Goal: Transaction & Acquisition: Purchase product/service

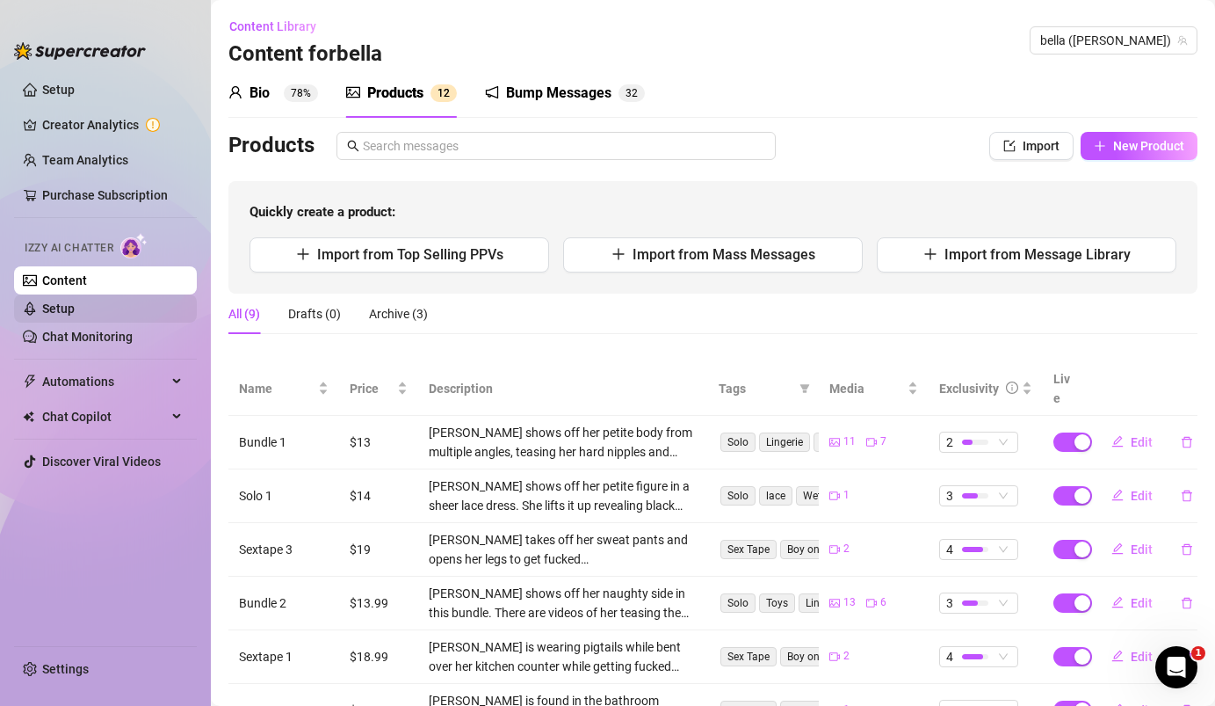
click at [48, 308] on link "Setup" at bounding box center [58, 308] width 33 height 14
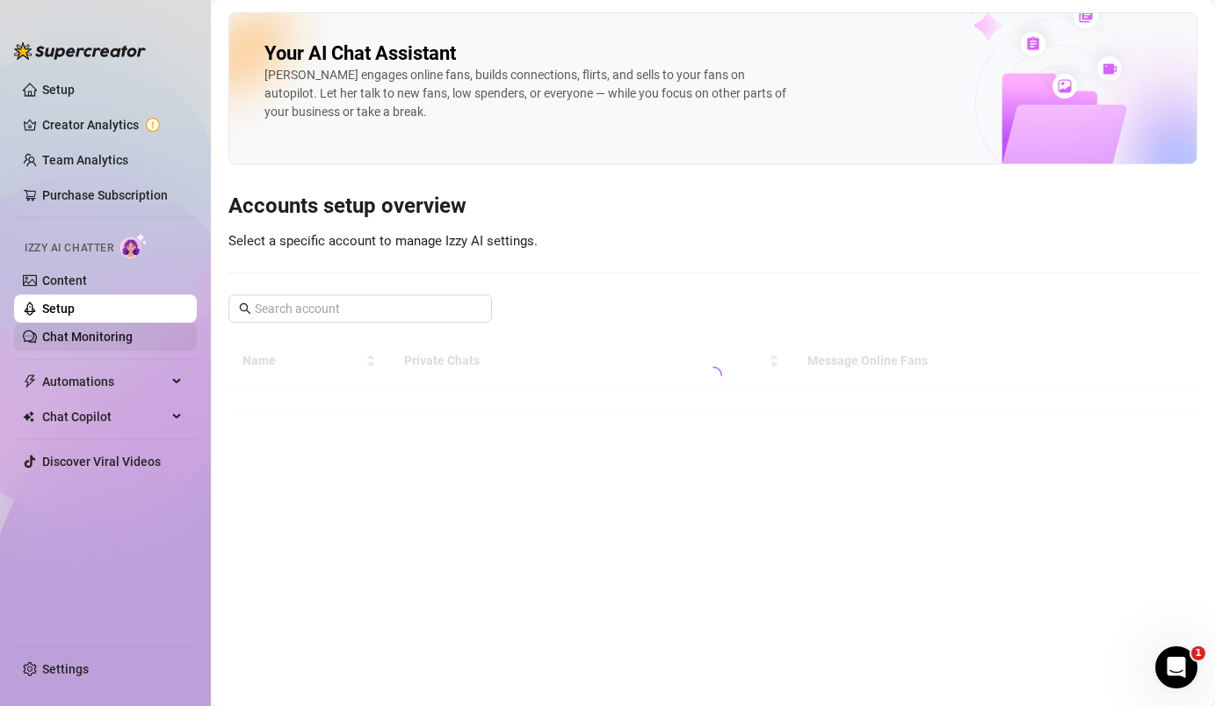
click at [54, 337] on link "Chat Monitoring" at bounding box center [87, 337] width 91 height 14
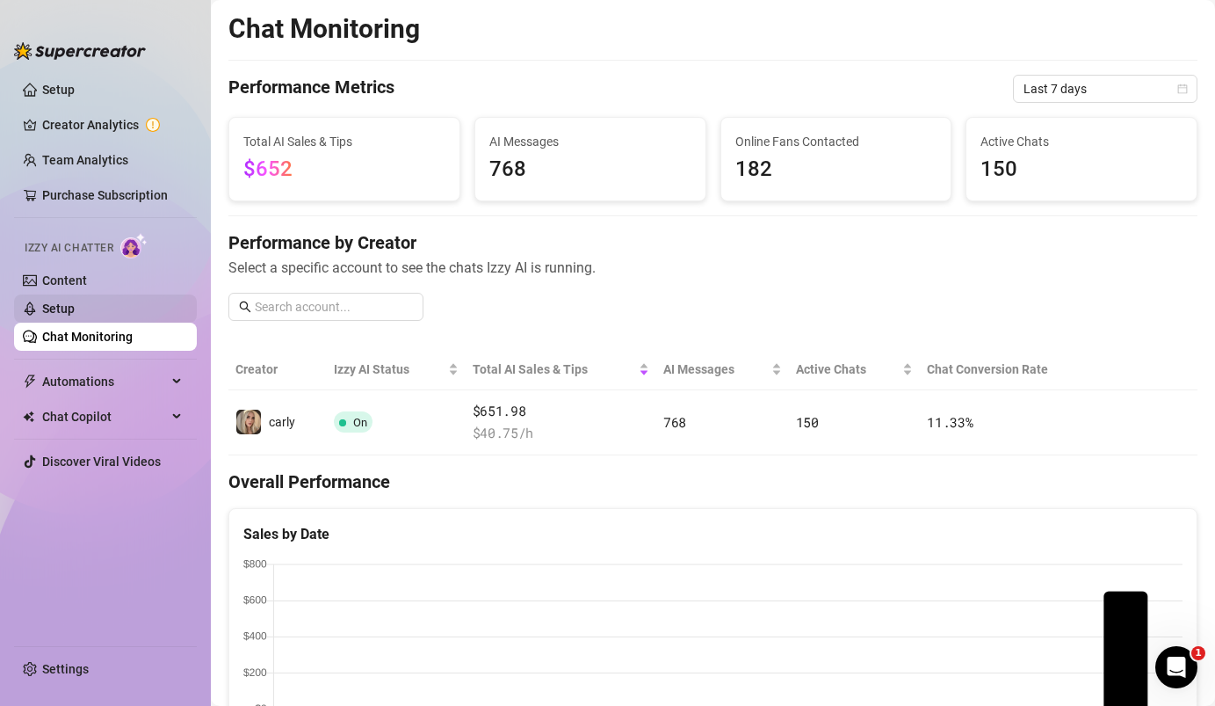
click at [42, 307] on link "Setup" at bounding box center [58, 308] width 33 height 14
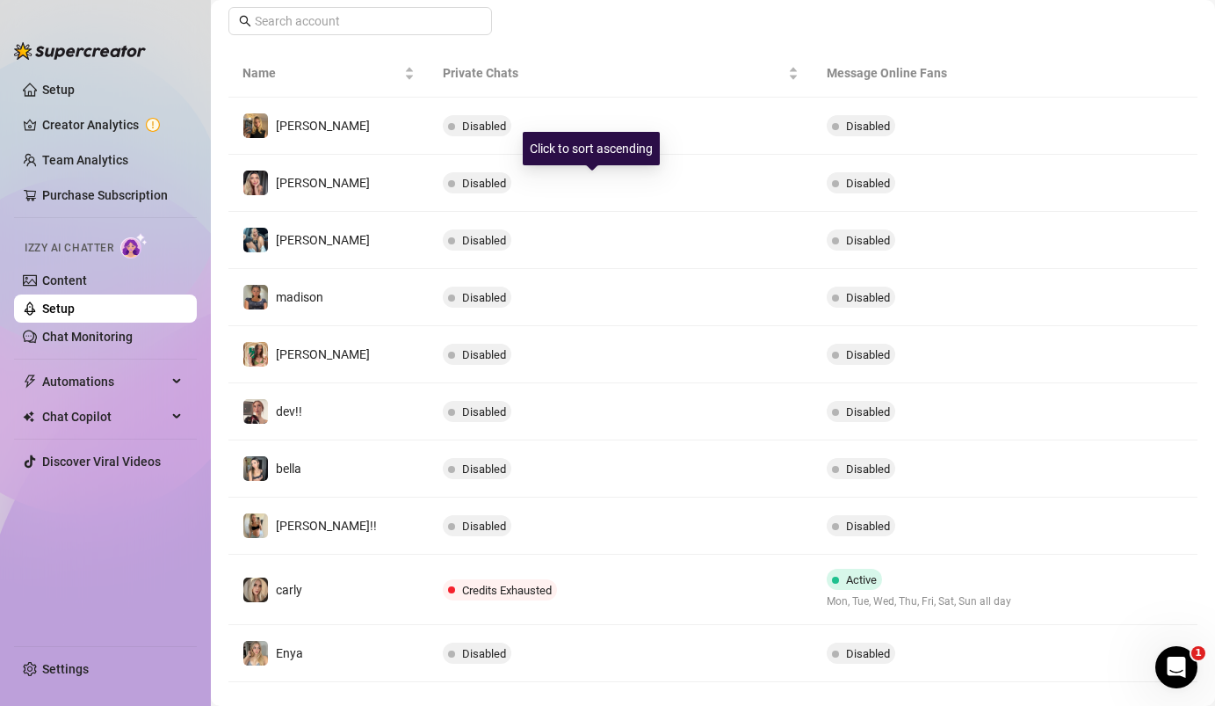
scroll to position [293, 0]
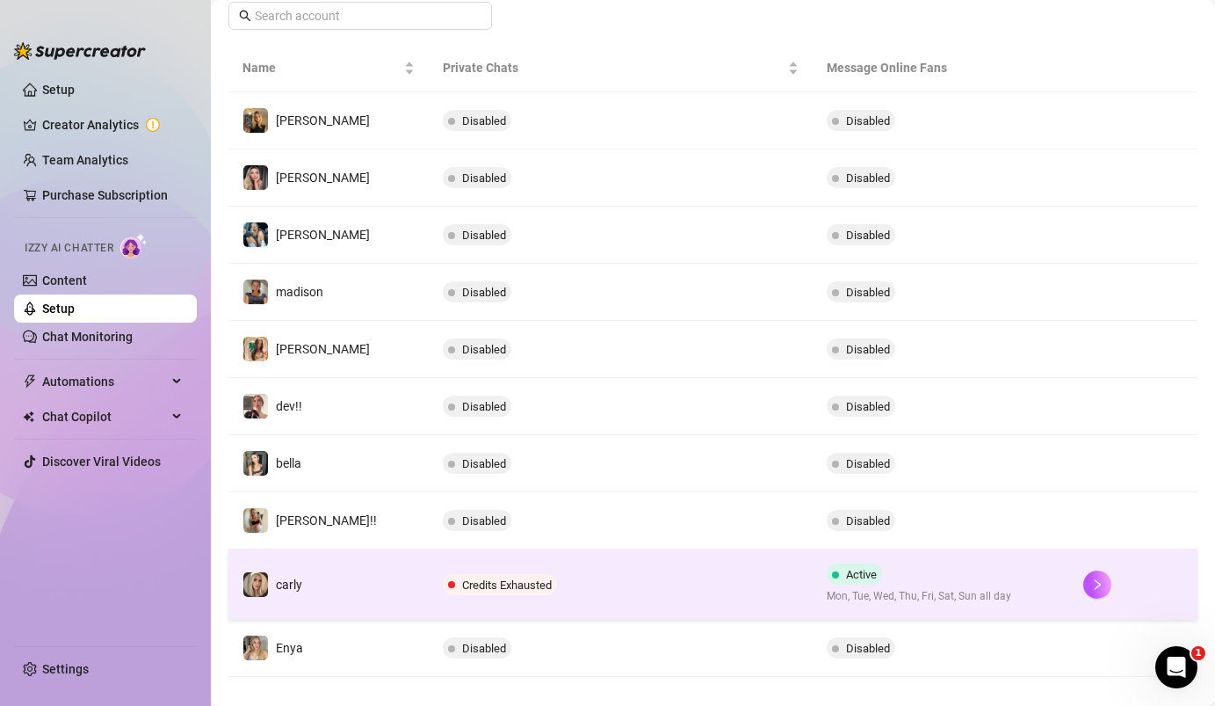
click at [465, 574] on span "Credits Exhausted" at bounding box center [500, 584] width 114 height 21
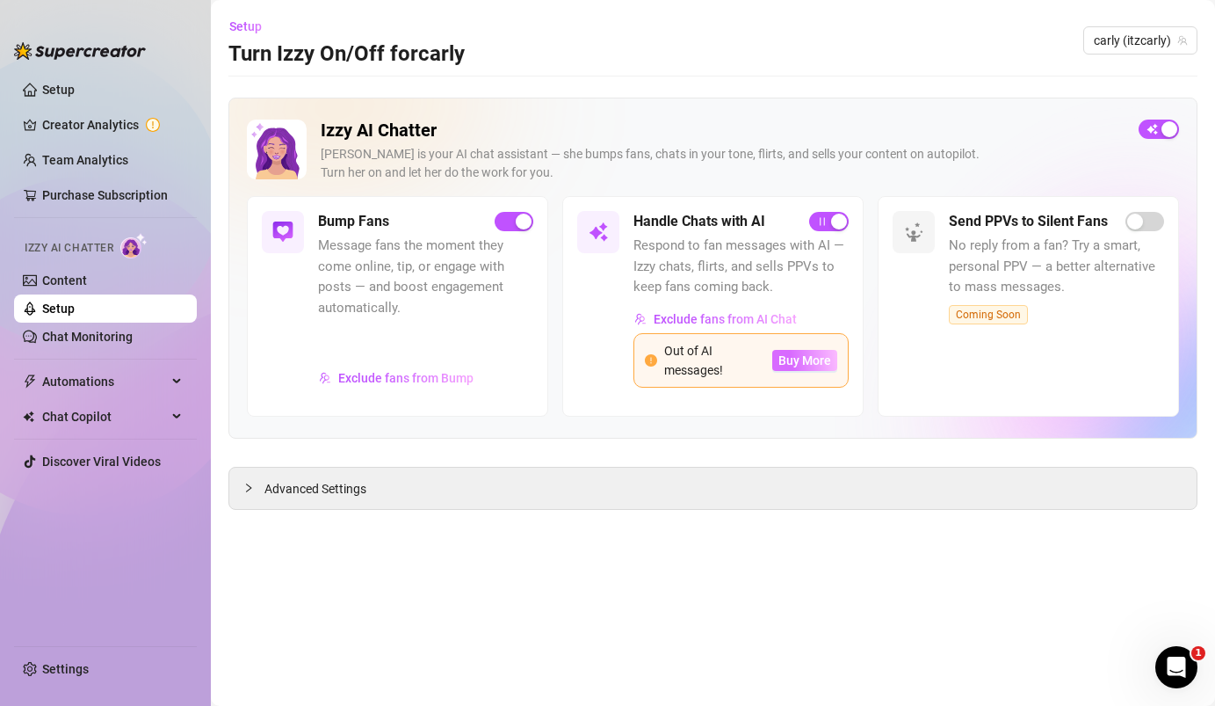
click at [803, 360] on span "Buy More" at bounding box center [805, 360] width 53 height 14
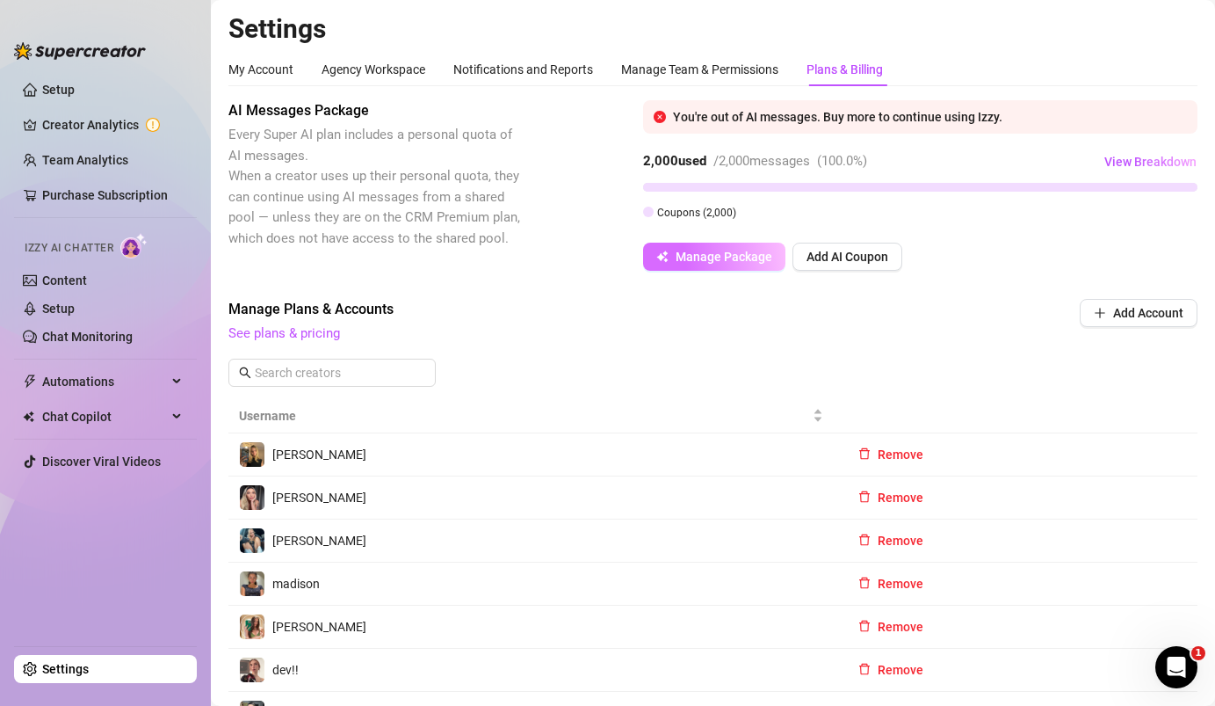
click at [730, 263] on span "Manage Package" at bounding box center [724, 257] width 97 height 14
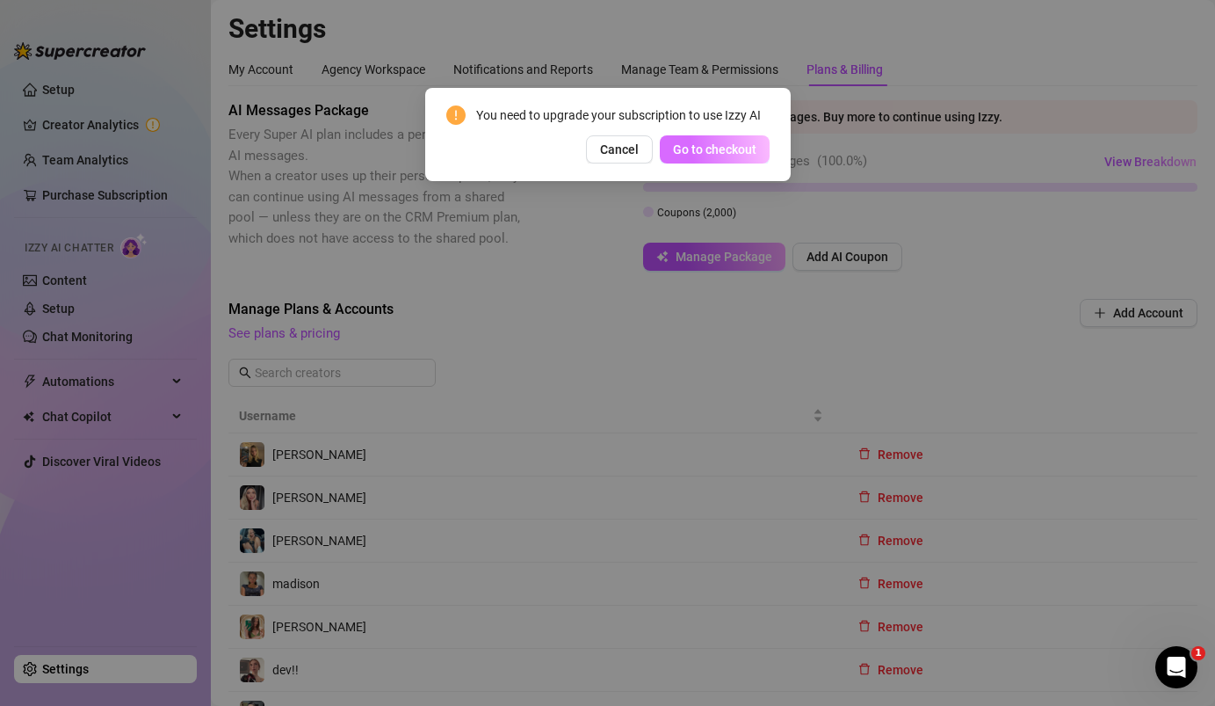
click at [714, 144] on span "Go to checkout" at bounding box center [714, 149] width 83 height 14
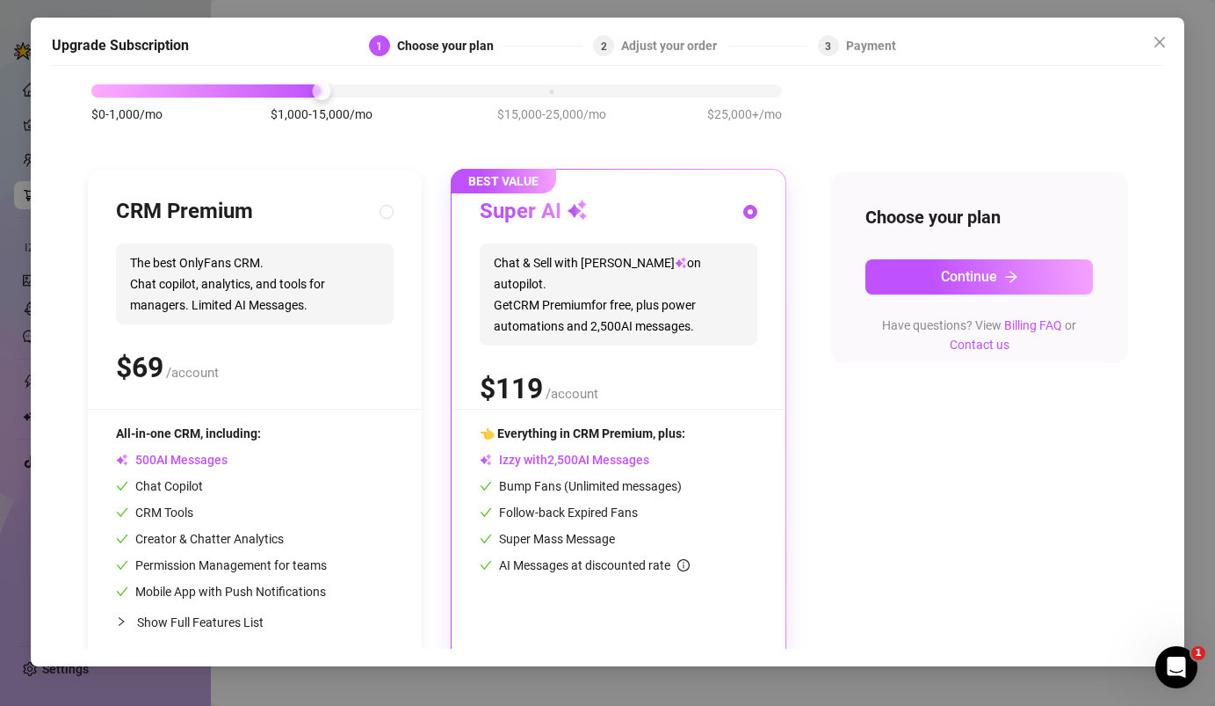
scroll to position [112, 0]
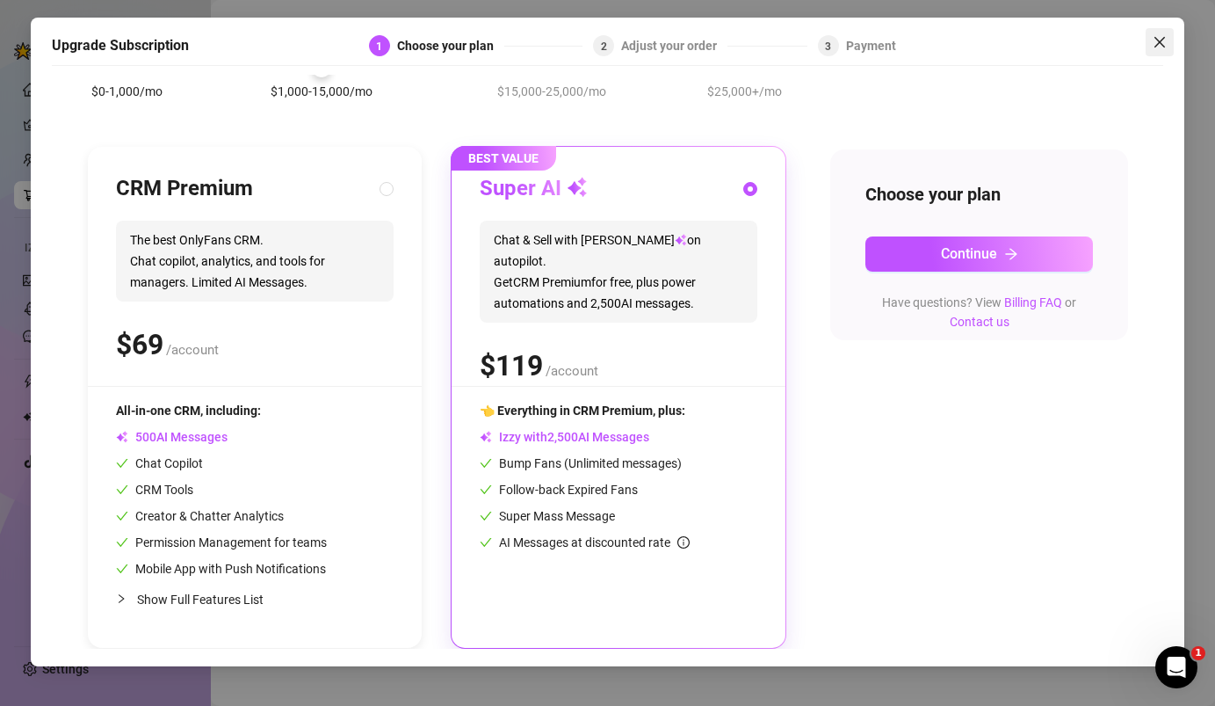
click at [1157, 39] on icon "close" at bounding box center [1160, 42] width 11 height 11
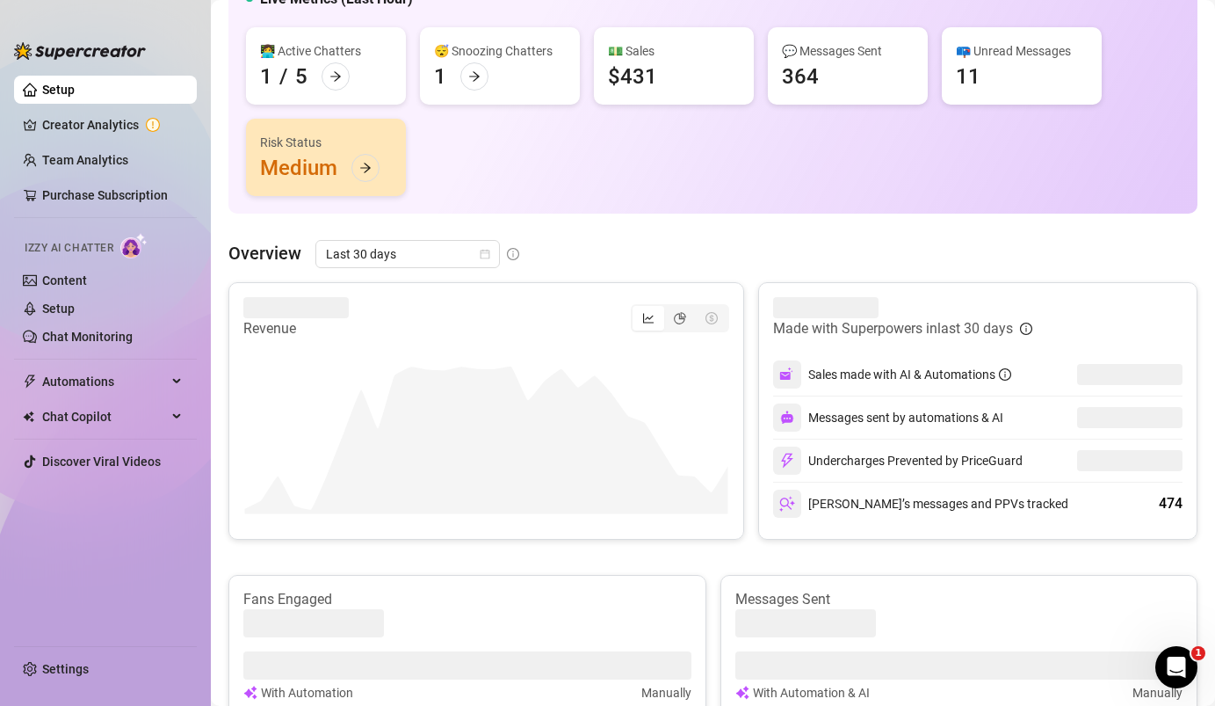
scroll to position [154, 0]
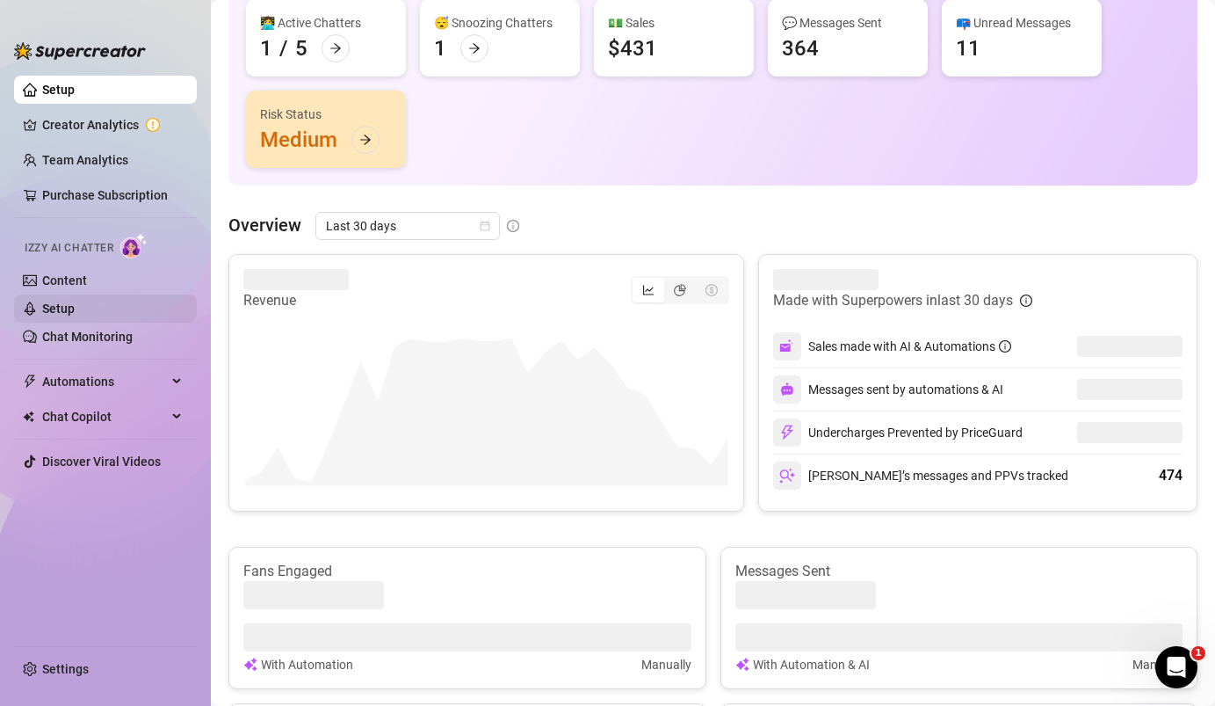
click at [65, 315] on link "Setup" at bounding box center [58, 308] width 33 height 14
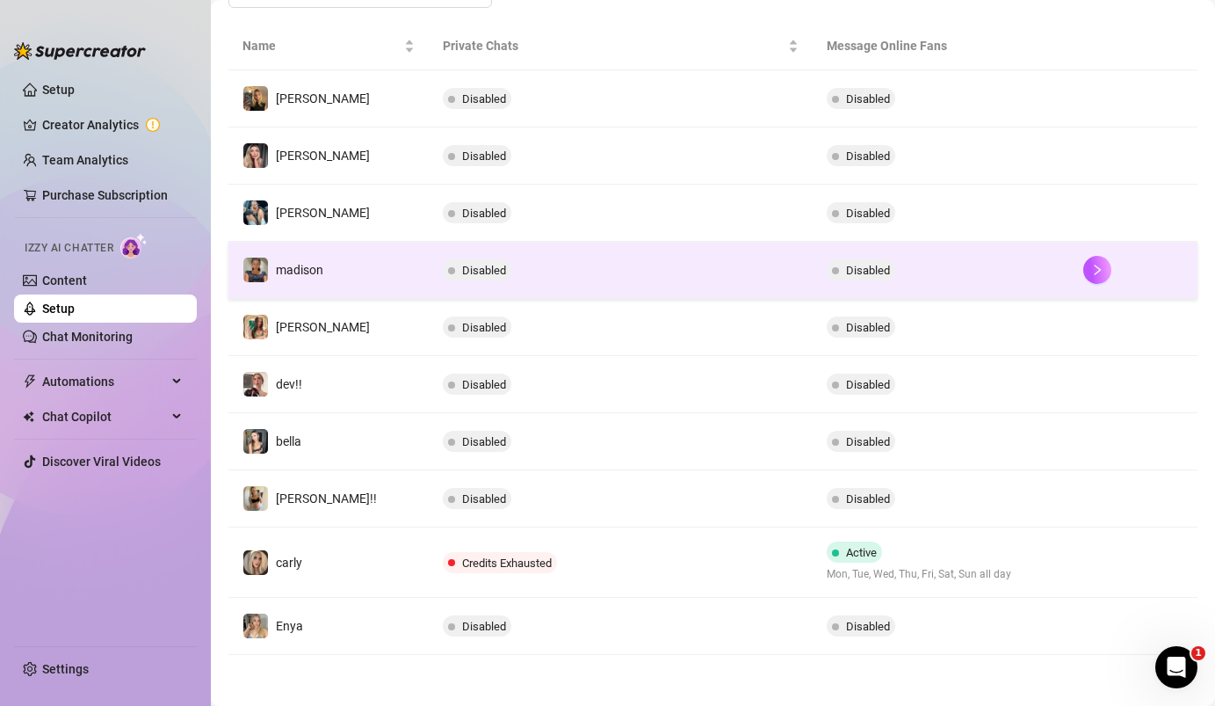
scroll to position [316, 0]
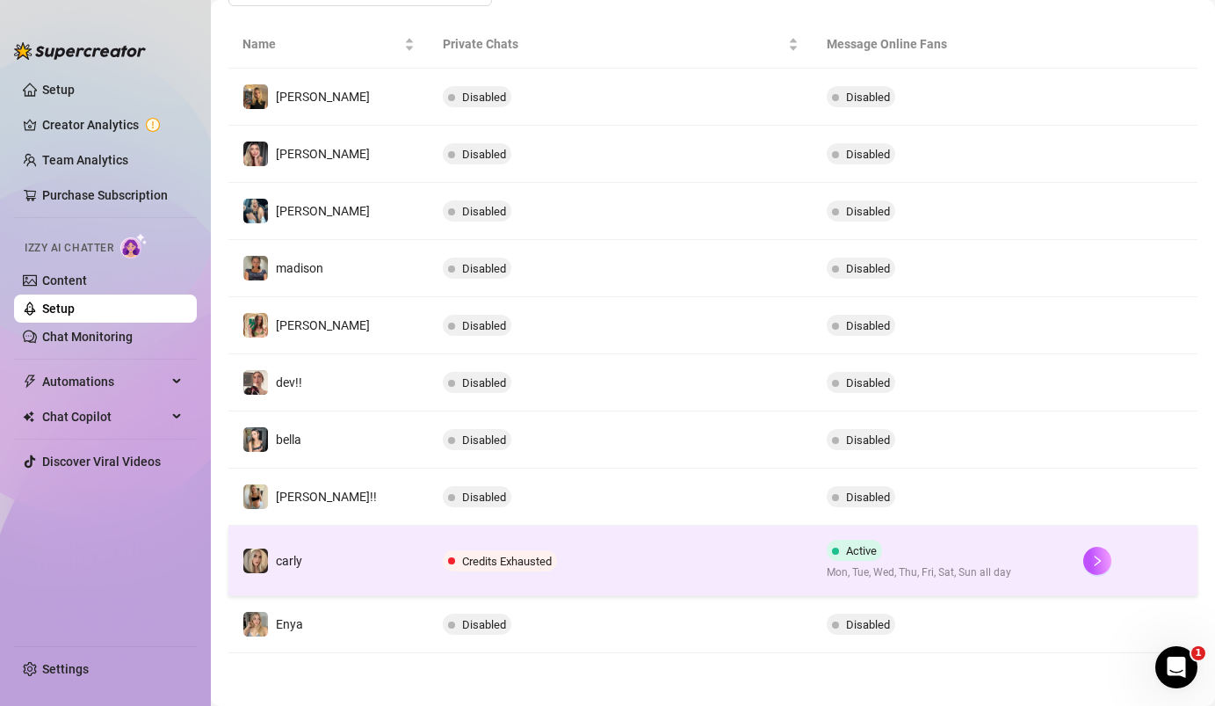
click at [462, 561] on span "Credits Exhausted" at bounding box center [507, 561] width 90 height 13
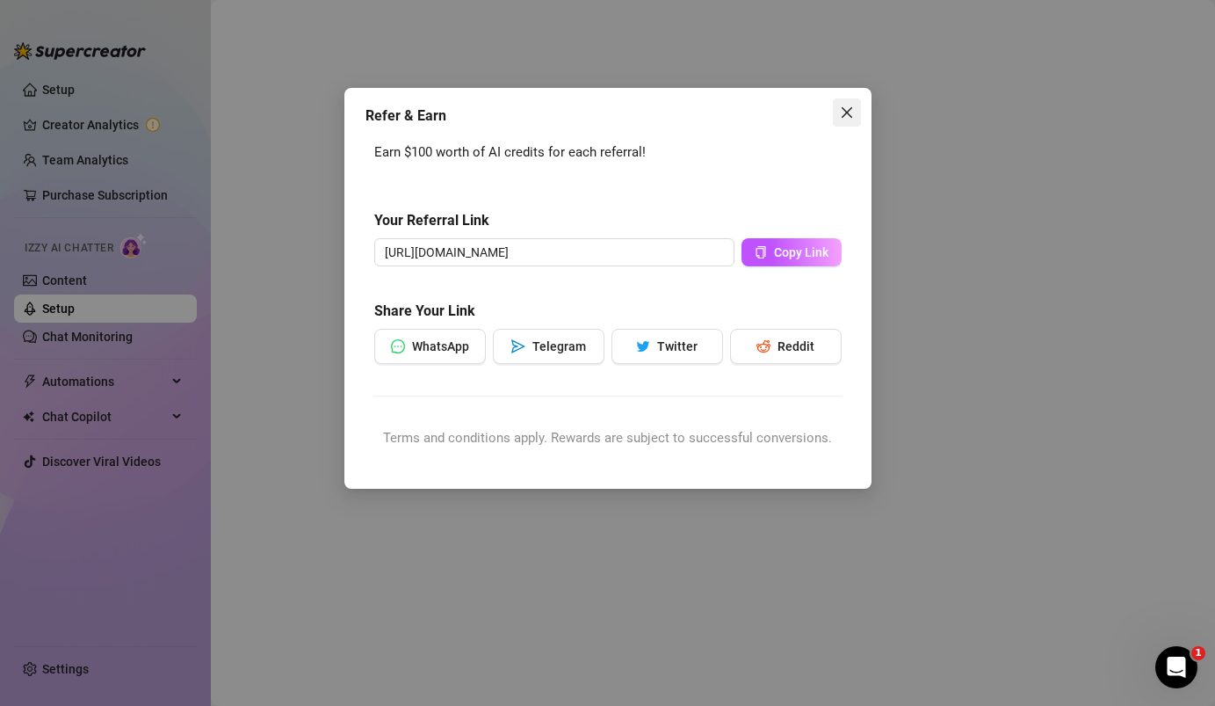
click at [840, 111] on icon "close" at bounding box center [847, 112] width 14 height 14
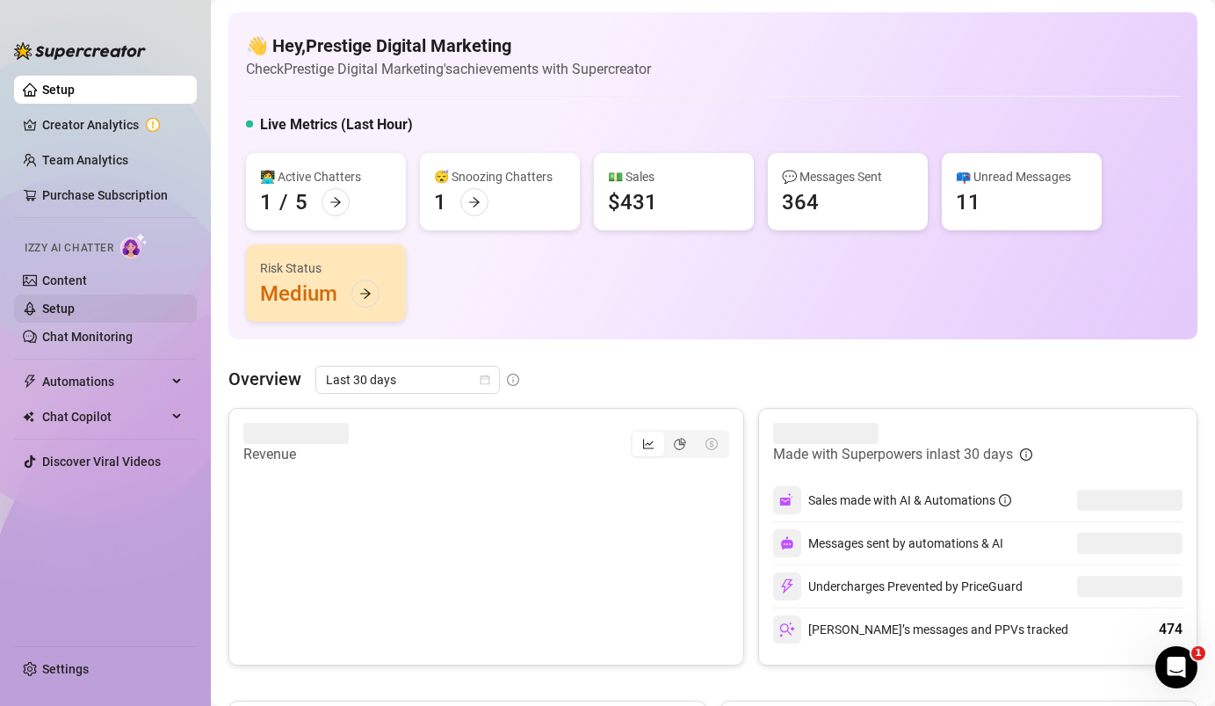
click at [75, 308] on link "Setup" at bounding box center [58, 308] width 33 height 14
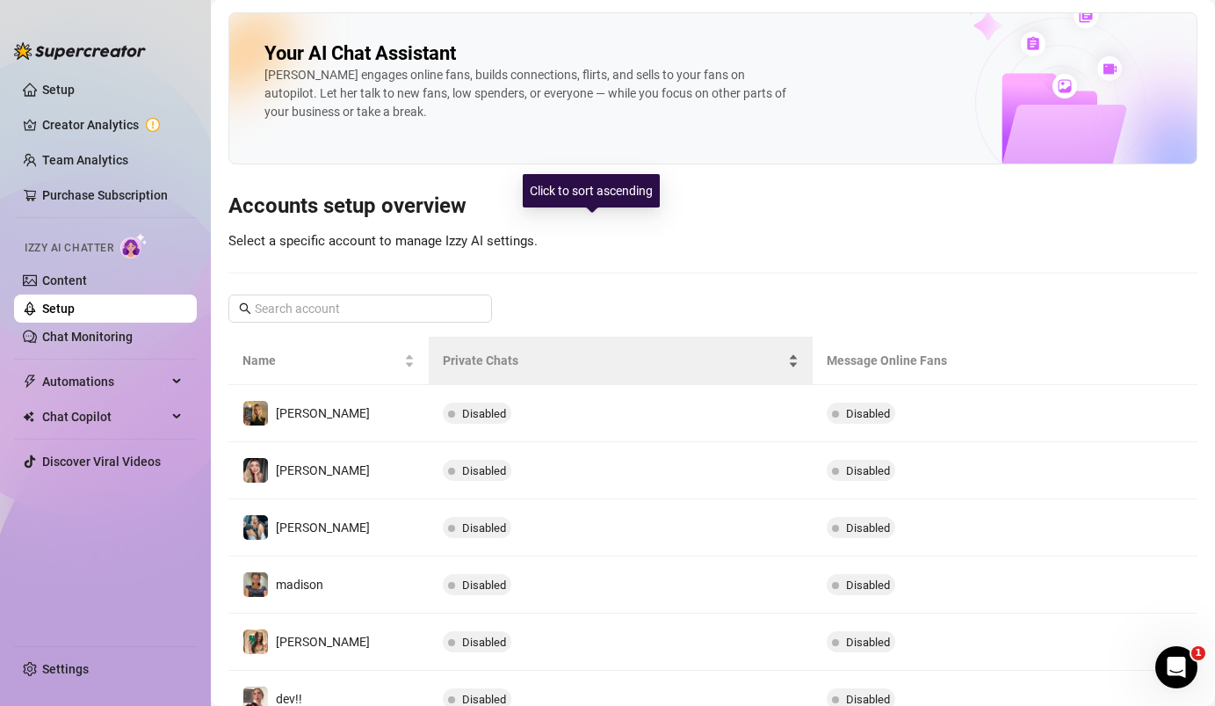
scroll to position [316, 0]
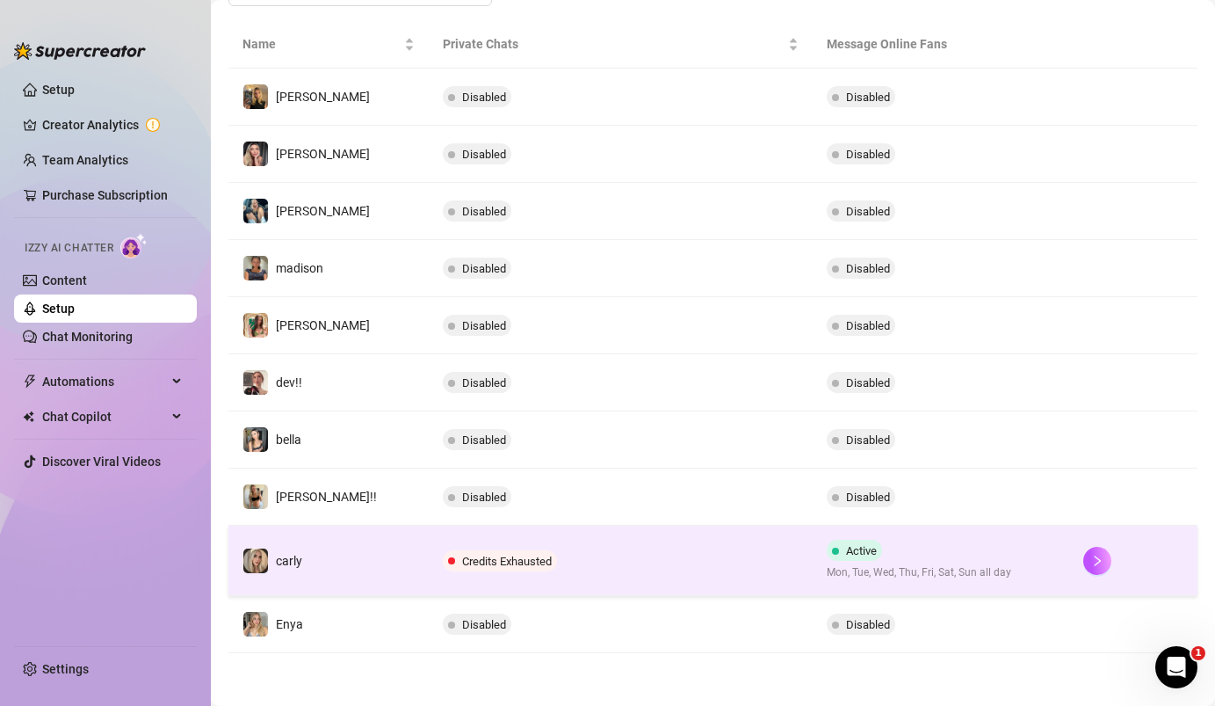
click at [435, 572] on td "Credits Exhausted" at bounding box center [621, 561] width 385 height 70
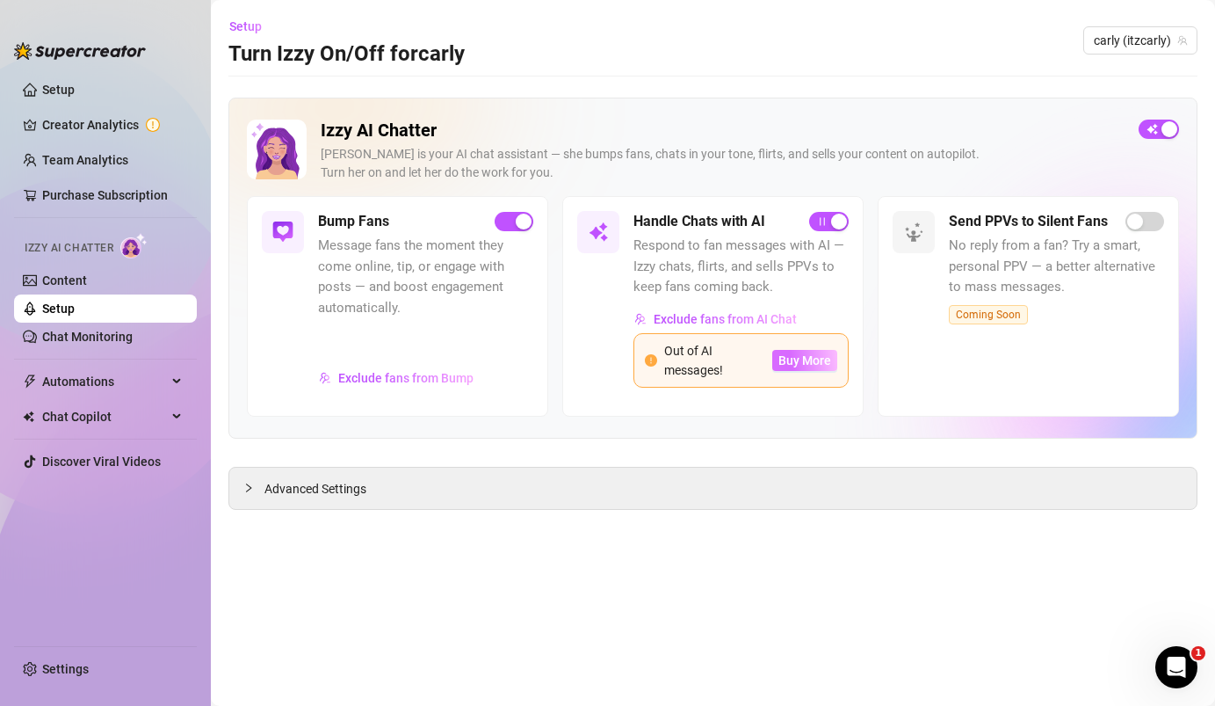
click at [811, 359] on span "Buy More" at bounding box center [805, 360] width 53 height 14
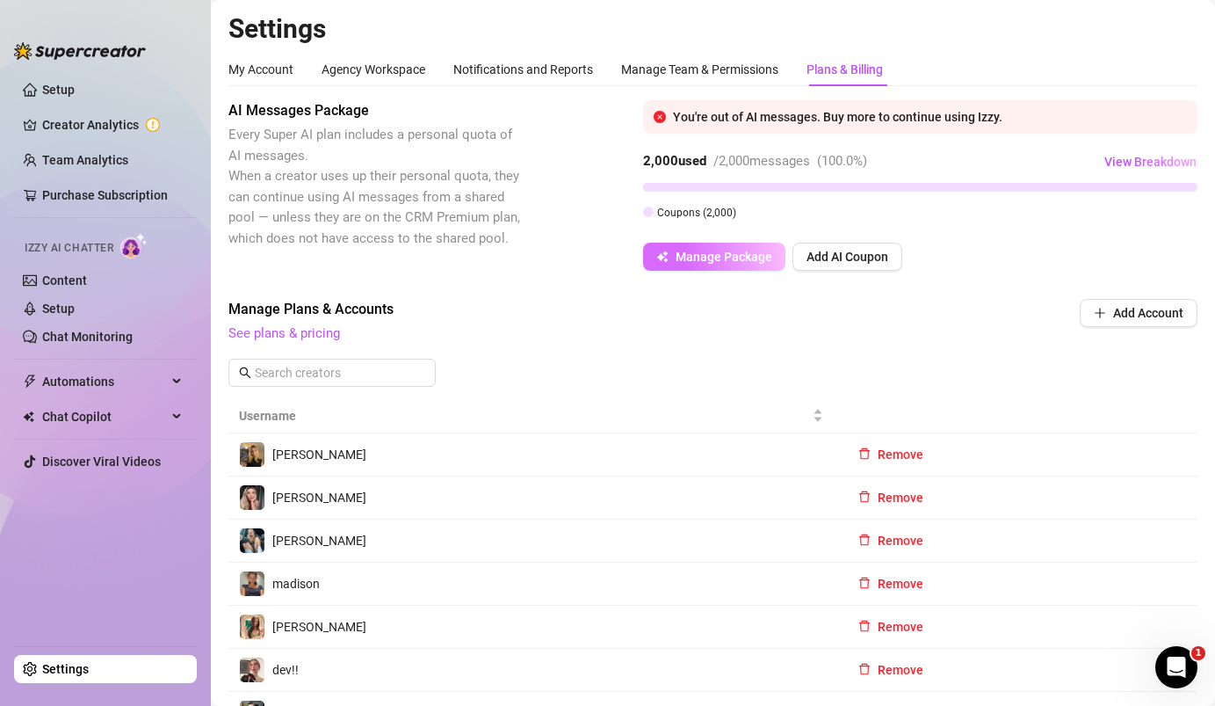
click at [726, 255] on span "Manage Package" at bounding box center [724, 257] width 97 height 14
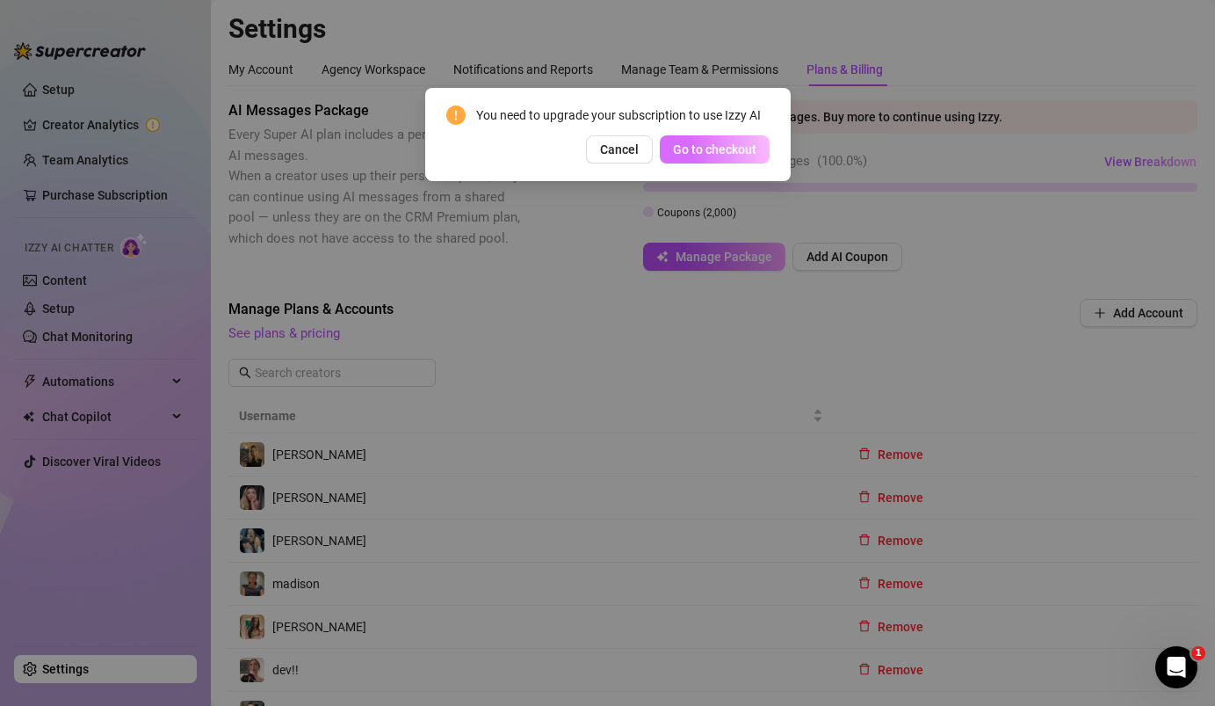
click at [709, 154] on span "Go to checkout" at bounding box center [714, 149] width 83 height 14
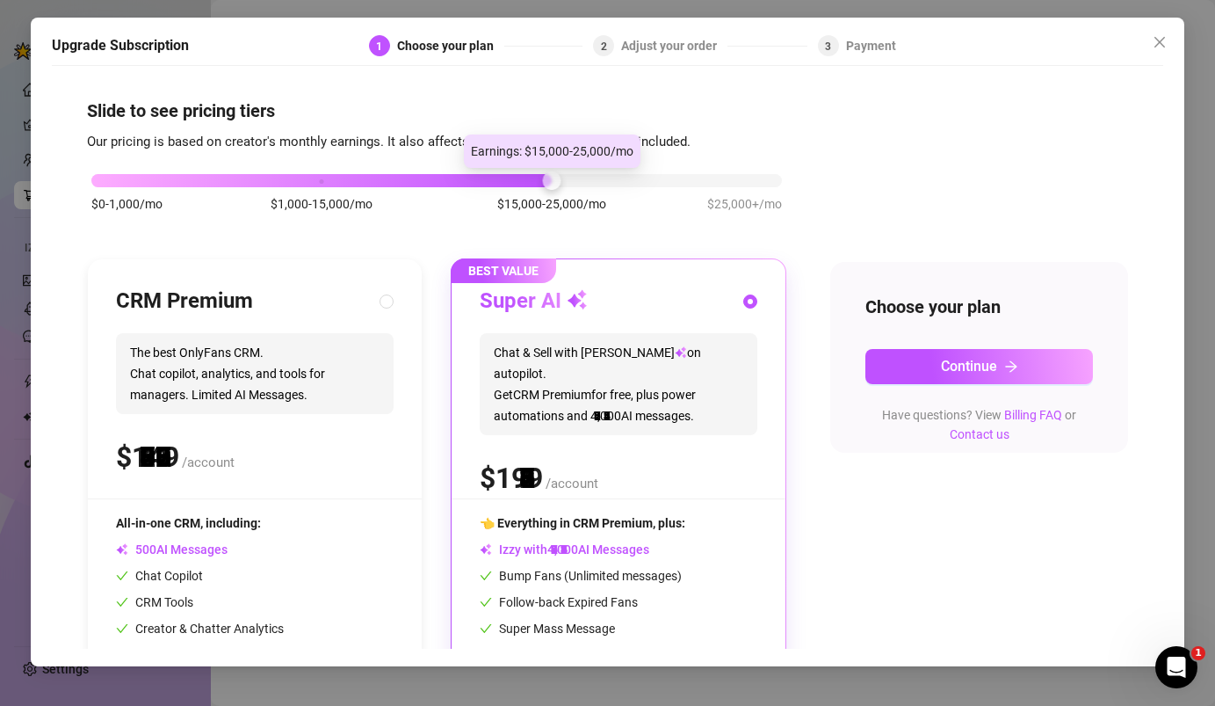
drag, startPoint x: 321, startPoint y: 181, endPoint x: 548, endPoint y: 179, distance: 226.7
click at [548, 179] on div at bounding box center [551, 180] width 18 height 18
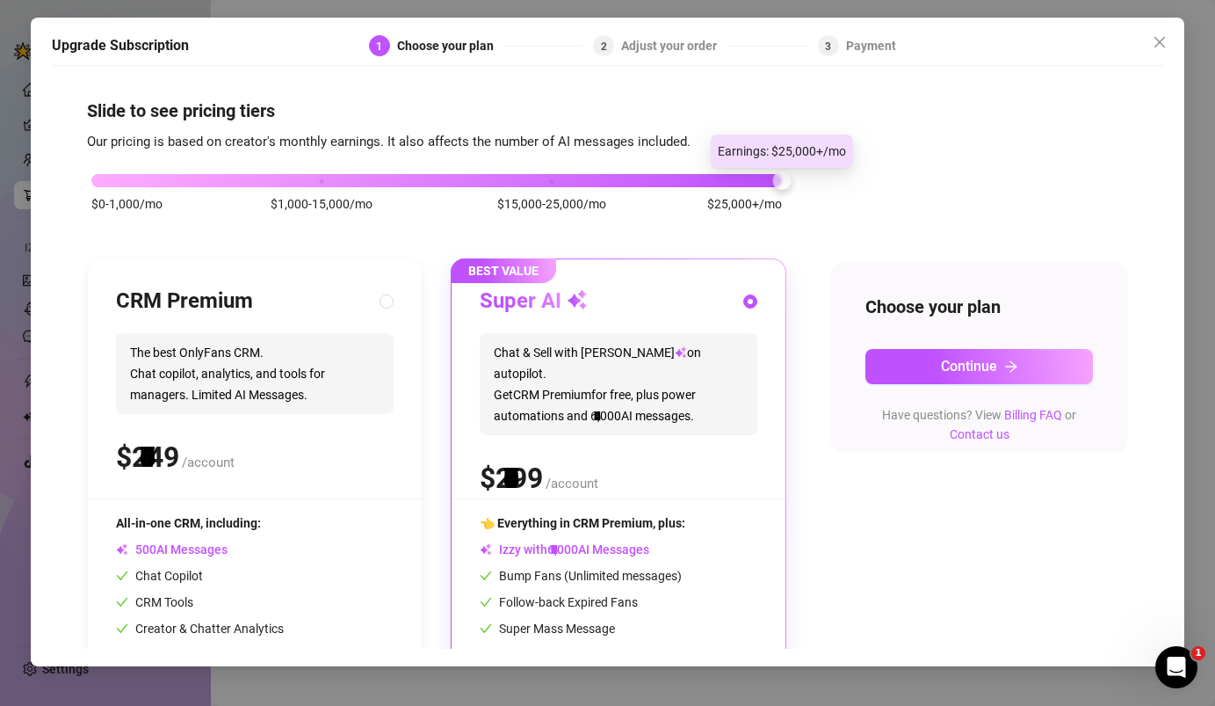
drag, startPoint x: 546, startPoint y: 178, endPoint x: 729, endPoint y: 179, distance: 182.8
click at [729, 179] on div "$0-1,000/mo $1,000-15,000/mo $15,000-25,000/mo $25,000+/mo" at bounding box center [436, 175] width 691 height 11
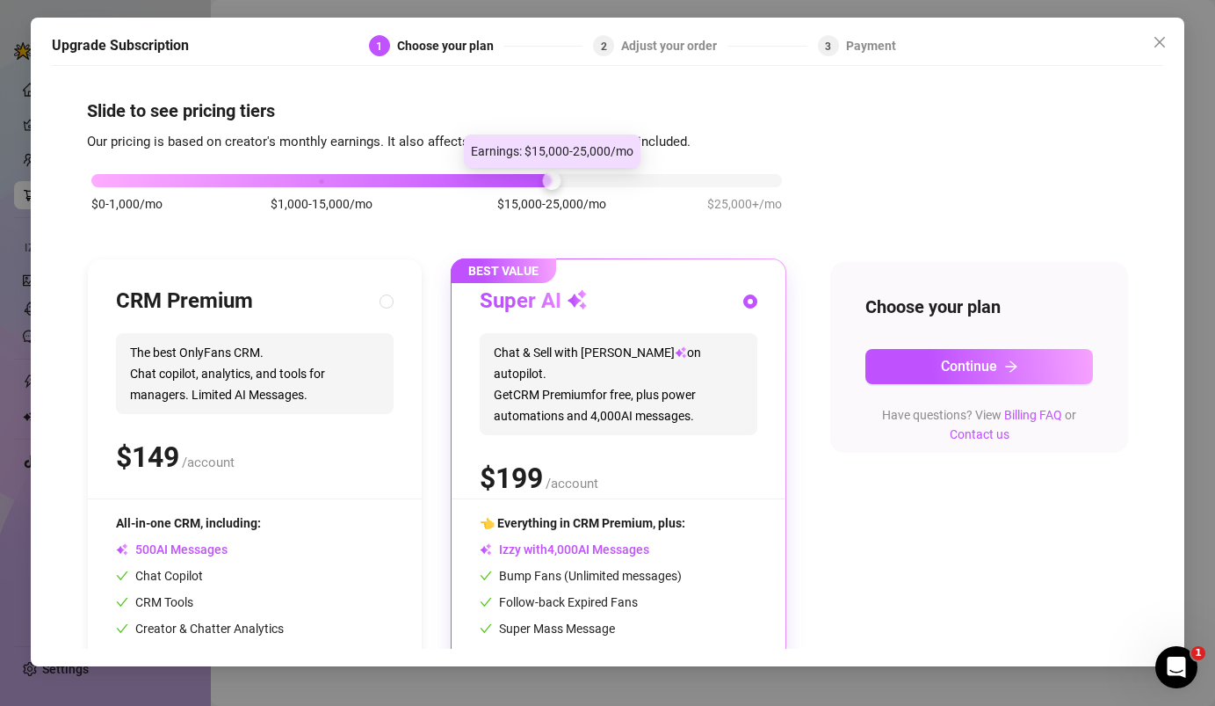
drag, startPoint x: 778, startPoint y: 182, endPoint x: 536, endPoint y: 169, distance: 242.0
click at [536, 169] on div "$0-1,000/mo $1,000-15,000/mo $15,000-25,000/mo $25,000+/mo" at bounding box center [437, 201] width 700 height 99
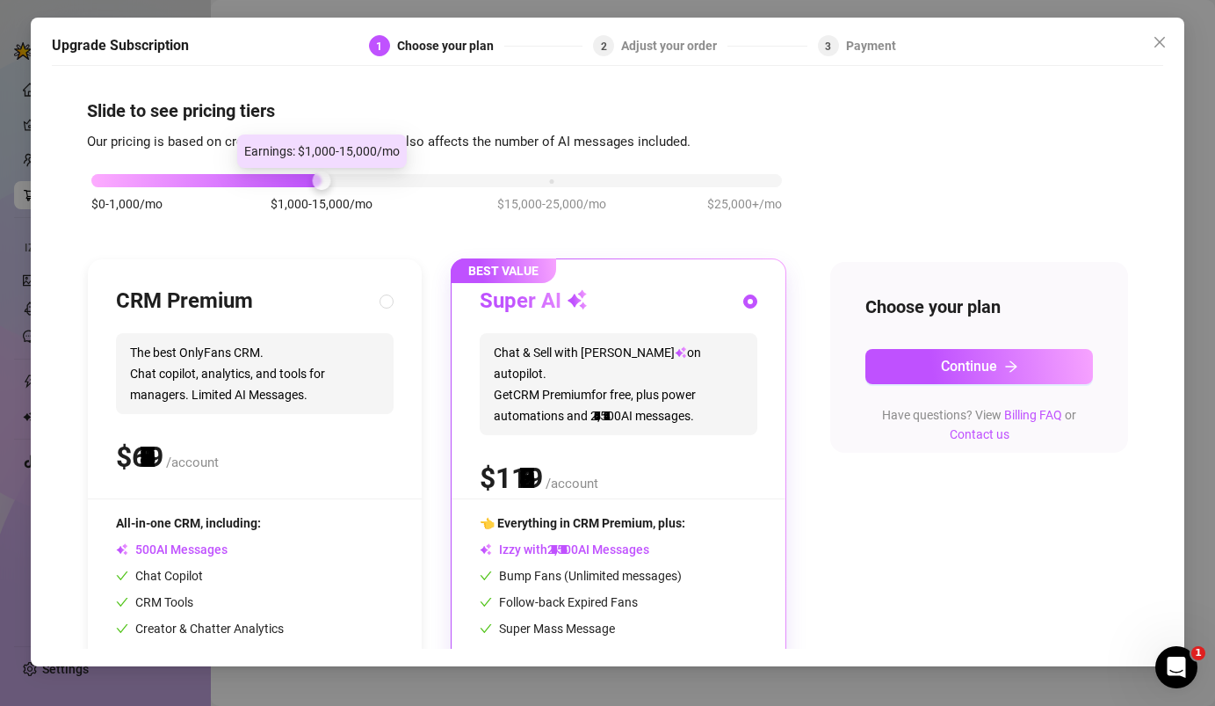
drag, startPoint x: 553, startPoint y: 182, endPoint x: 359, endPoint y: 170, distance: 194.6
click at [359, 170] on div "$0-1,000/mo $1,000-15,000/mo $15,000-25,000/mo $25,000+/mo" at bounding box center [436, 175] width 691 height 11
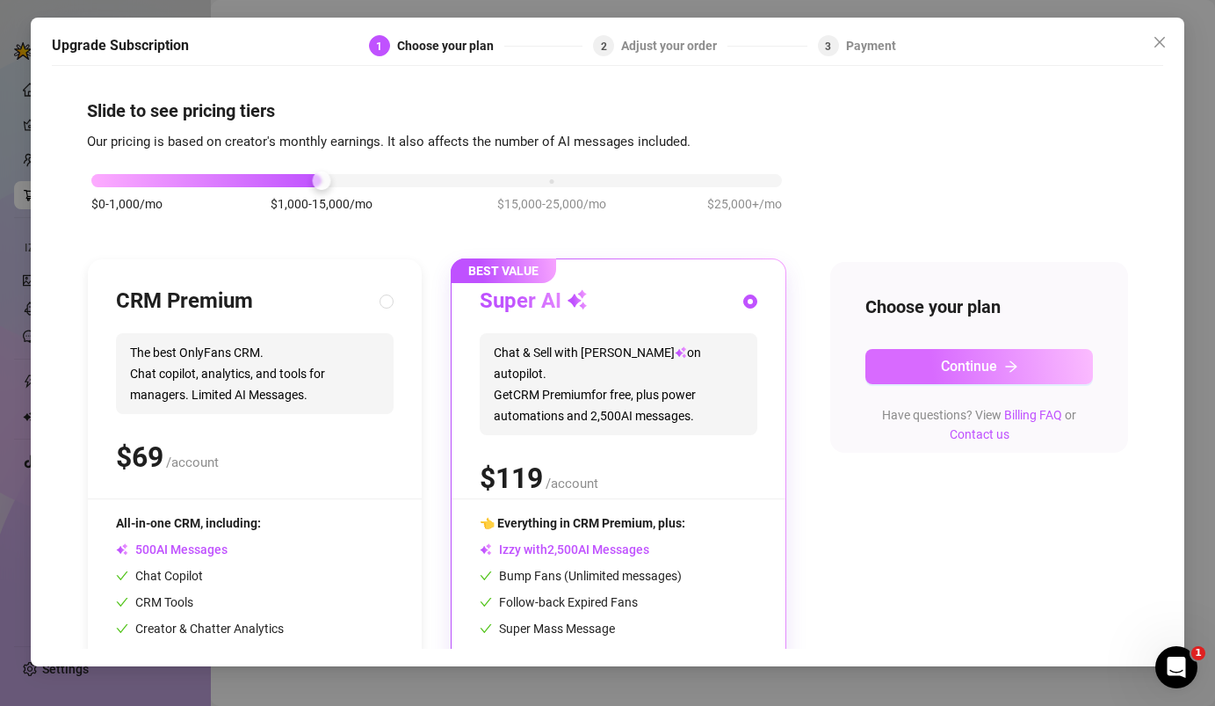
click at [902, 367] on button "Continue" at bounding box center [980, 366] width 228 height 35
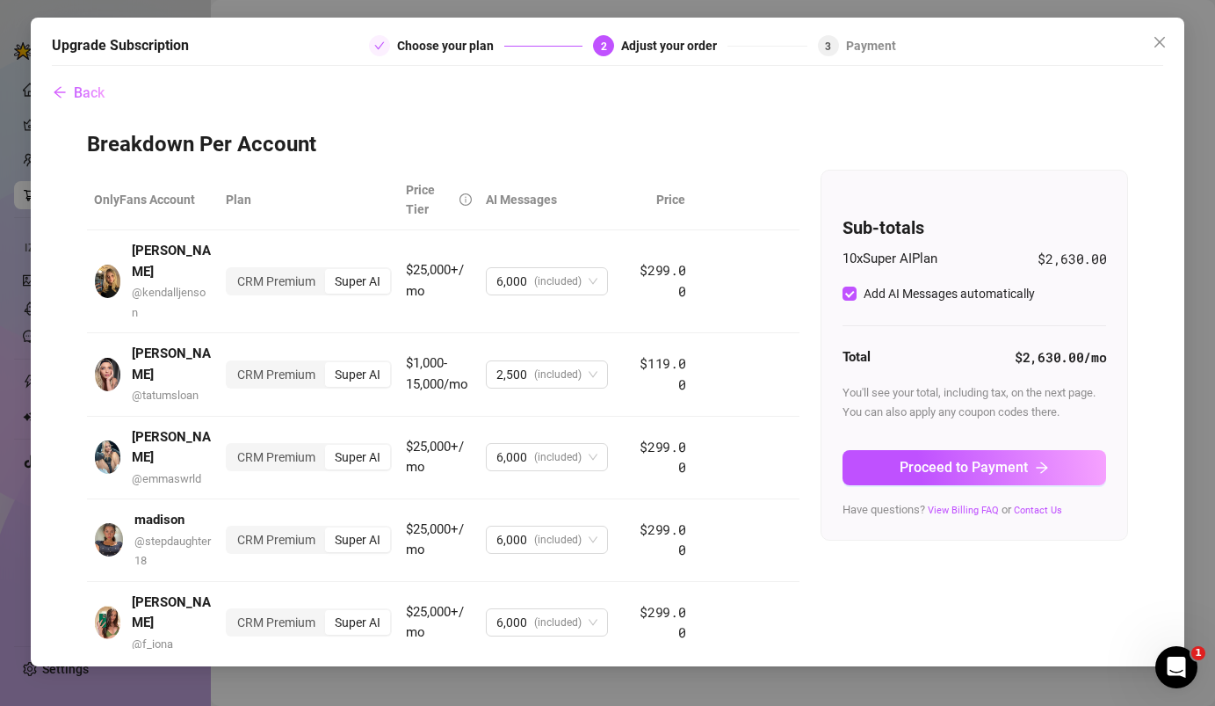
scroll to position [82, 0]
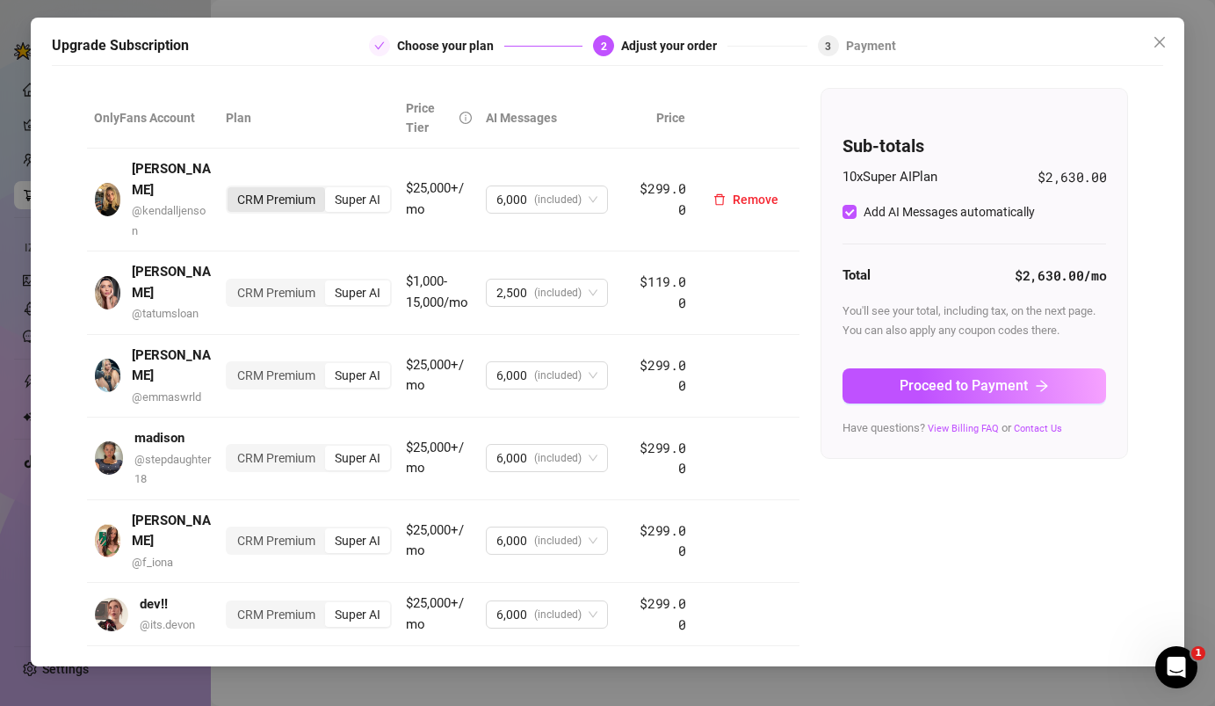
click at [277, 187] on div "CRM Premium" at bounding box center [277, 199] width 98 height 25
click at [232, 190] on input "CRM Premium" at bounding box center [232, 190] width 0 height 0
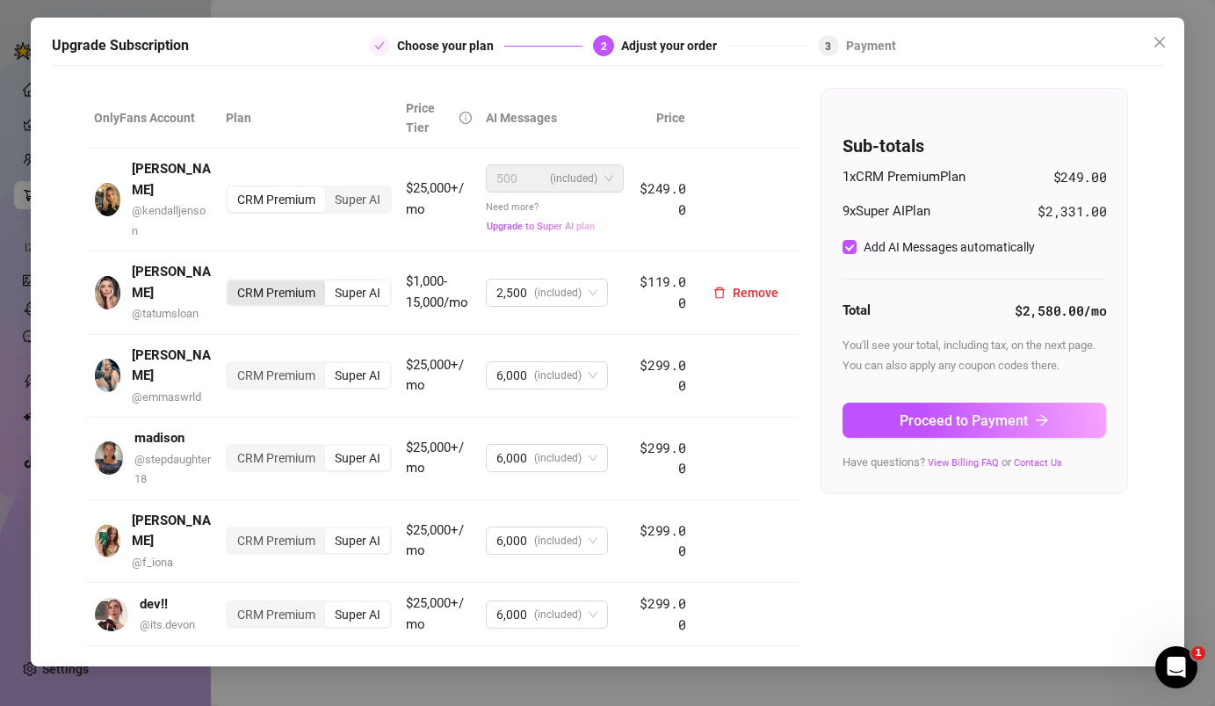
click at [276, 280] on div "CRM Premium" at bounding box center [277, 292] width 98 height 25
click at [232, 283] on input "CRM Premium" at bounding box center [232, 283] width 0 height 0
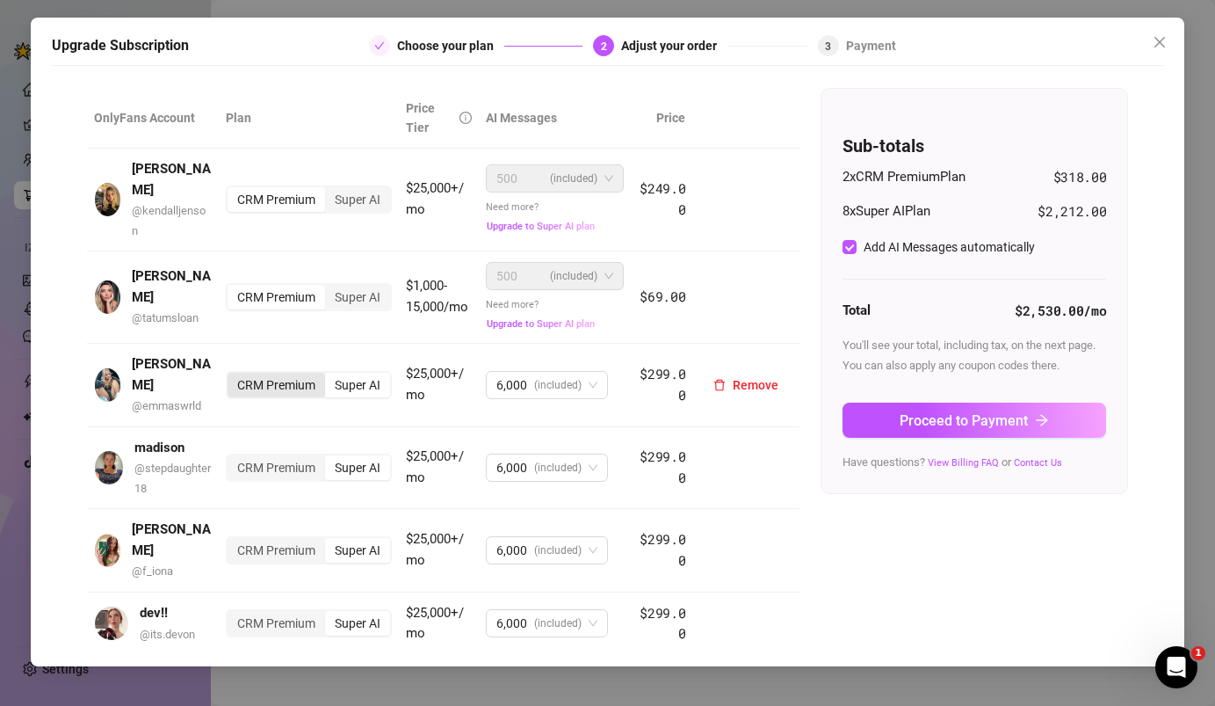
click at [265, 373] on div "CRM Premium" at bounding box center [277, 385] width 98 height 25
click at [232, 375] on input "CRM Premium" at bounding box center [232, 375] width 0 height 0
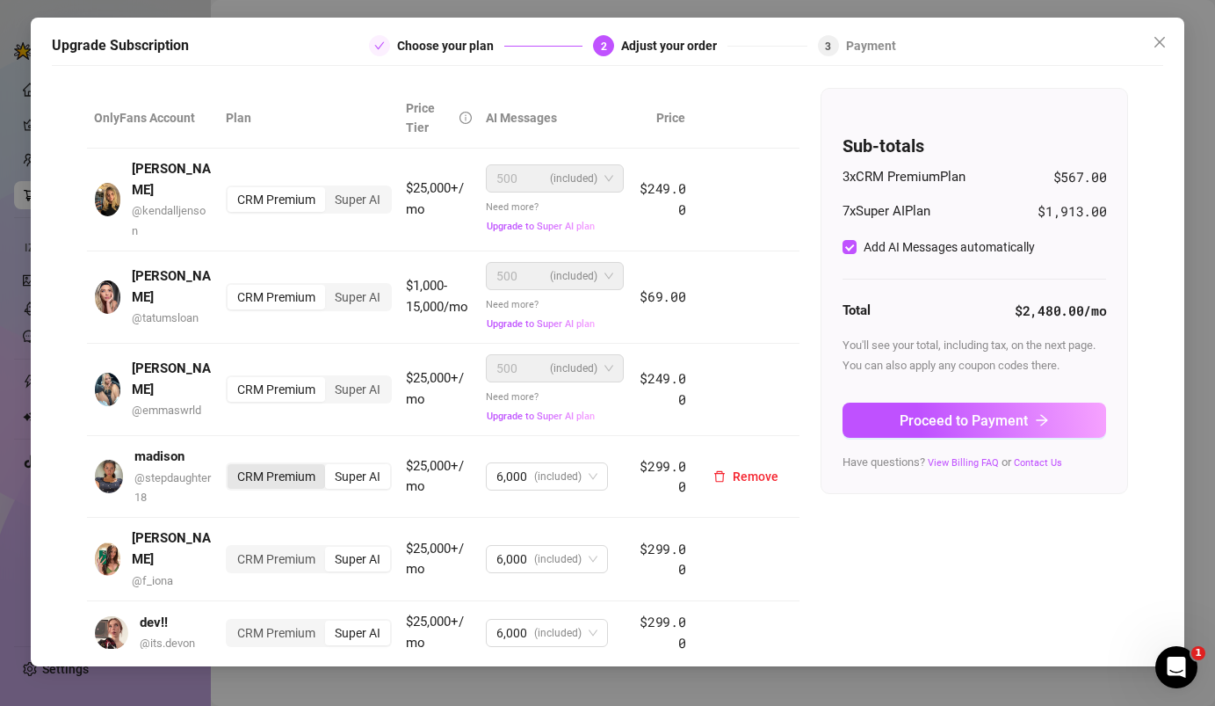
click at [253, 471] on div "CRM Premium" at bounding box center [277, 476] width 98 height 25
click at [232, 467] on input "CRM Premium" at bounding box center [232, 467] width 0 height 0
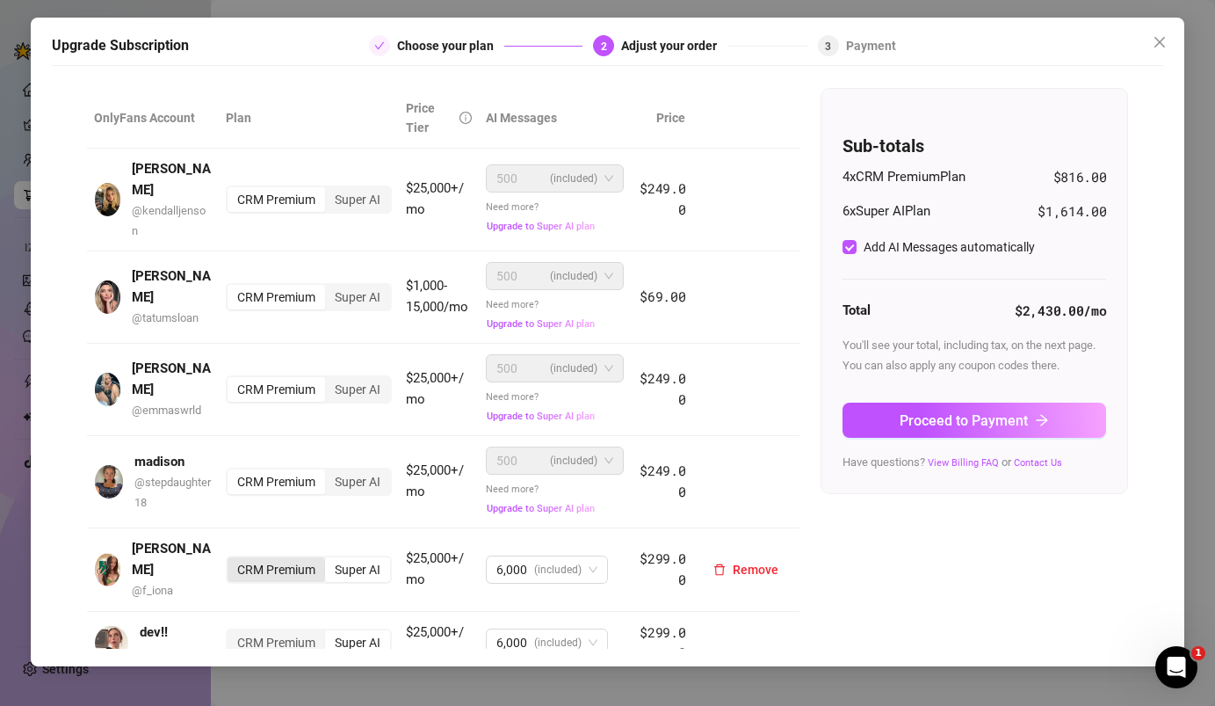
click at [264, 557] on div "CRM Premium" at bounding box center [277, 569] width 98 height 25
click at [232, 560] on input "CRM Premium" at bounding box center [232, 560] width 0 height 0
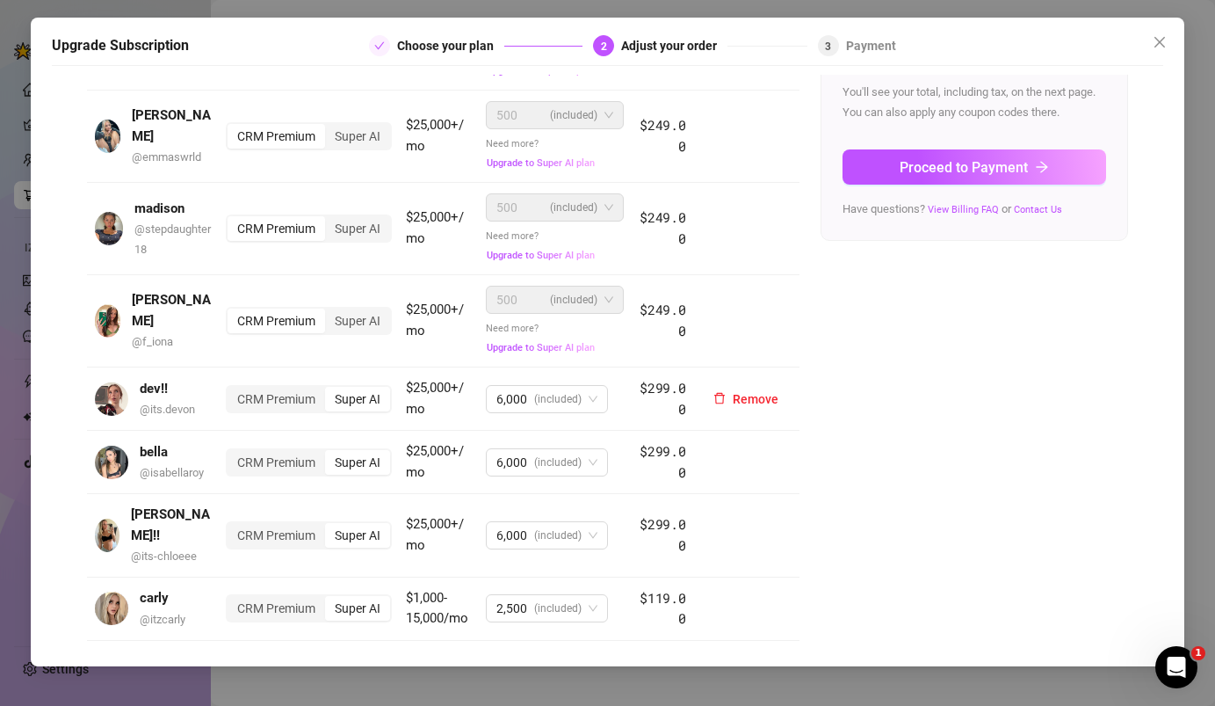
scroll to position [347, 0]
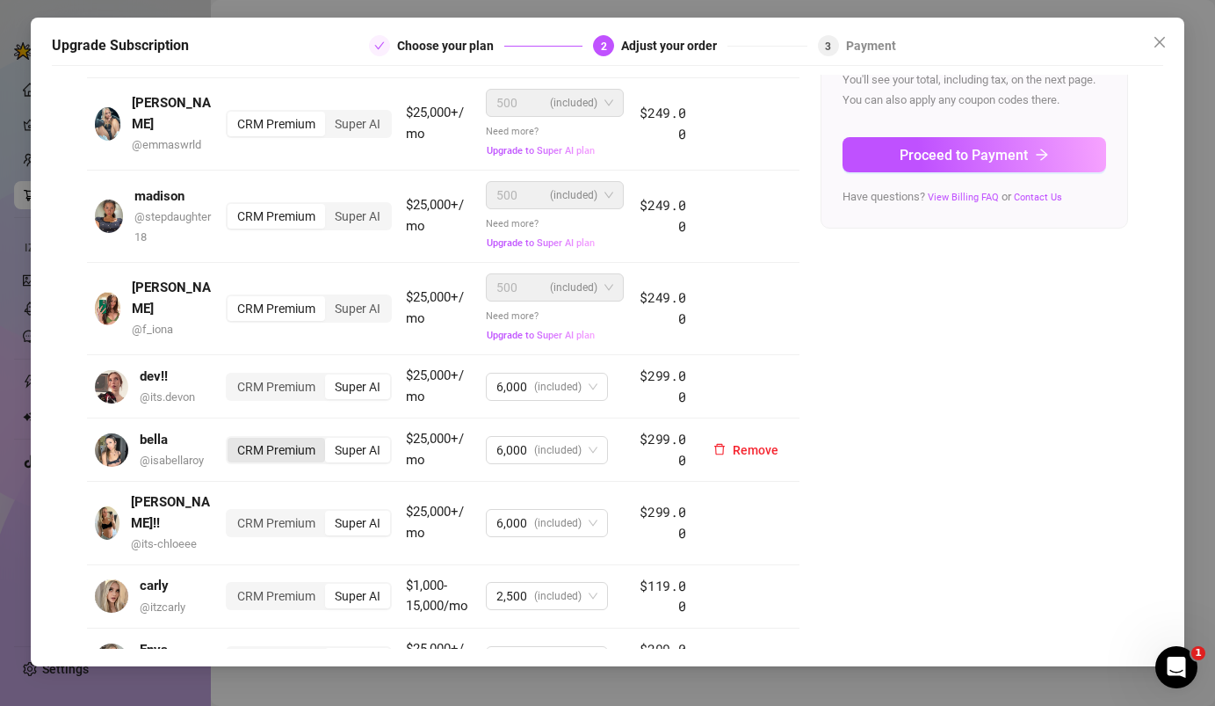
click at [272, 439] on div "CRM Premium" at bounding box center [277, 450] width 98 height 25
click at [232, 440] on input "CRM Premium" at bounding box center [232, 440] width 0 height 0
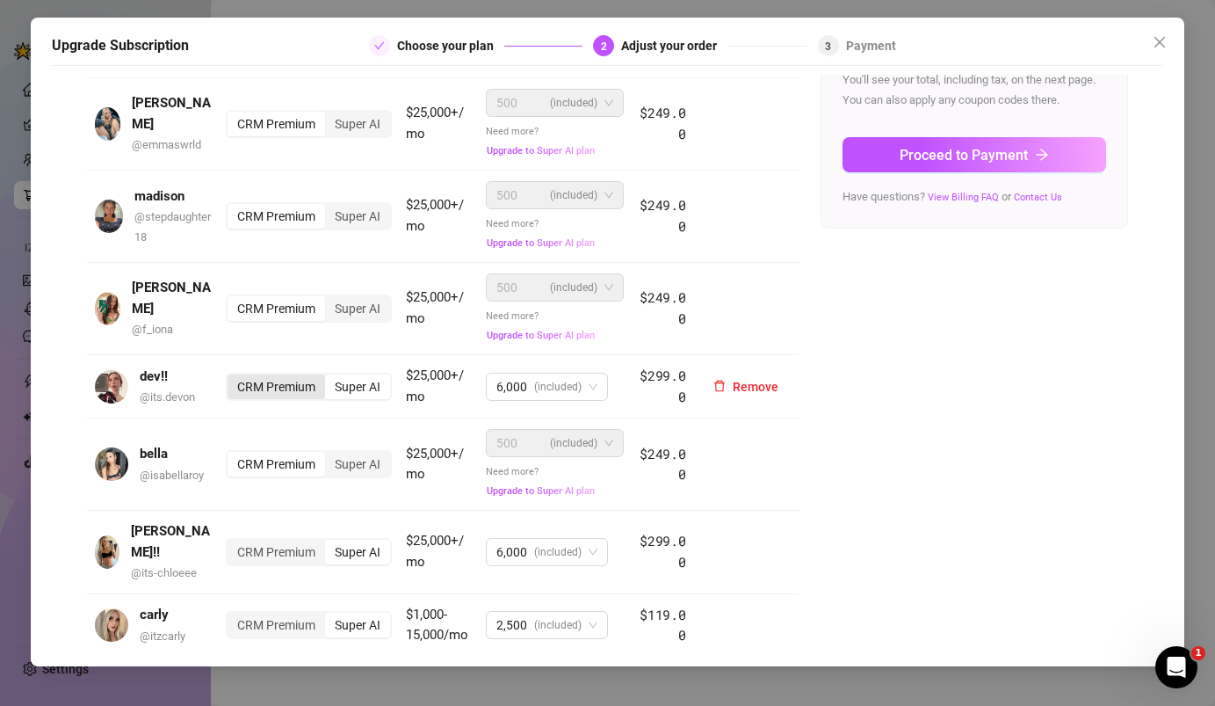
click at [285, 377] on div "CRM Premium" at bounding box center [277, 386] width 98 height 25
click at [232, 377] on input "CRM Premium" at bounding box center [232, 377] width 0 height 0
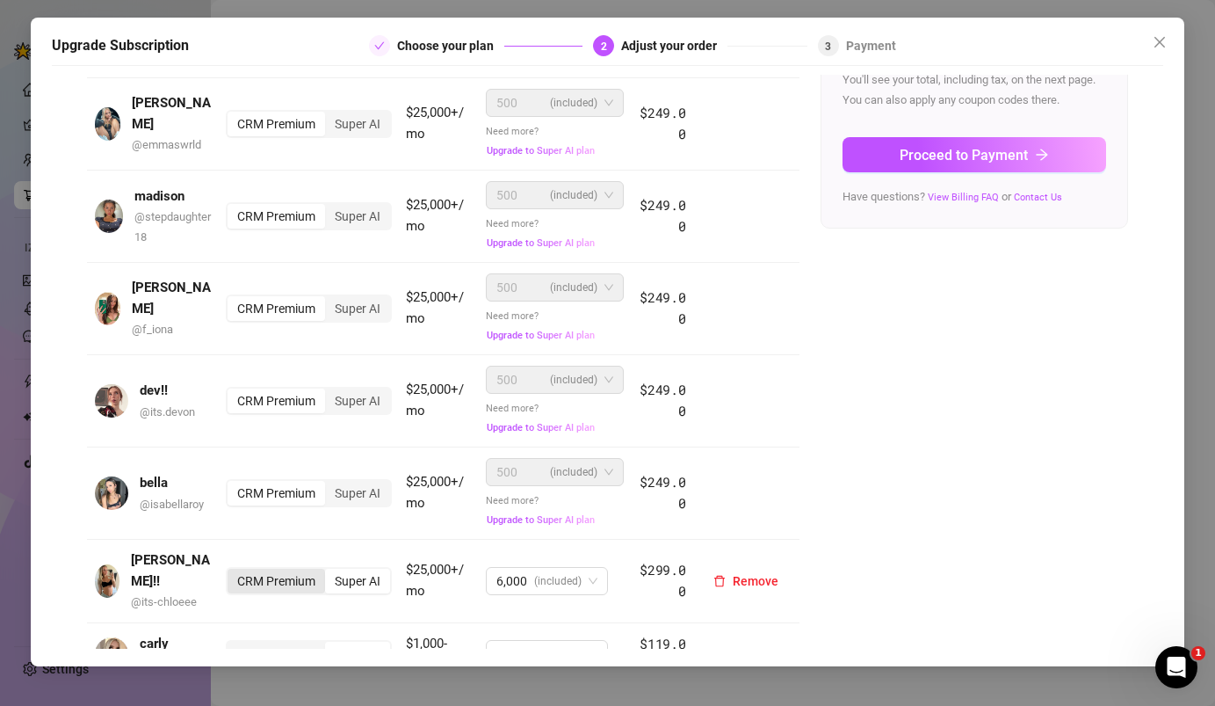
click at [277, 570] on div "CRM Premium" at bounding box center [277, 581] width 98 height 25
click at [232, 571] on input "CRM Premium" at bounding box center [232, 571] width 0 height 0
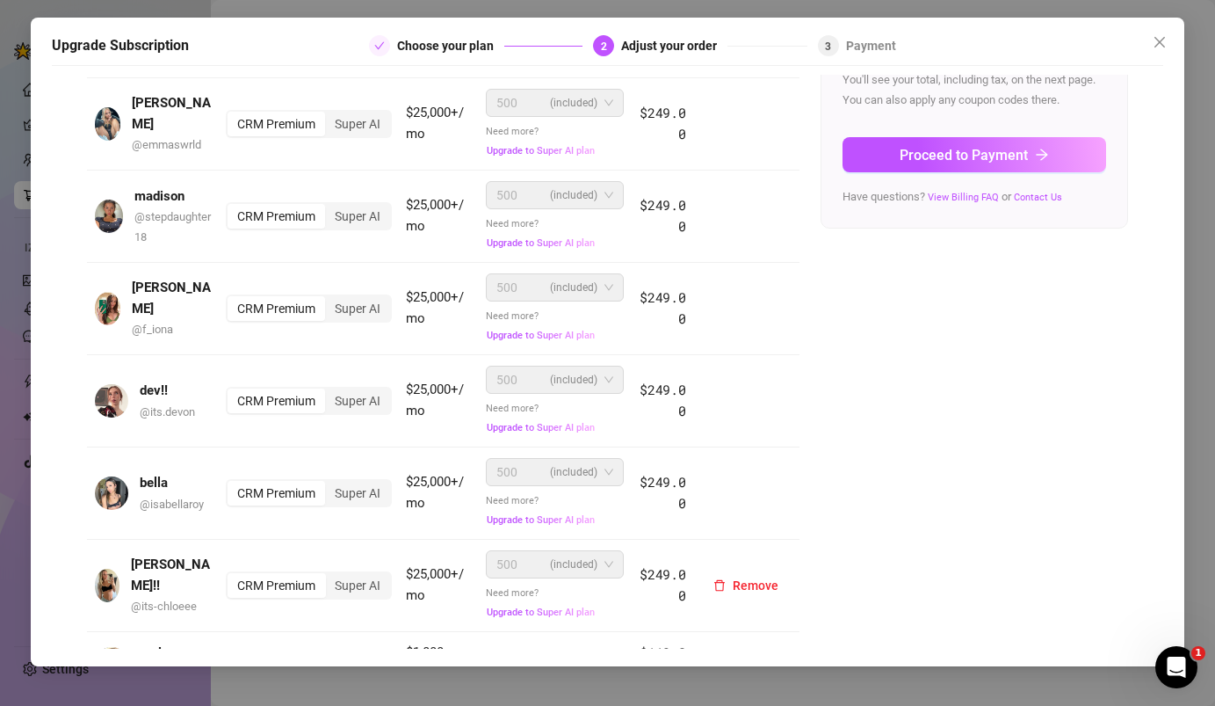
scroll to position [466, 0]
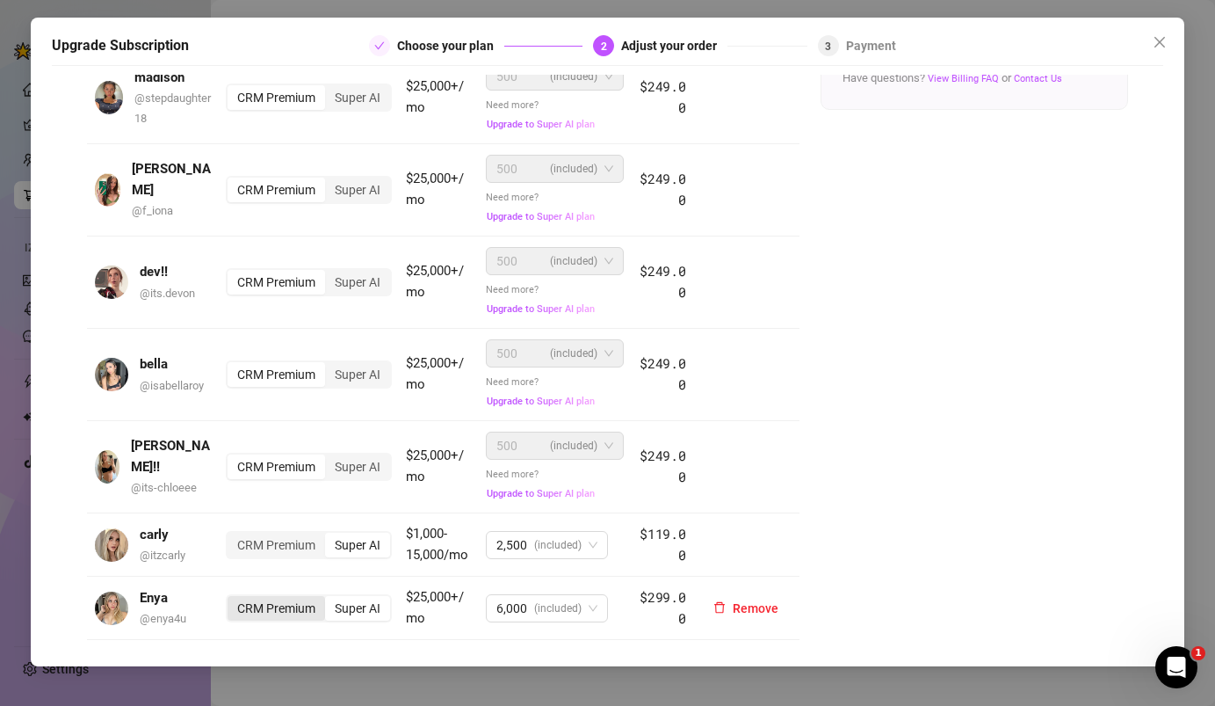
click at [278, 606] on div "CRM Premium" at bounding box center [277, 608] width 98 height 25
click at [232, 598] on input "CRM Premium" at bounding box center [232, 598] width 0 height 0
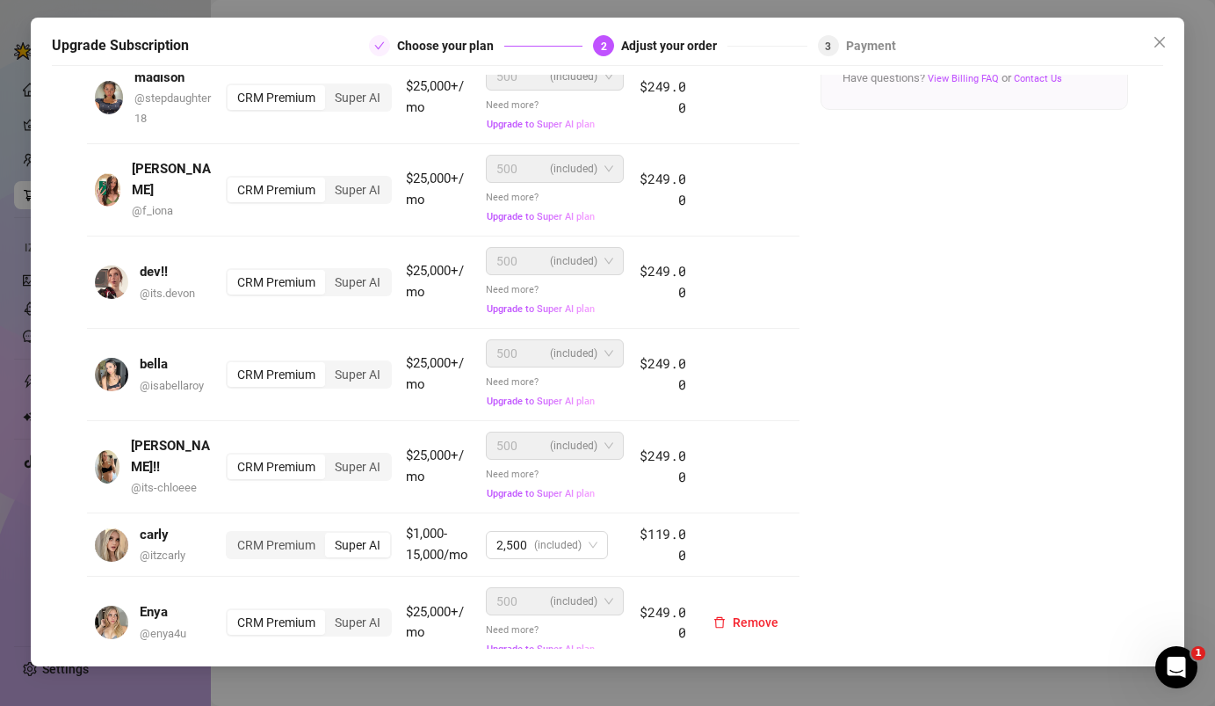
scroll to position [0, 0]
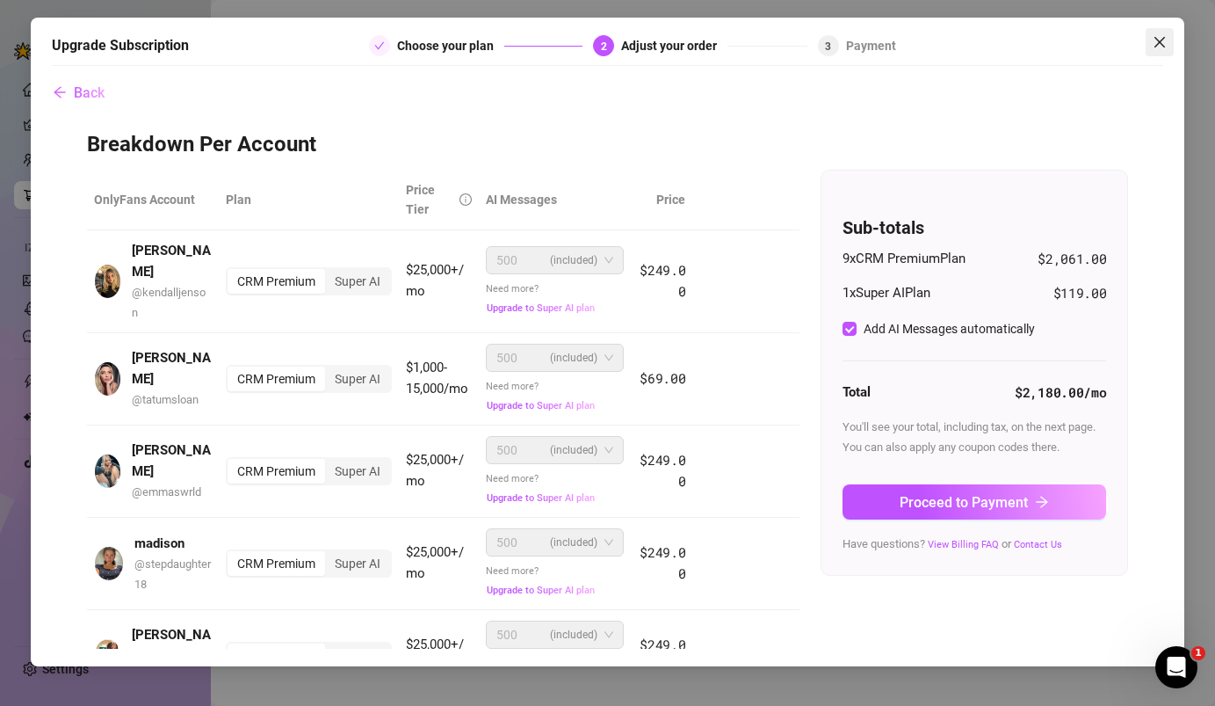
click at [1158, 37] on icon "close" at bounding box center [1160, 42] width 14 height 14
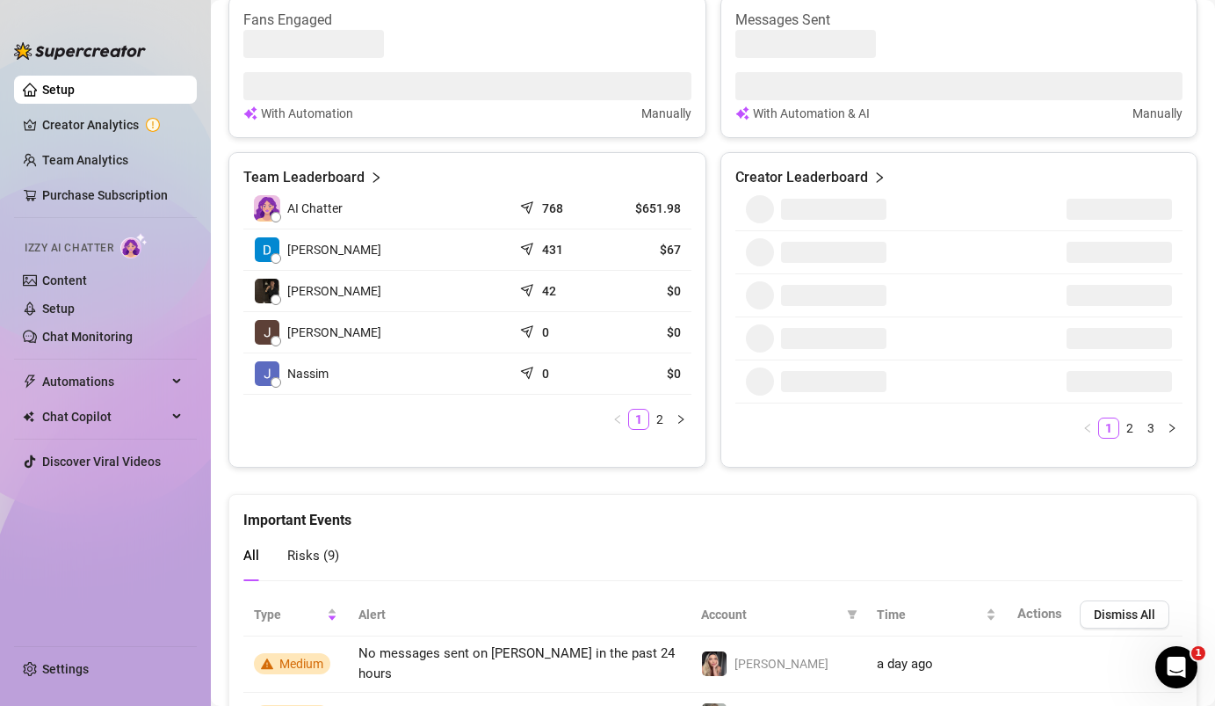
scroll to position [712, 0]
click at [76, 273] on link "Content" at bounding box center [64, 280] width 45 height 14
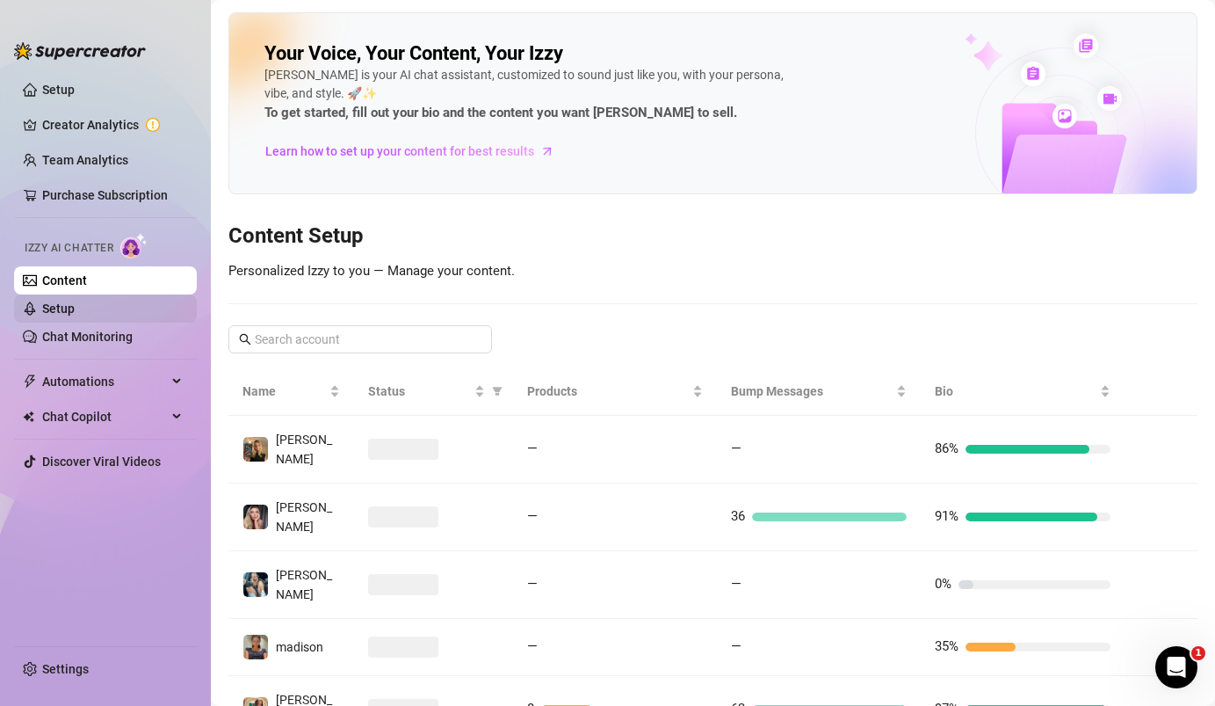
click at [75, 301] on link "Setup" at bounding box center [58, 308] width 33 height 14
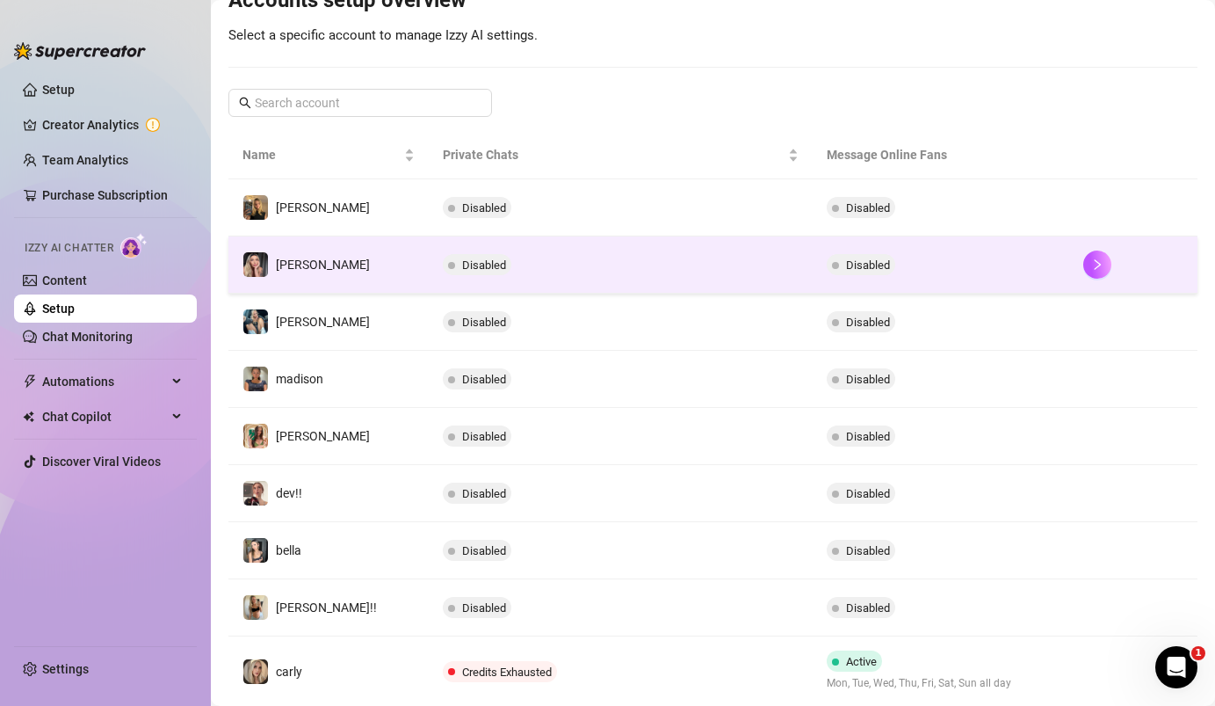
scroll to position [209, 0]
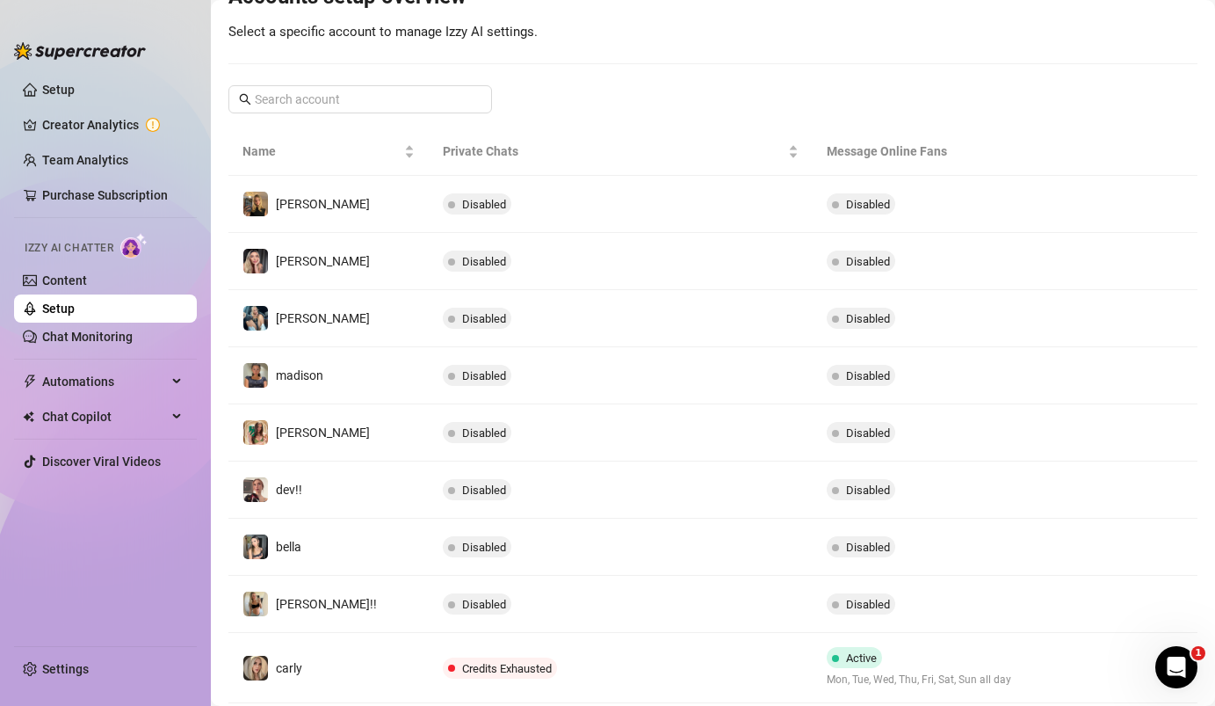
click at [589, 656] on td "Credits Exhausted" at bounding box center [621, 668] width 385 height 70
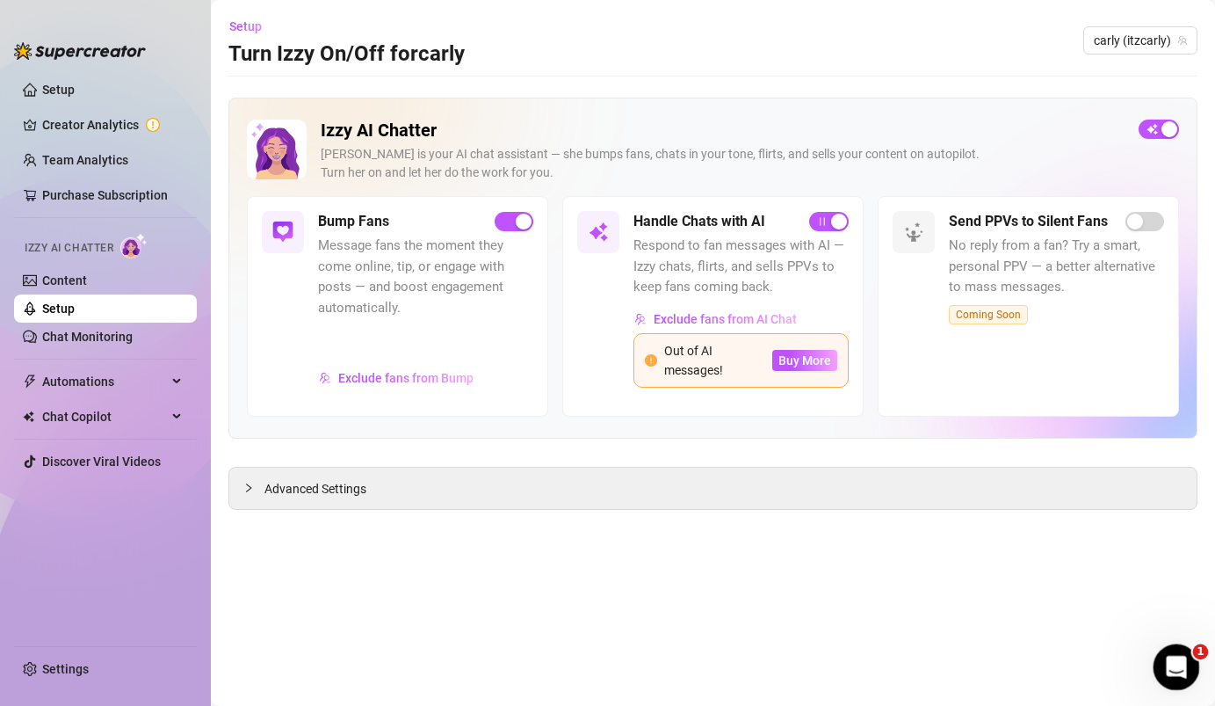
click at [1158, 659] on div "Open Intercom Messenger" at bounding box center [1174, 664] width 58 height 58
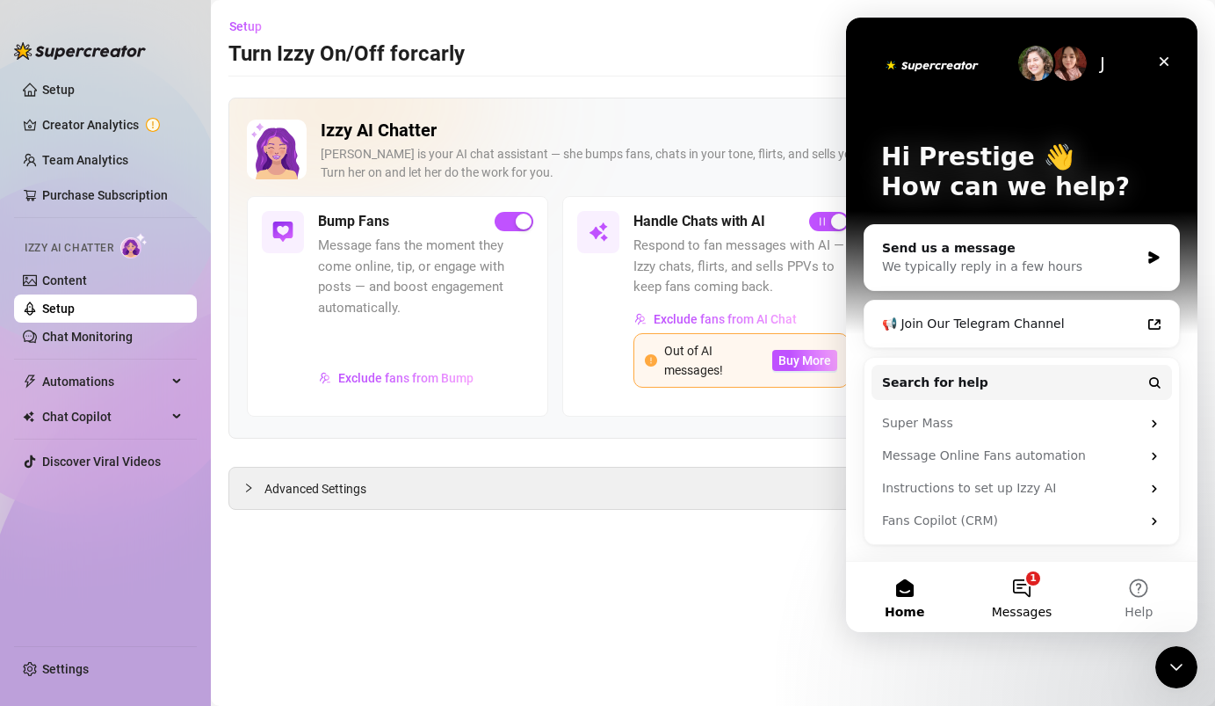
click at [1033, 589] on button "1 Messages" at bounding box center [1021, 597] width 117 height 70
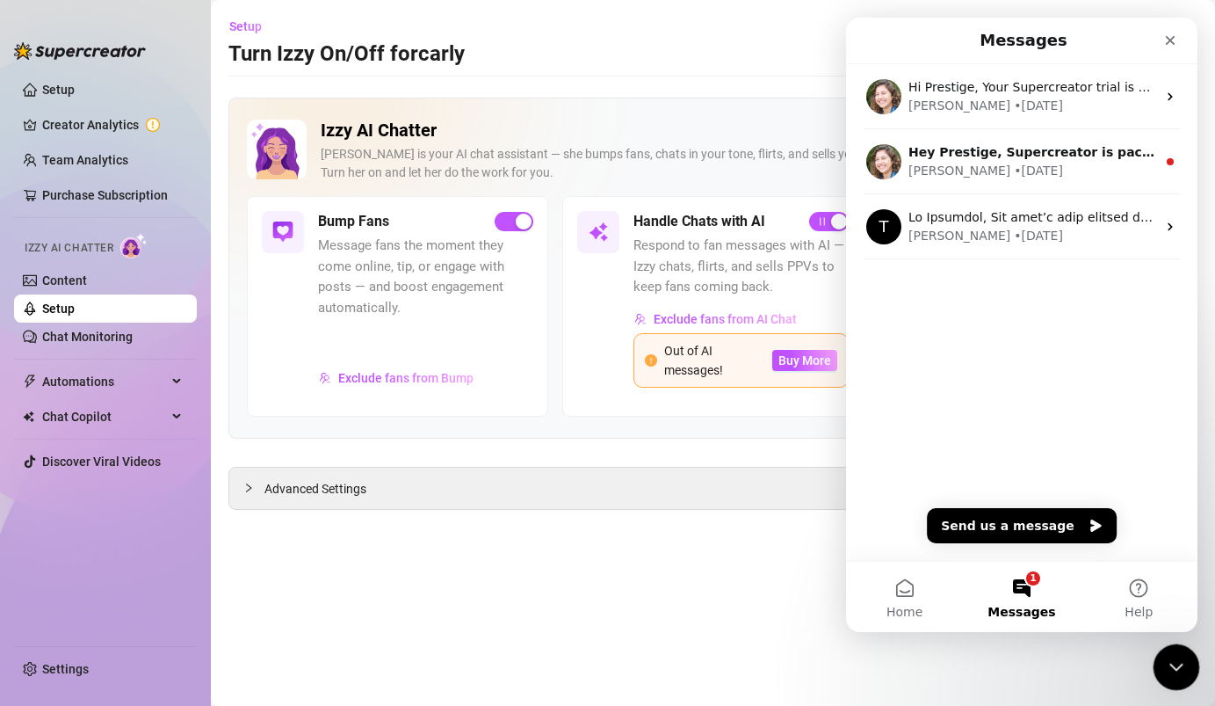
click at [1164, 661] on icon "Close Intercom Messenger" at bounding box center [1174, 664] width 21 height 21
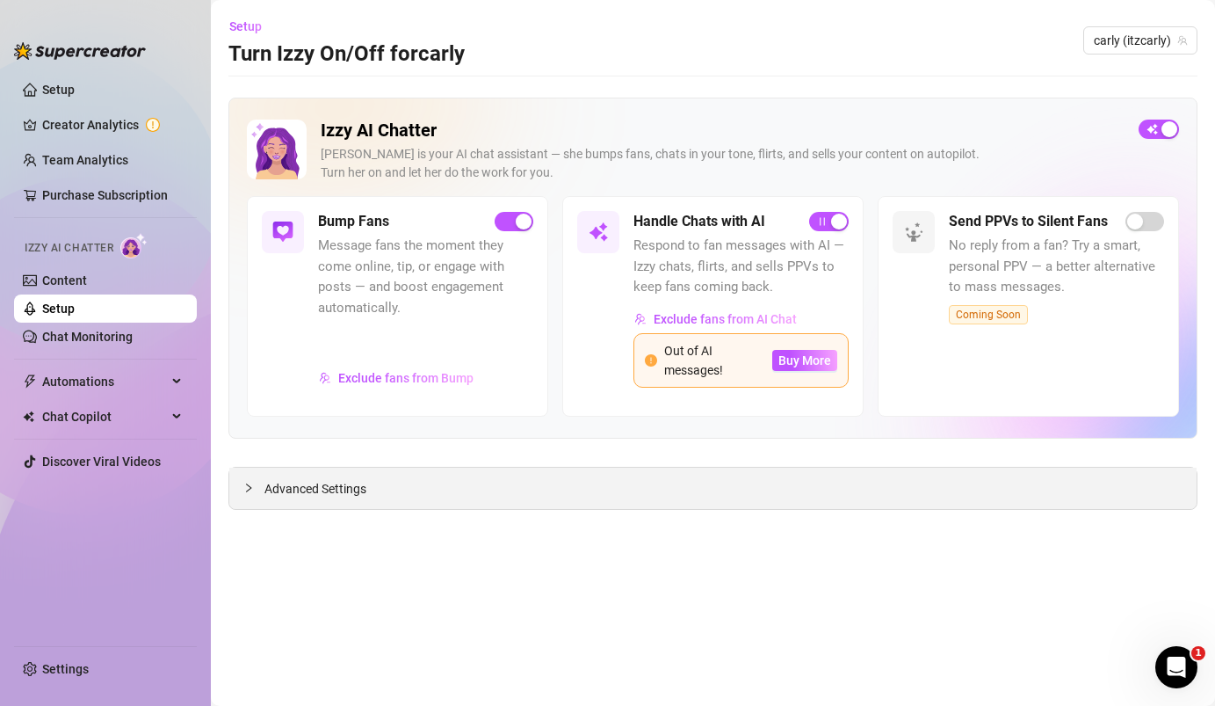
click at [475, 504] on div "Advanced Settings" at bounding box center [713, 488] width 968 height 41
click at [317, 482] on span "Advanced Settings" at bounding box center [316, 488] width 102 height 19
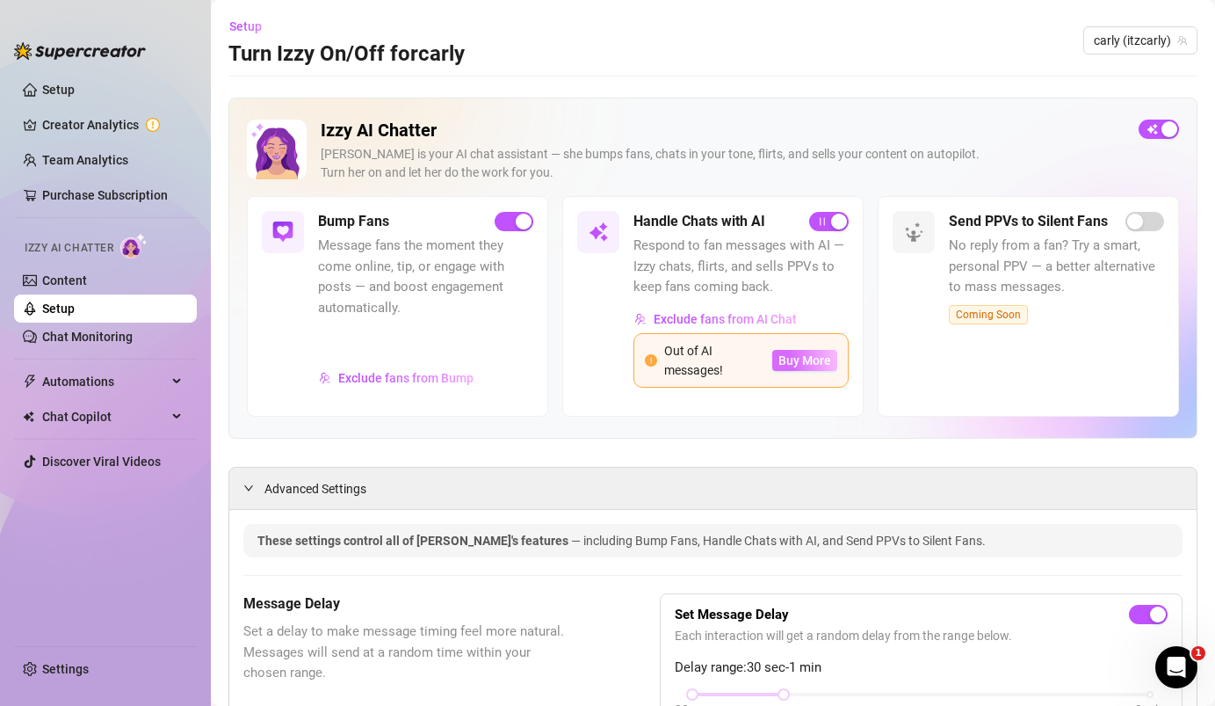
click at [800, 357] on span "Buy More" at bounding box center [805, 360] width 53 height 14
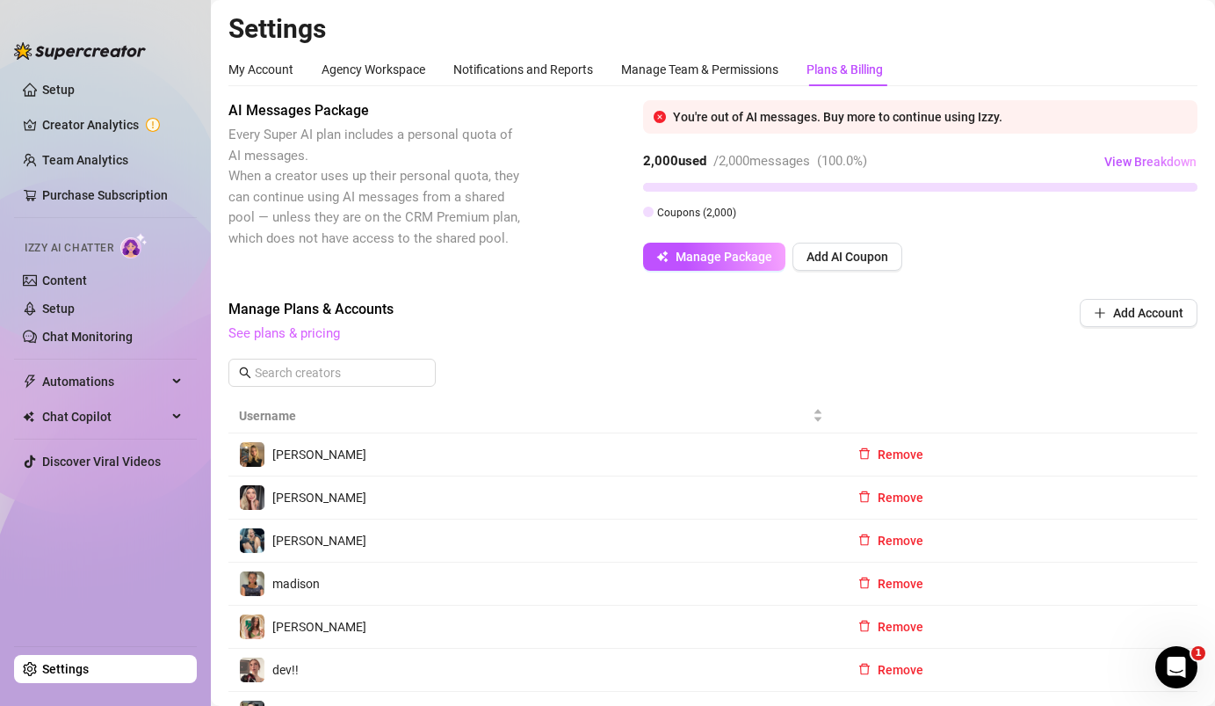
click at [286, 331] on link "See plans & pricing" at bounding box center [284, 333] width 112 height 16
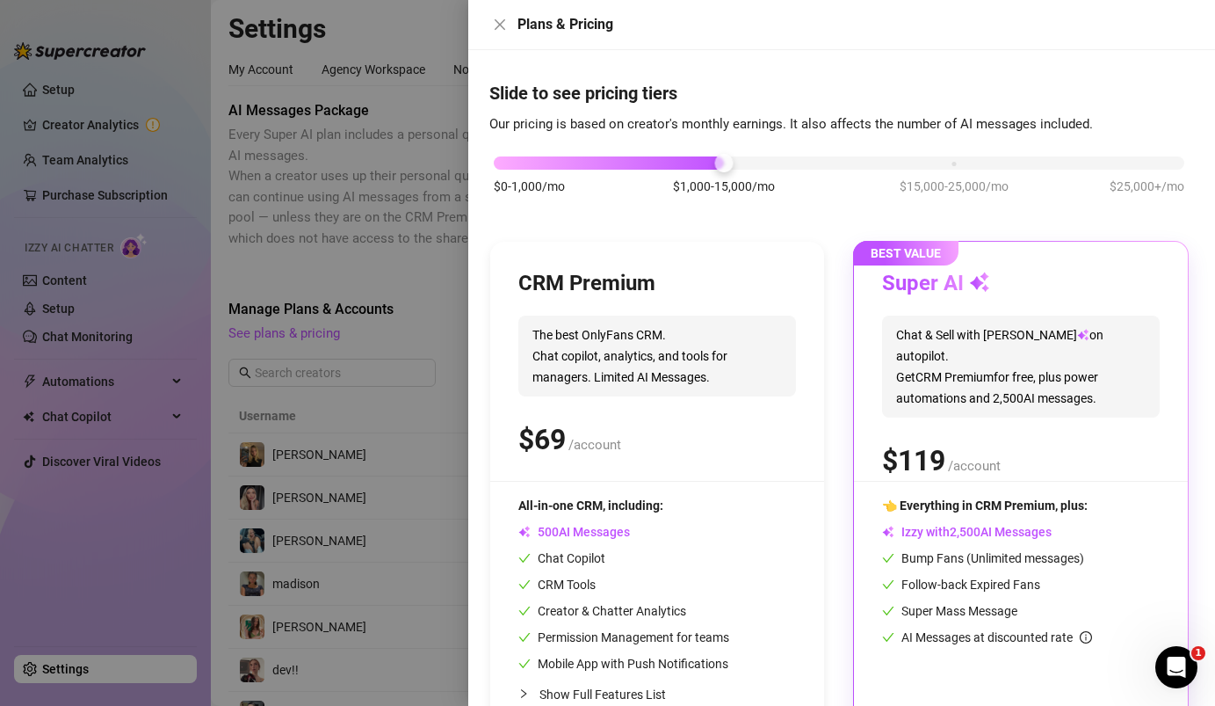
scroll to position [73, 0]
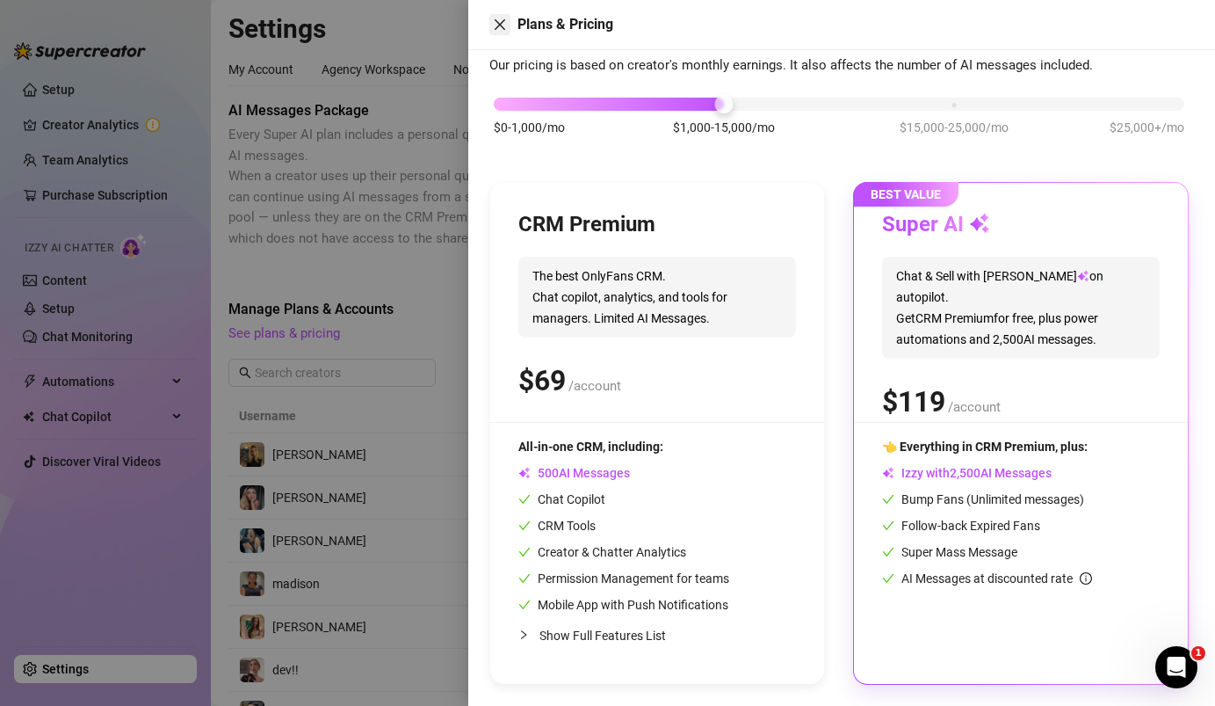
click at [495, 28] on icon "close" at bounding box center [500, 24] width 11 height 11
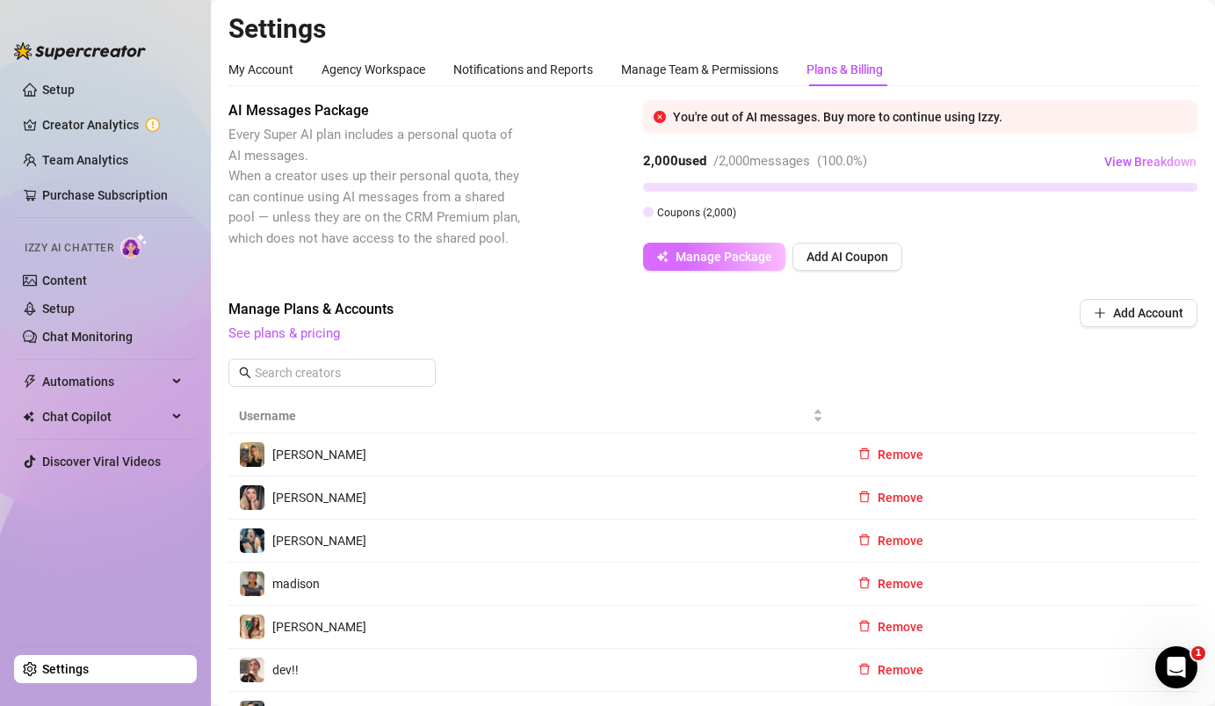
click at [718, 250] on span "Manage Package" at bounding box center [724, 257] width 97 height 14
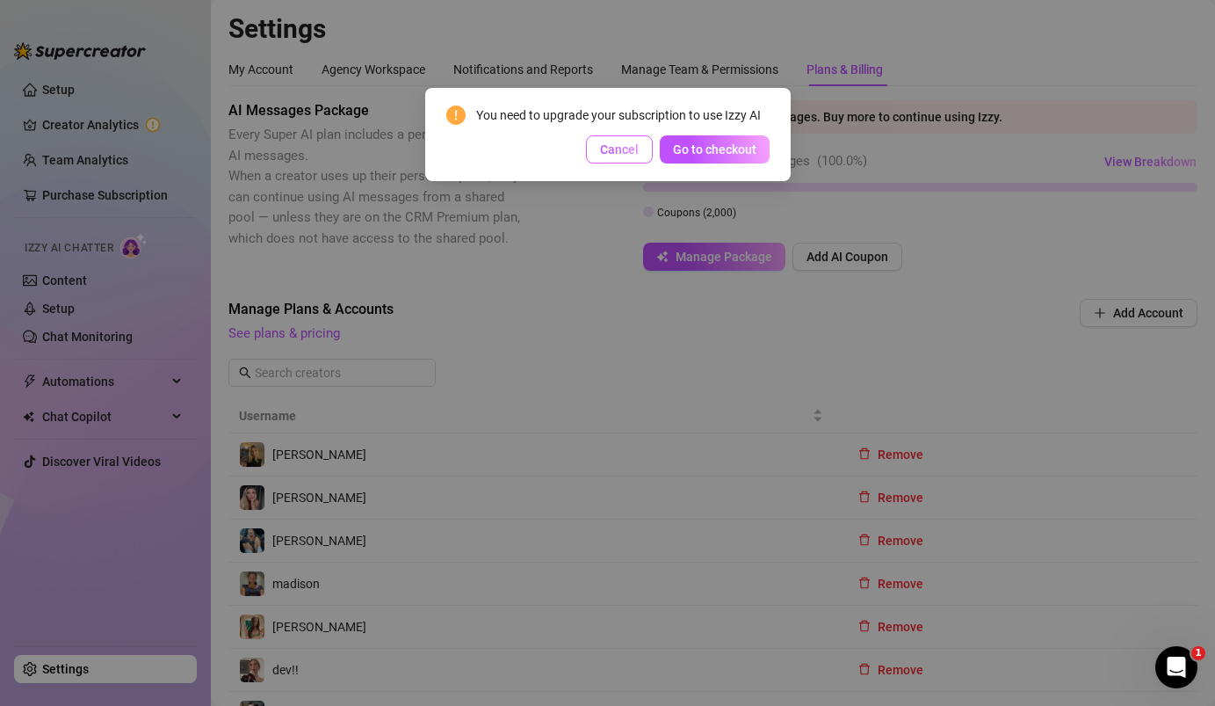
click at [635, 146] on span "Cancel" at bounding box center [619, 149] width 39 height 14
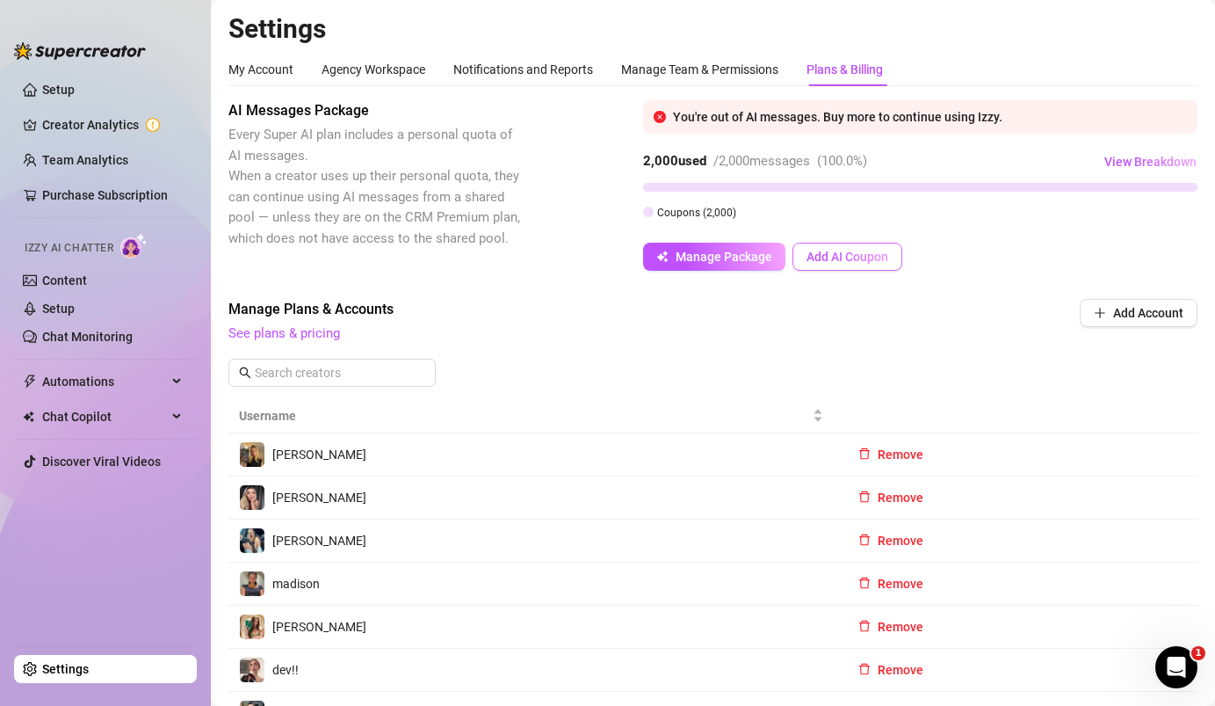
click at [829, 258] on span "Add AI Coupon" at bounding box center [848, 257] width 82 height 14
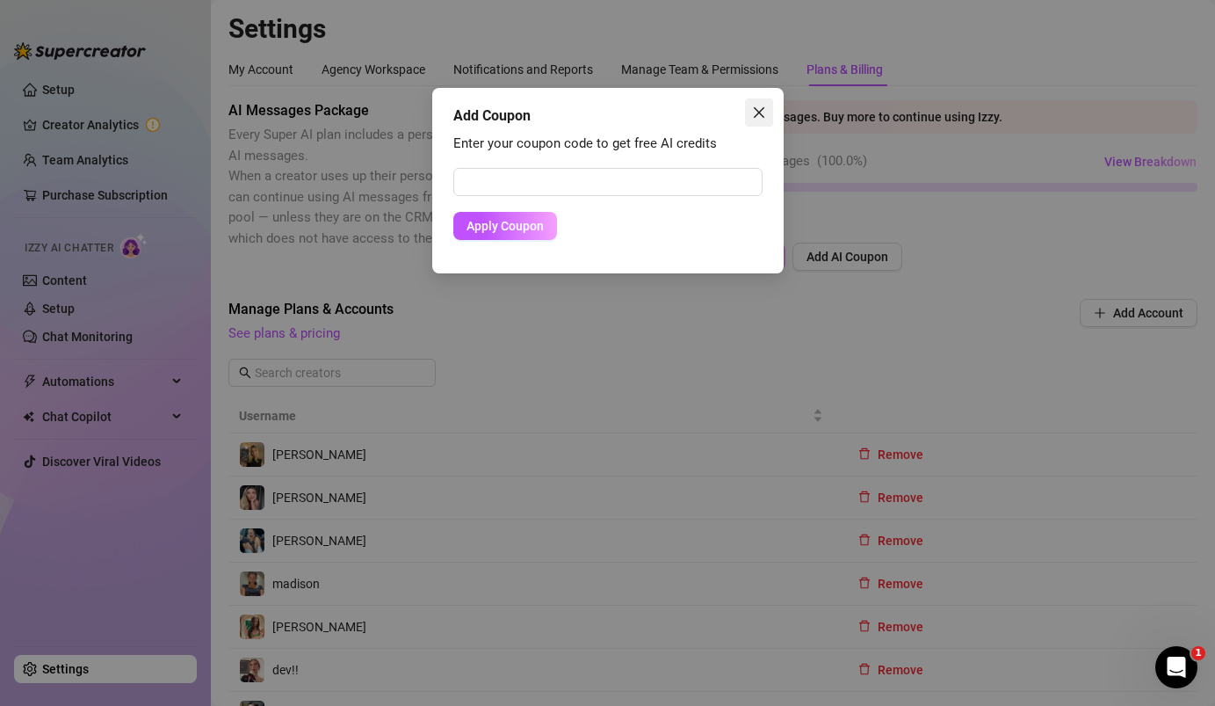
click at [763, 117] on icon "close" at bounding box center [758, 112] width 11 height 11
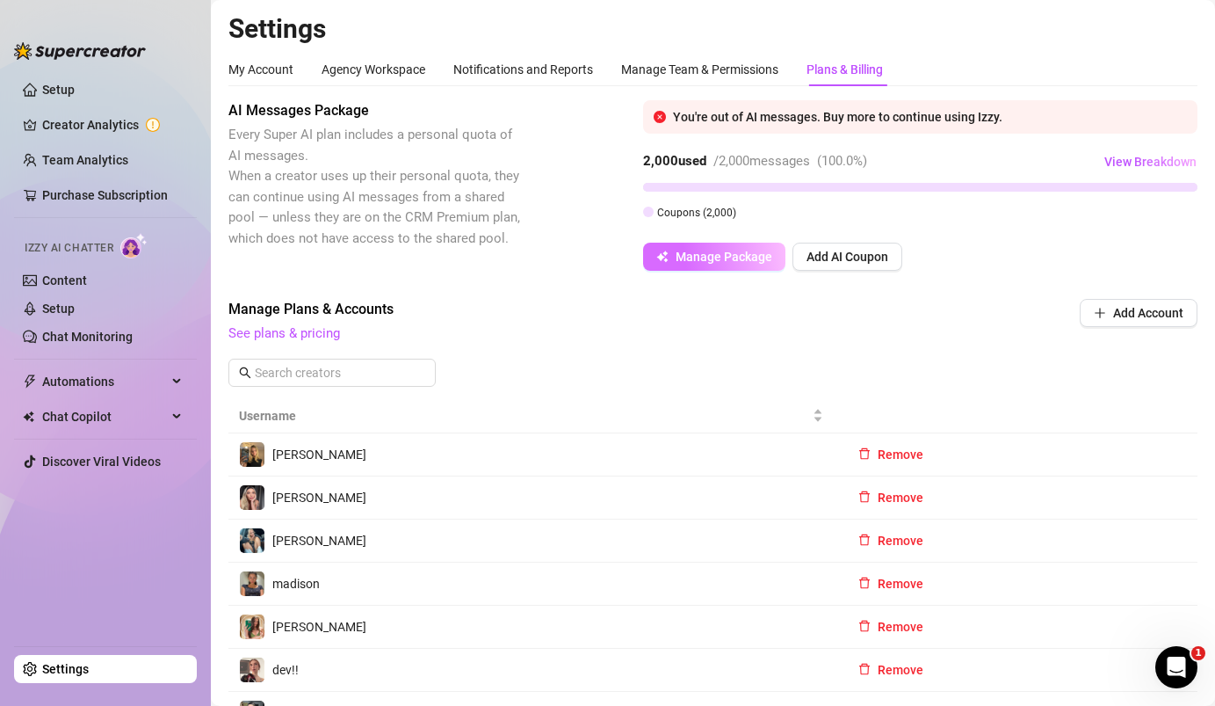
click at [752, 256] on span "Manage Package" at bounding box center [724, 257] width 97 height 14
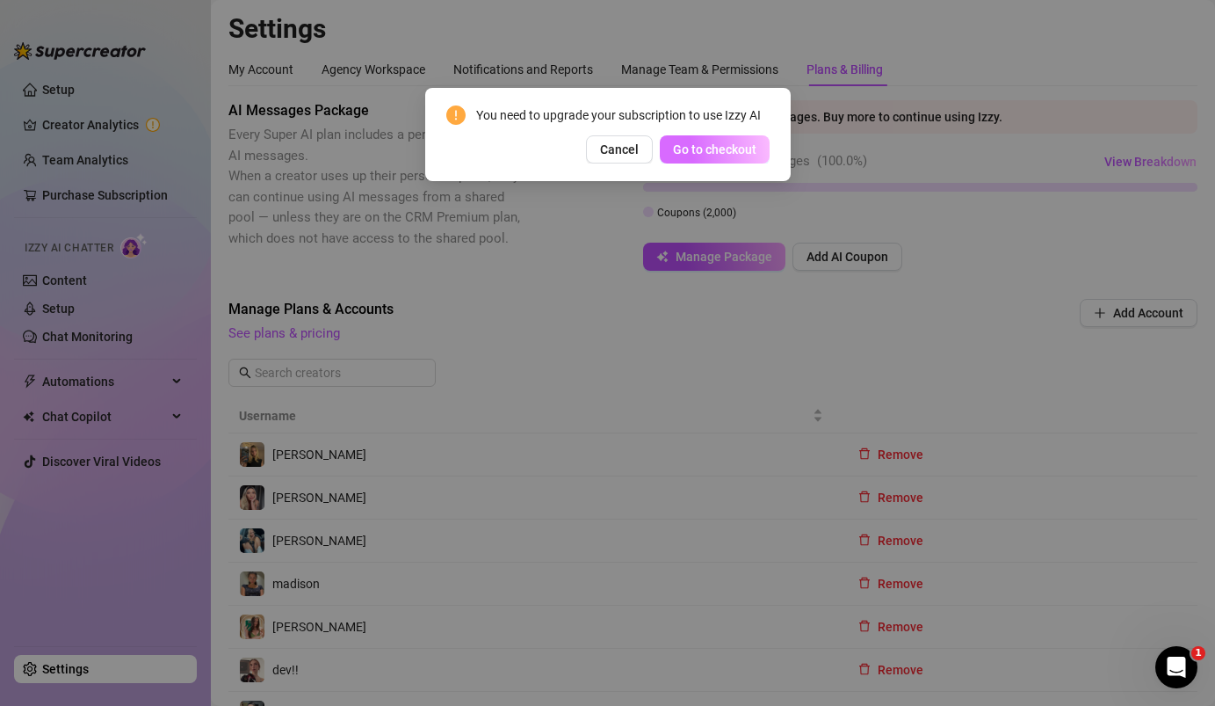
click at [736, 148] on span "Go to checkout" at bounding box center [714, 149] width 83 height 14
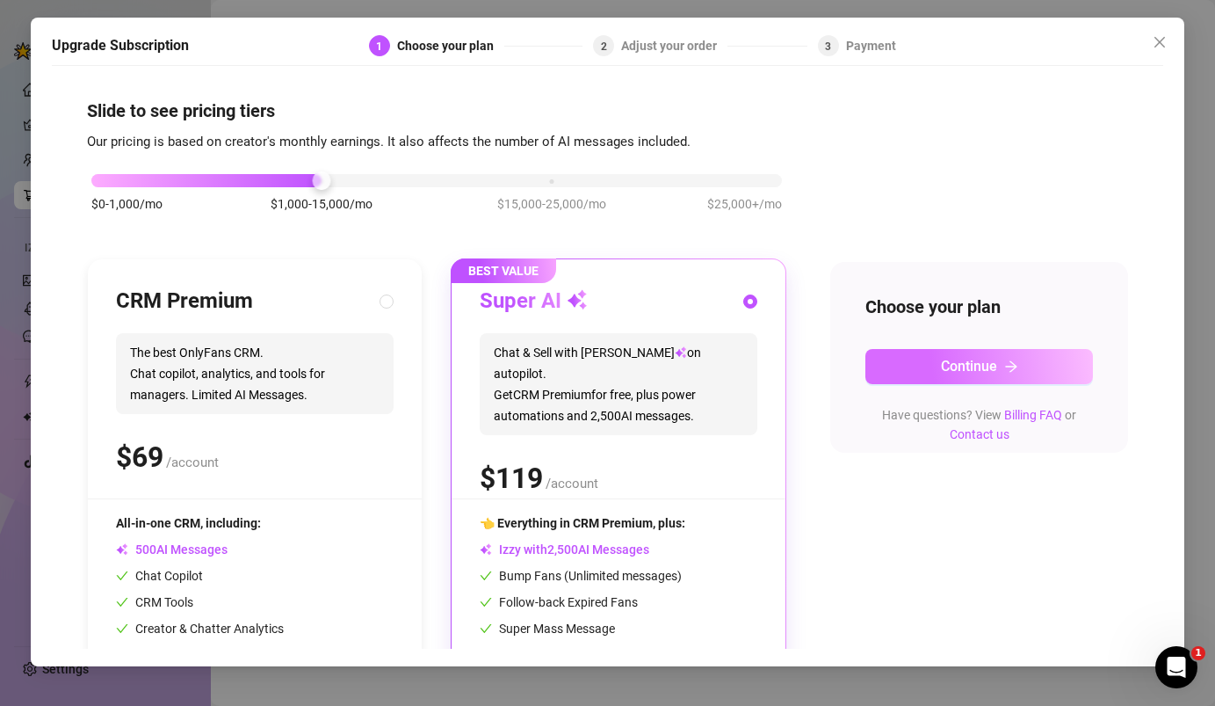
click at [973, 360] on span "Continue" at bounding box center [969, 366] width 56 height 17
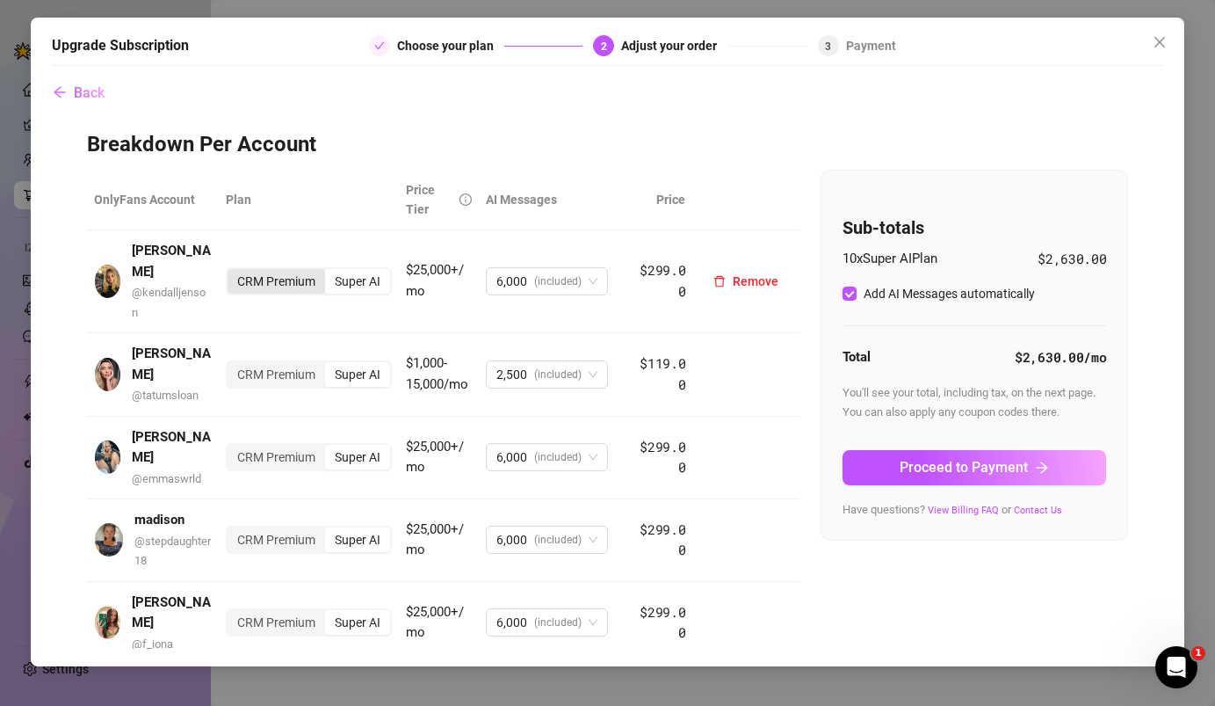
click at [281, 270] on div "CRM Premium" at bounding box center [277, 281] width 98 height 25
click at [232, 272] on input "CRM Premium" at bounding box center [232, 272] width 0 height 0
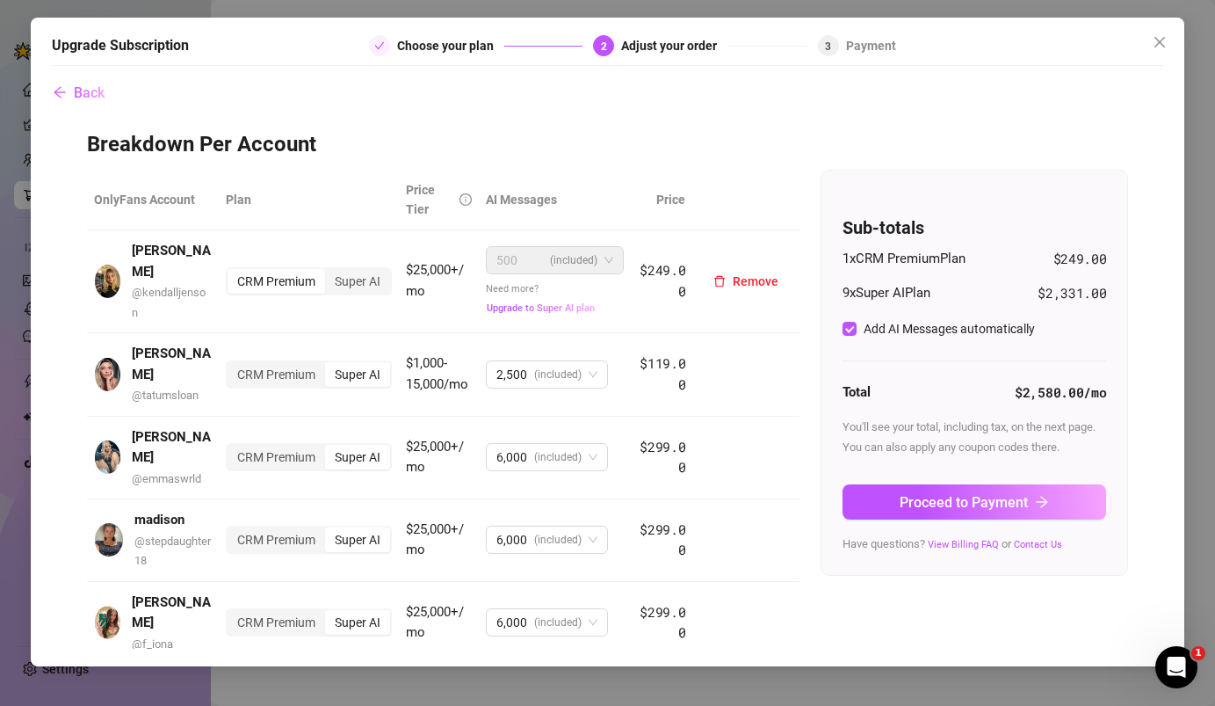
click at [614, 256] on div "500 (included)" at bounding box center [555, 260] width 138 height 28
click at [605, 360] on div "2,500 (included)" at bounding box center [547, 374] width 122 height 28
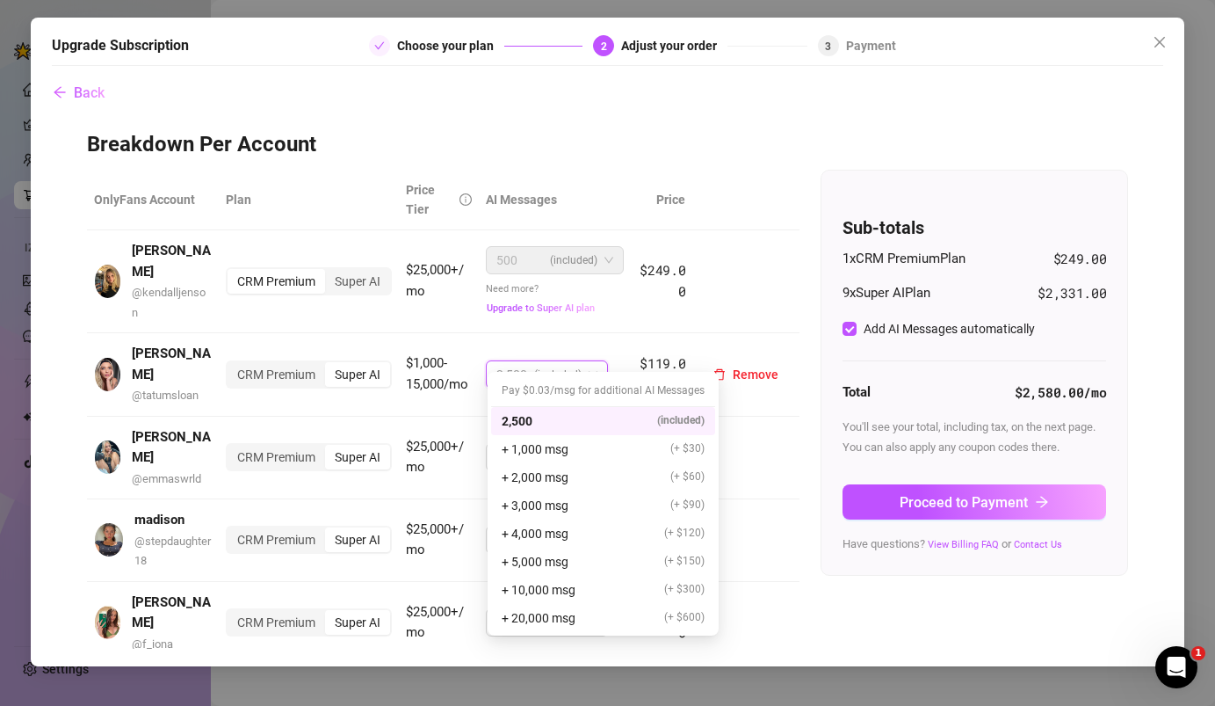
click at [599, 360] on div "2,500 (included)" at bounding box center [547, 374] width 122 height 28
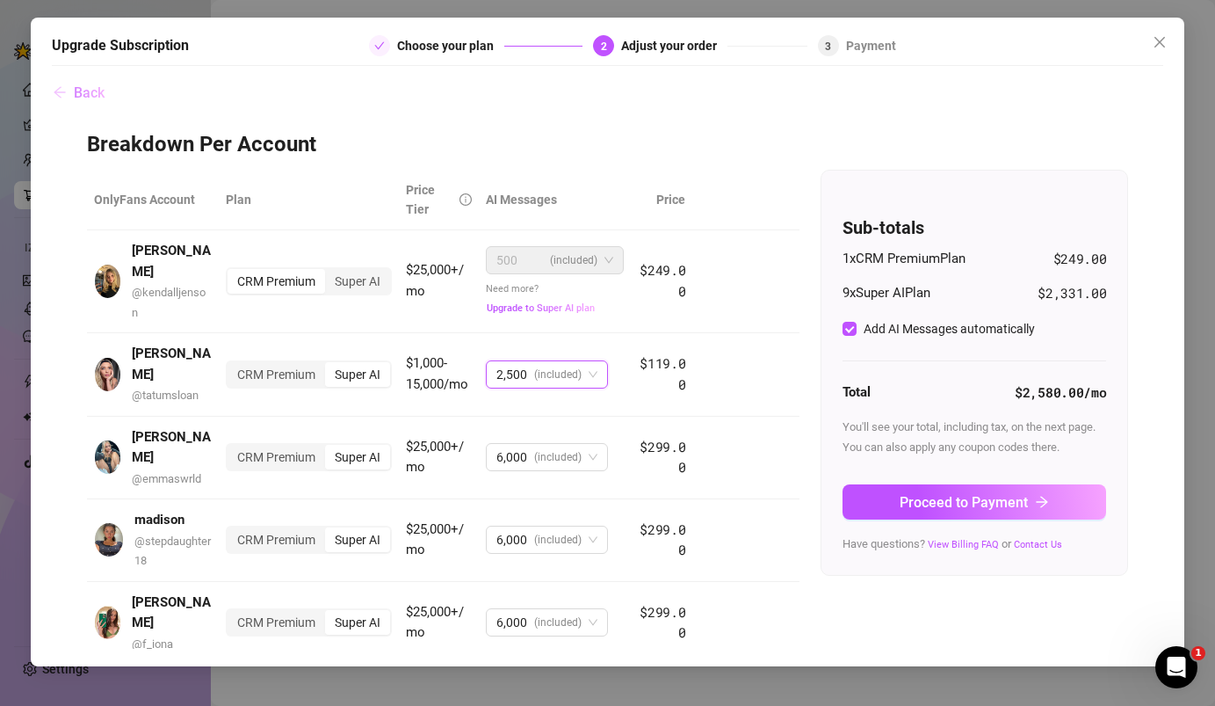
click at [89, 87] on span "Back" at bounding box center [89, 92] width 31 height 17
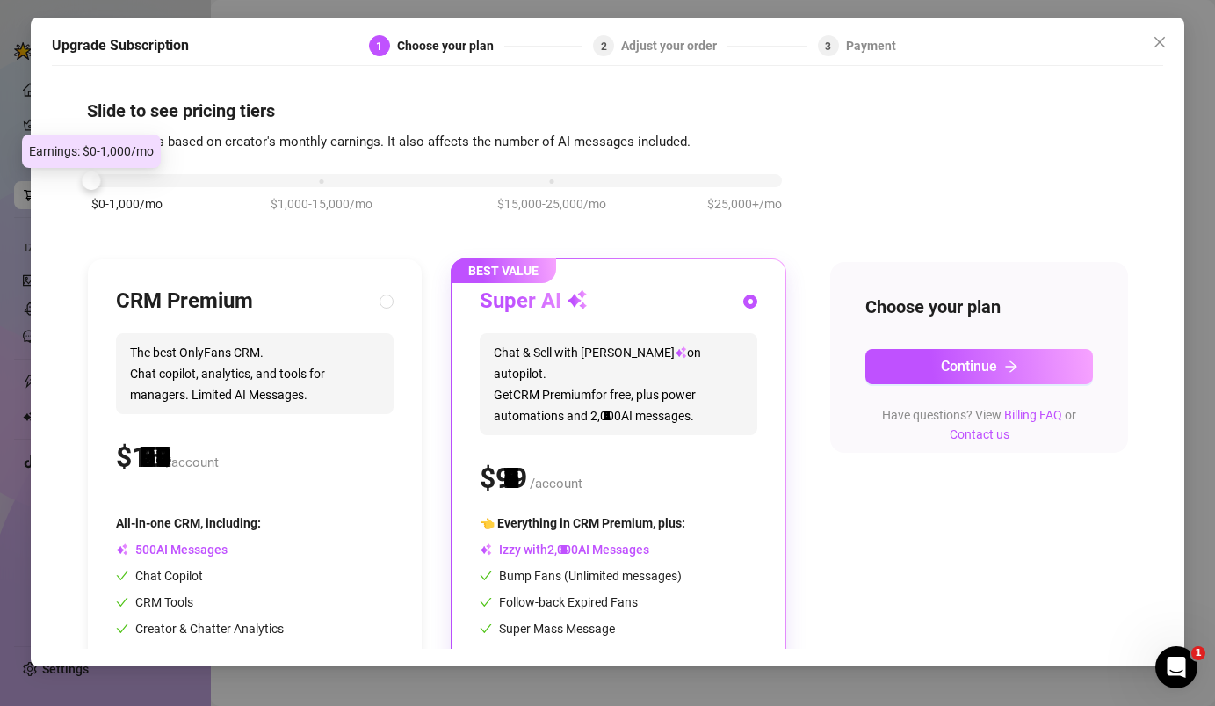
click at [112, 173] on div "$0-1,000/mo $1,000-15,000/mo $15,000-25,000/mo $25,000+/mo" at bounding box center [436, 175] width 691 height 11
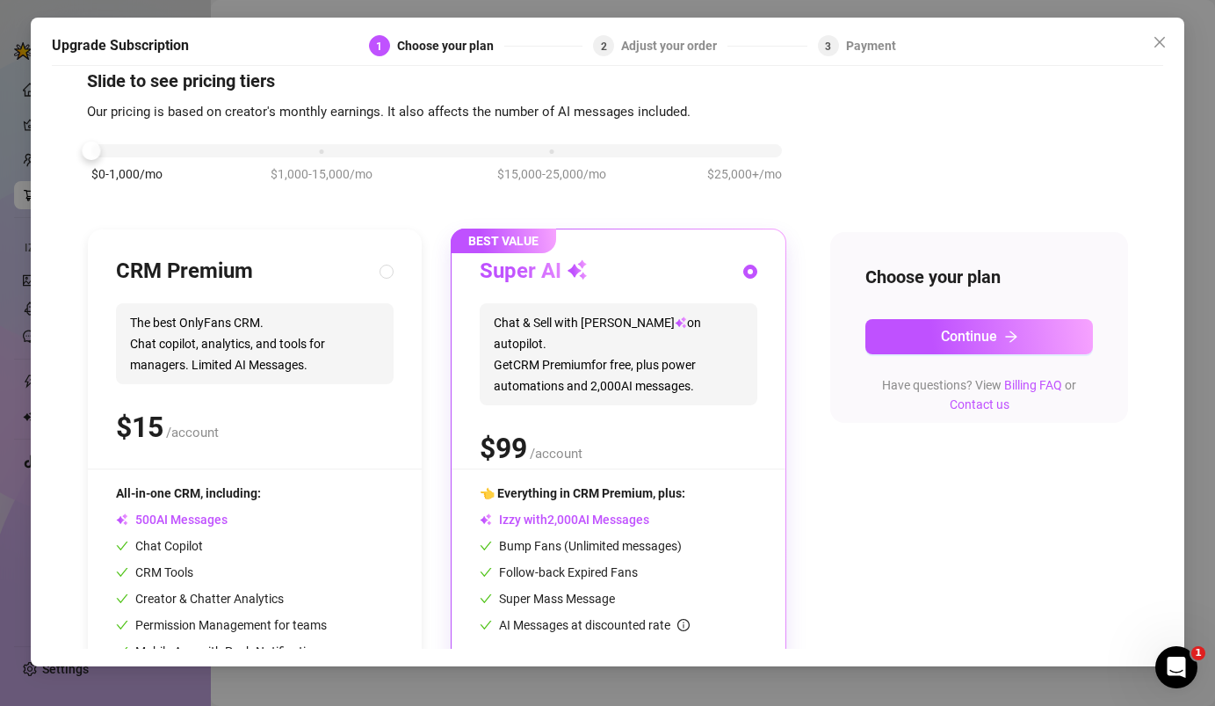
scroll to position [112, 0]
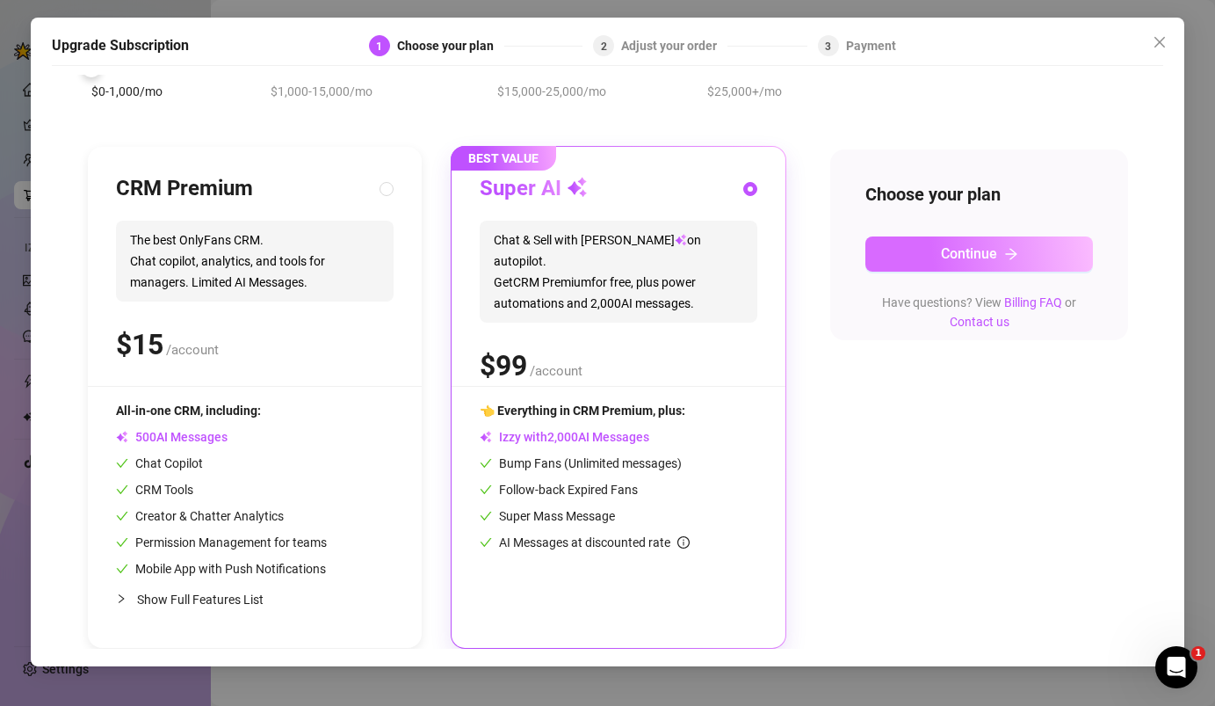
click at [928, 257] on button "Continue" at bounding box center [980, 253] width 228 height 35
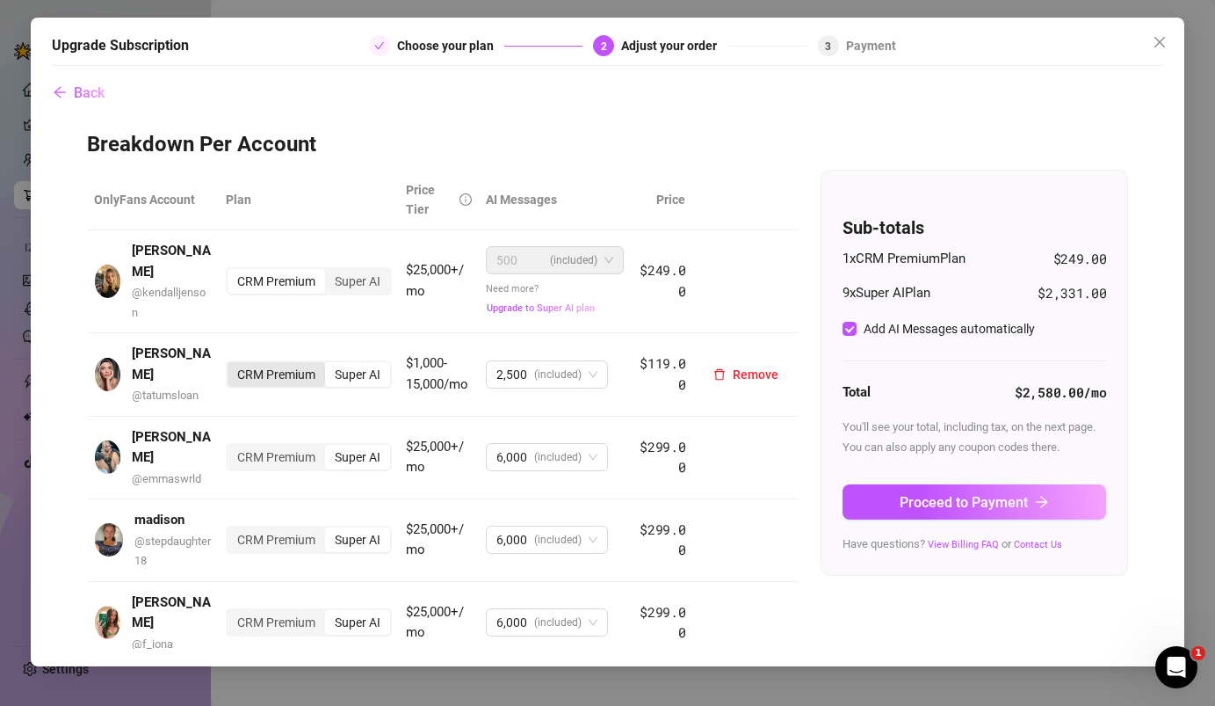
click at [285, 362] on div "CRM Premium" at bounding box center [277, 374] width 98 height 25
click at [232, 365] on input "CRM Premium" at bounding box center [232, 365] width 0 height 0
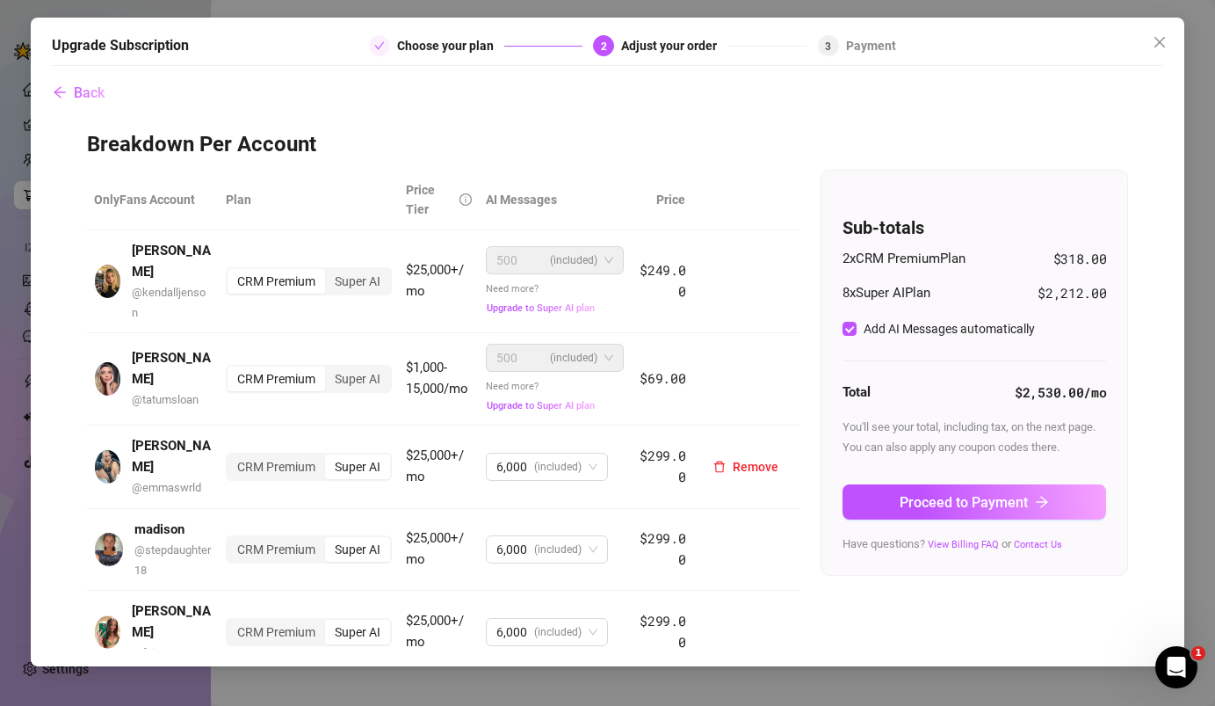
click at [286, 453] on div "CRM Premium Super AI" at bounding box center [309, 467] width 166 height 28
click at [281, 461] on td "CRM Premium Super AI" at bounding box center [309, 466] width 180 height 83
click at [282, 454] on div "CRM Premium" at bounding box center [277, 466] width 98 height 25
click at [232, 457] on input "CRM Premium" at bounding box center [232, 457] width 0 height 0
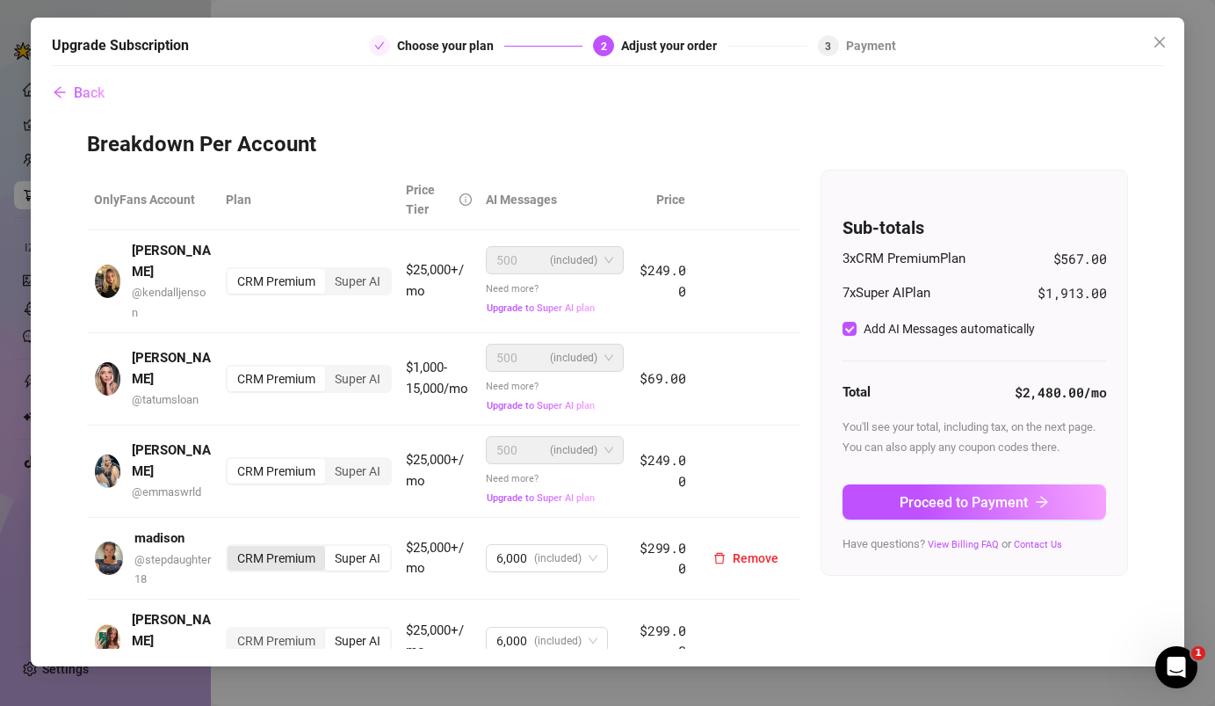
click at [277, 546] on div "CRM Premium" at bounding box center [277, 558] width 98 height 25
click at [232, 548] on input "CRM Premium" at bounding box center [232, 548] width 0 height 0
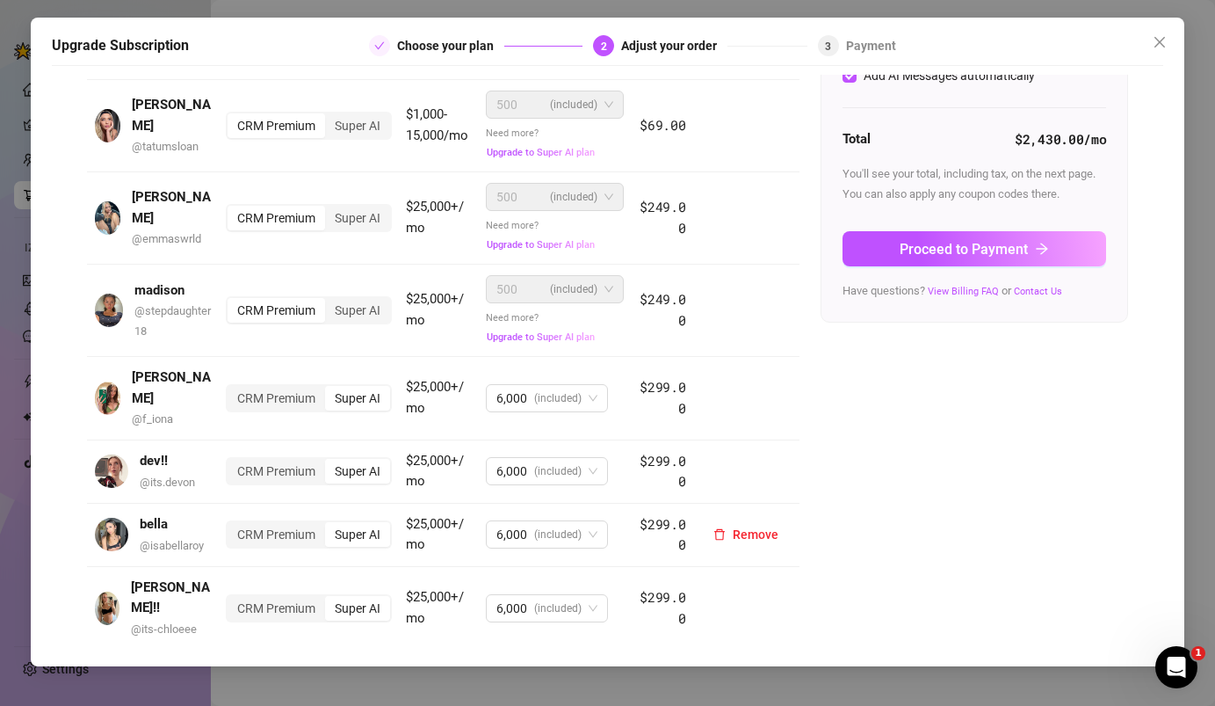
scroll to position [257, 0]
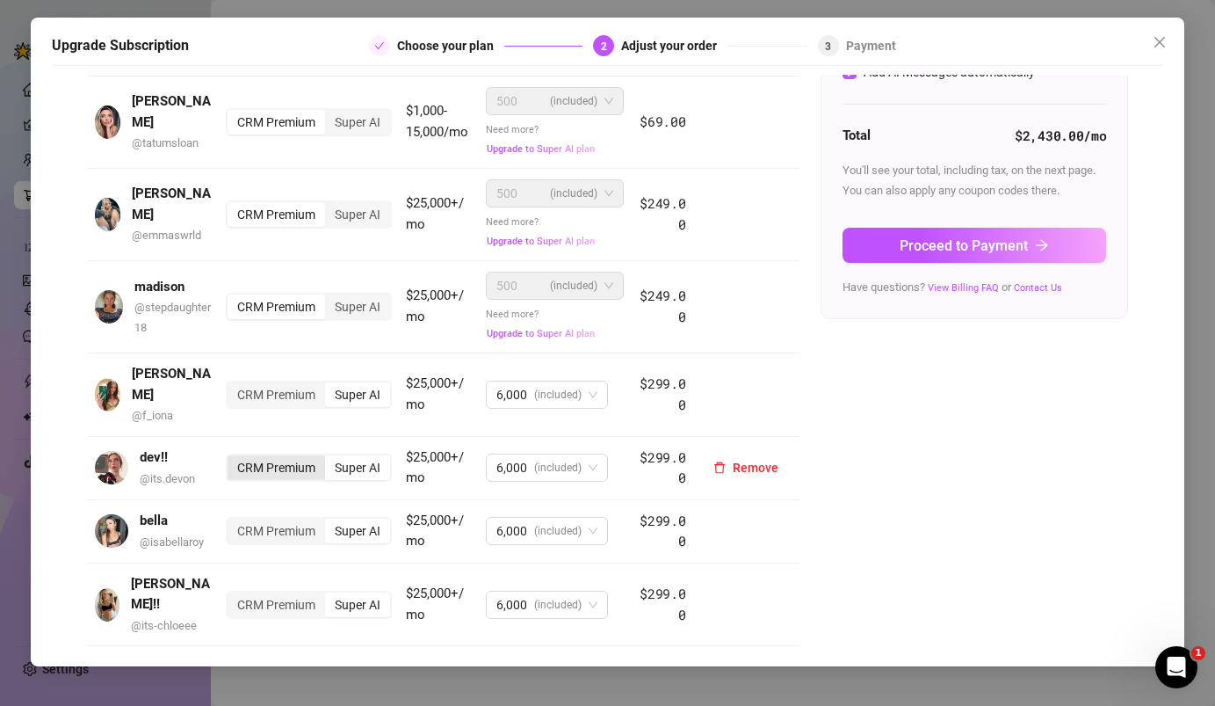
click at [287, 455] on div "CRM Premium" at bounding box center [277, 467] width 98 height 25
click at [232, 458] on input "CRM Premium" at bounding box center [232, 458] width 0 height 0
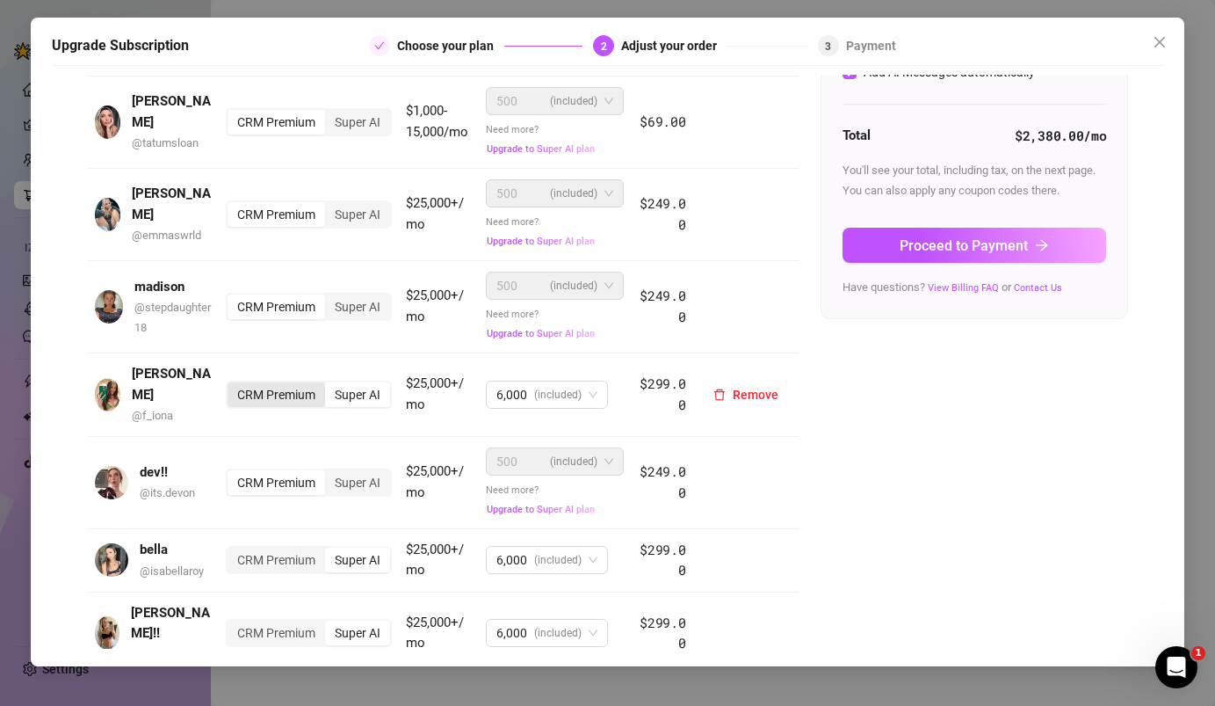
click at [290, 382] on div "CRM Premium" at bounding box center [277, 394] width 98 height 25
click at [232, 385] on input "CRM Premium" at bounding box center [232, 385] width 0 height 0
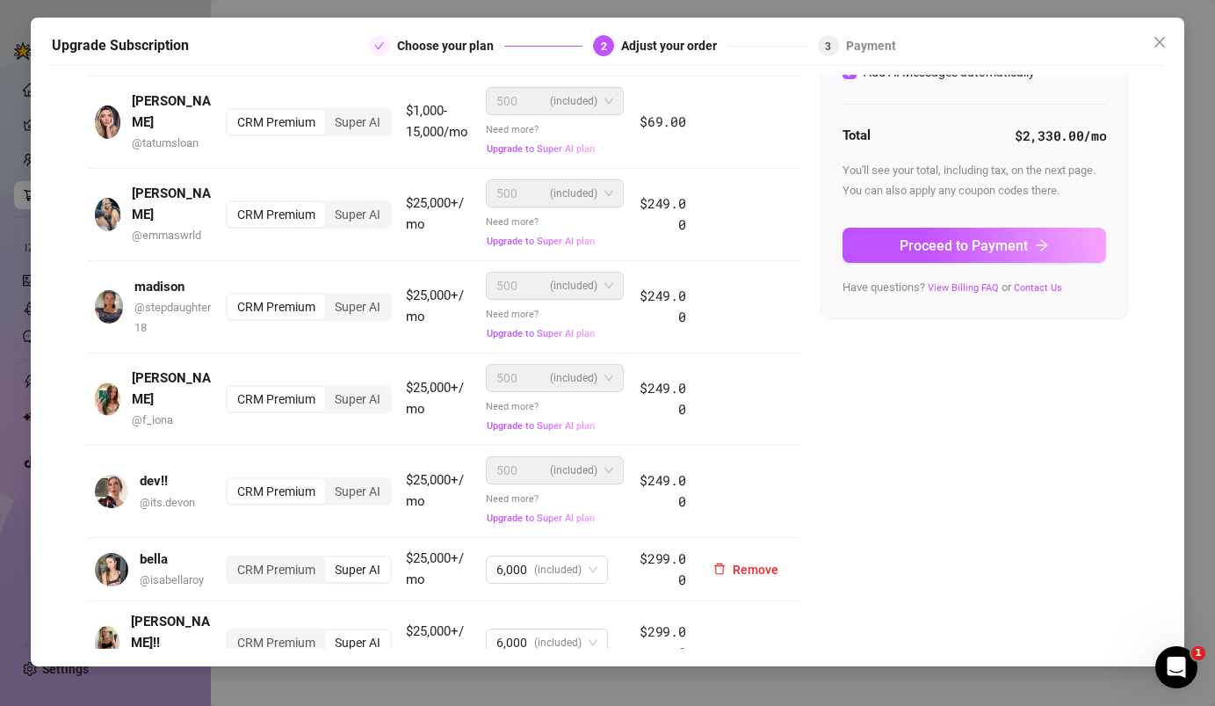
click at [275, 557] on div "CRM Premium" at bounding box center [277, 569] width 98 height 25
click at [232, 560] on input "CRM Premium" at bounding box center [232, 560] width 0 height 0
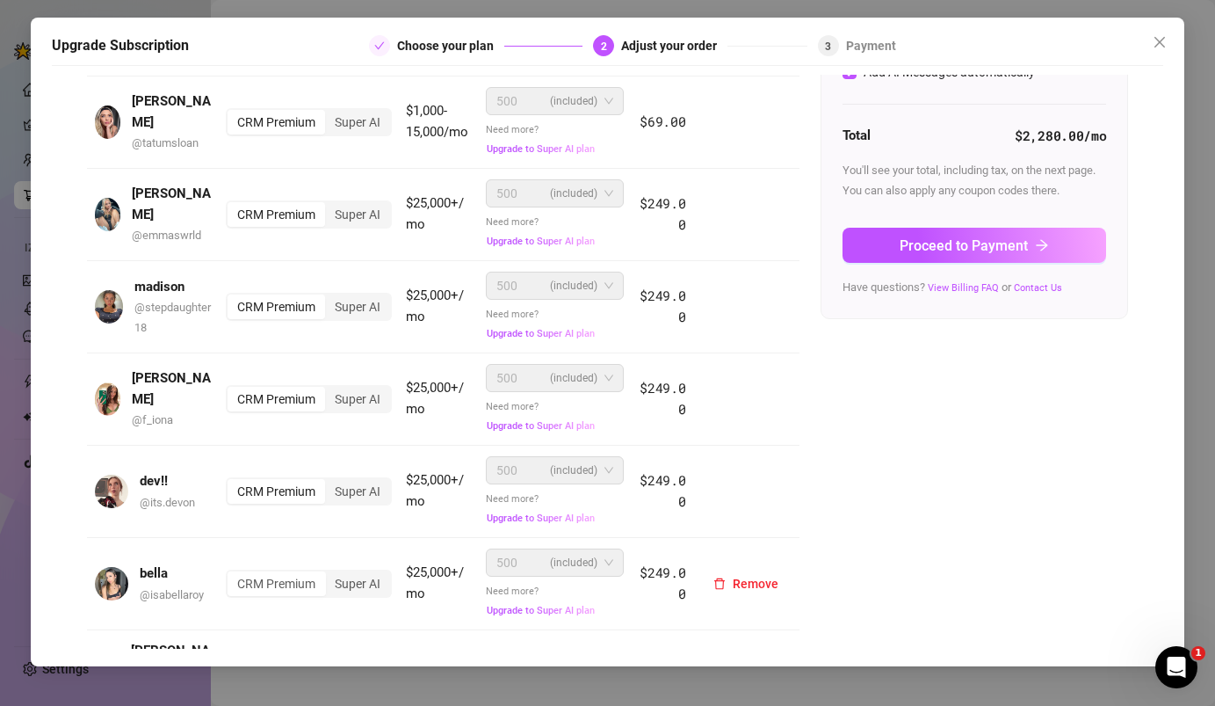
scroll to position [438, 0]
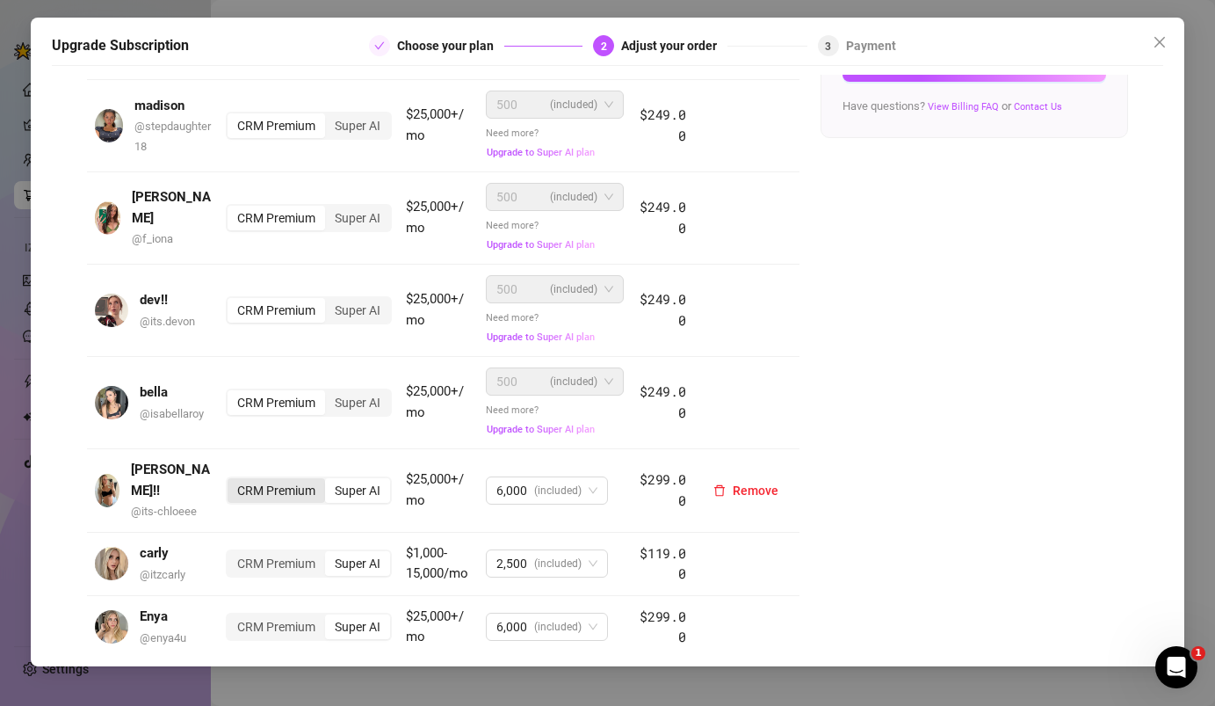
click at [276, 478] on div "CRM Premium" at bounding box center [277, 490] width 98 height 25
click at [232, 481] on input "CRM Premium" at bounding box center [232, 481] width 0 height 0
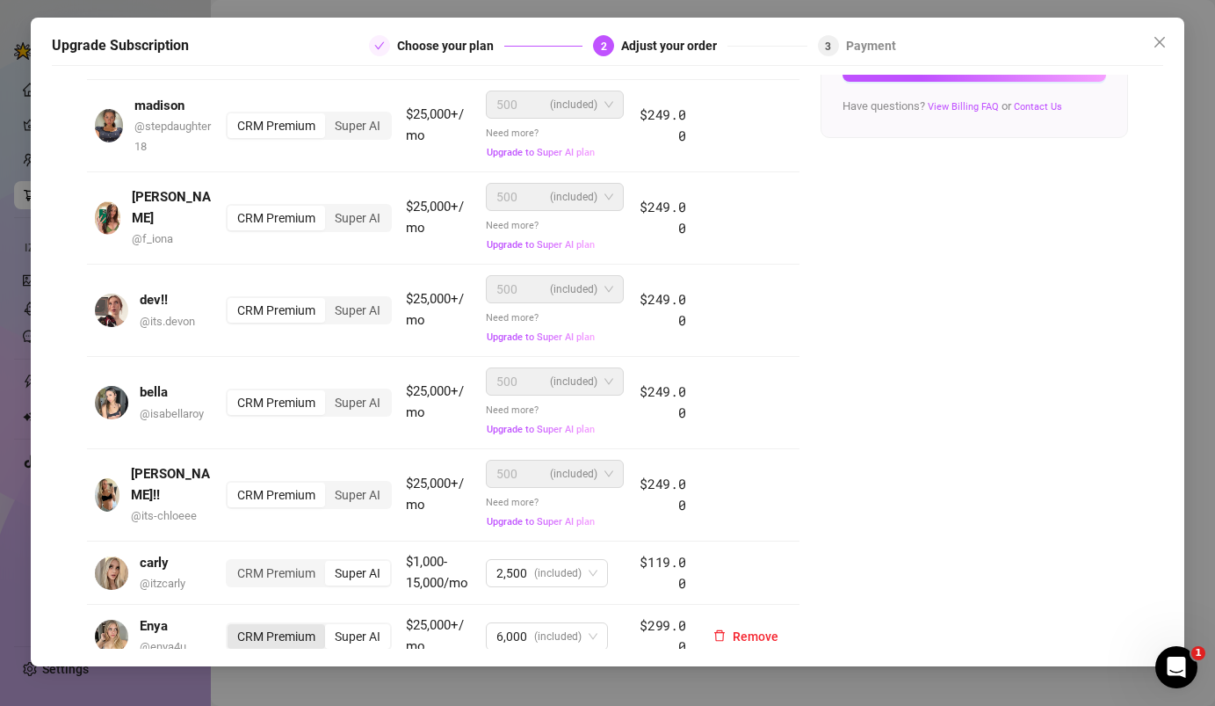
click at [272, 627] on div "CRM Premium" at bounding box center [277, 636] width 98 height 25
click at [232, 627] on input "CRM Premium" at bounding box center [232, 627] width 0 height 0
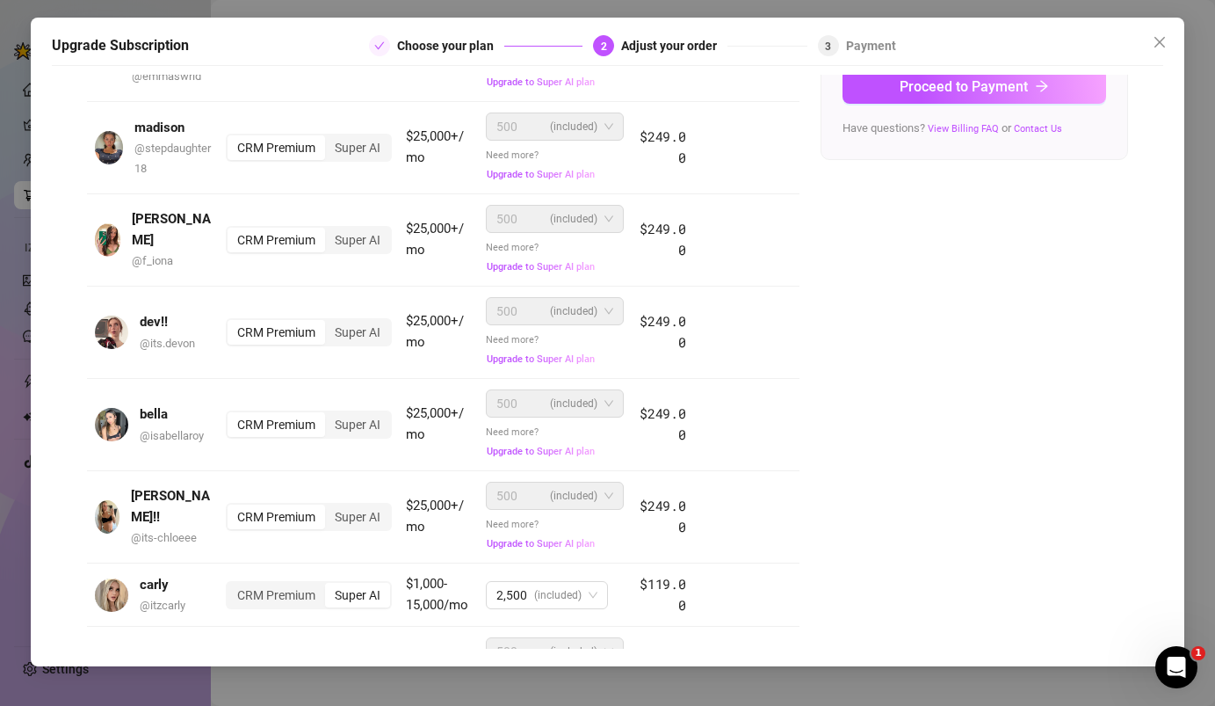
scroll to position [418, 0]
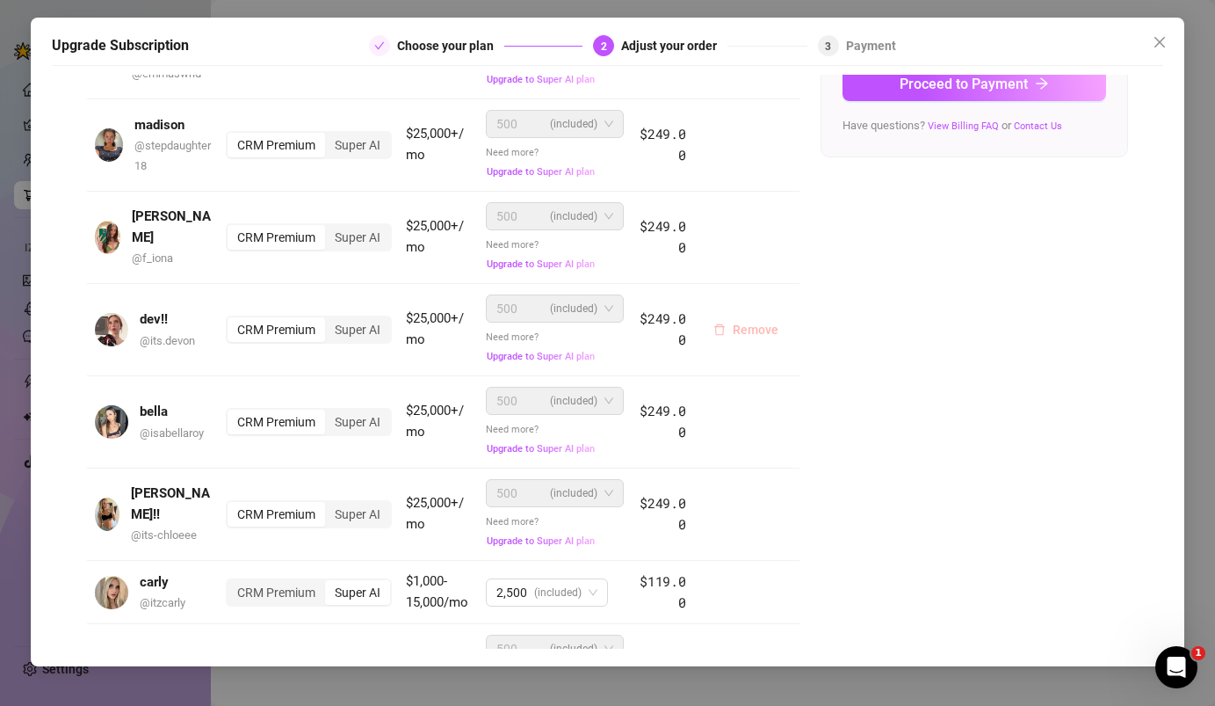
click at [752, 323] on span "Remove" at bounding box center [756, 330] width 46 height 14
click at [827, 272] on span "Cancel" at bounding box center [818, 273] width 39 height 14
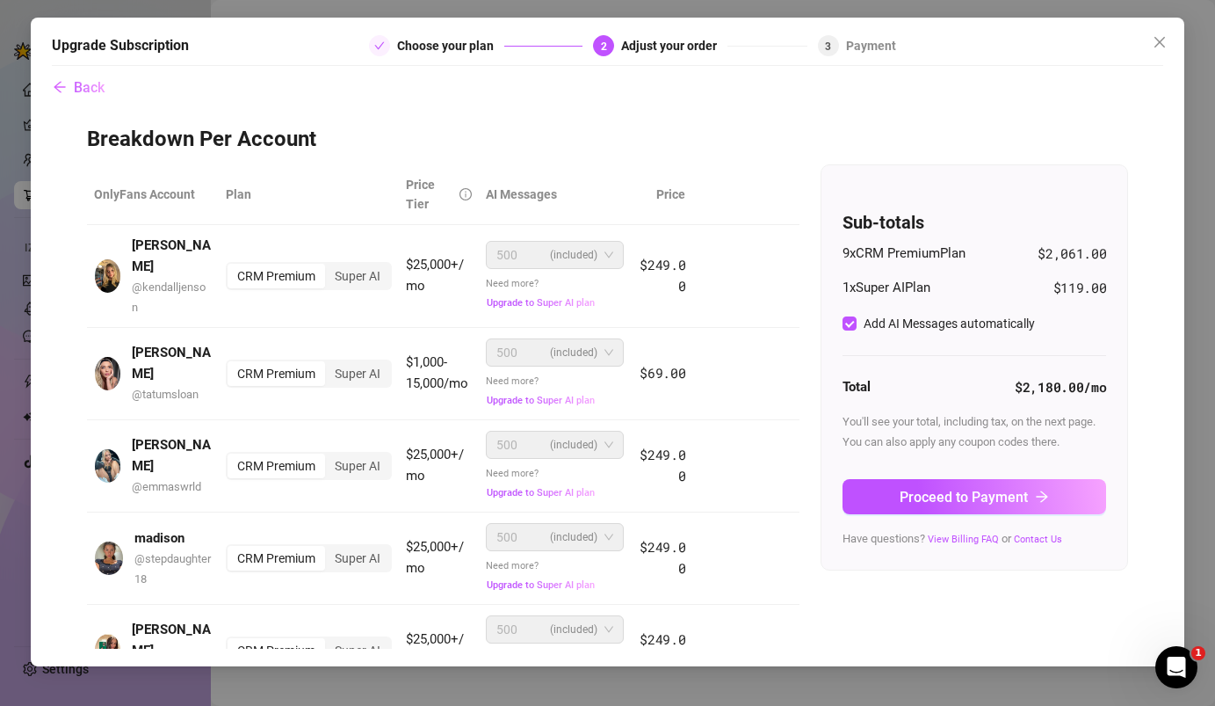
scroll to position [0, 0]
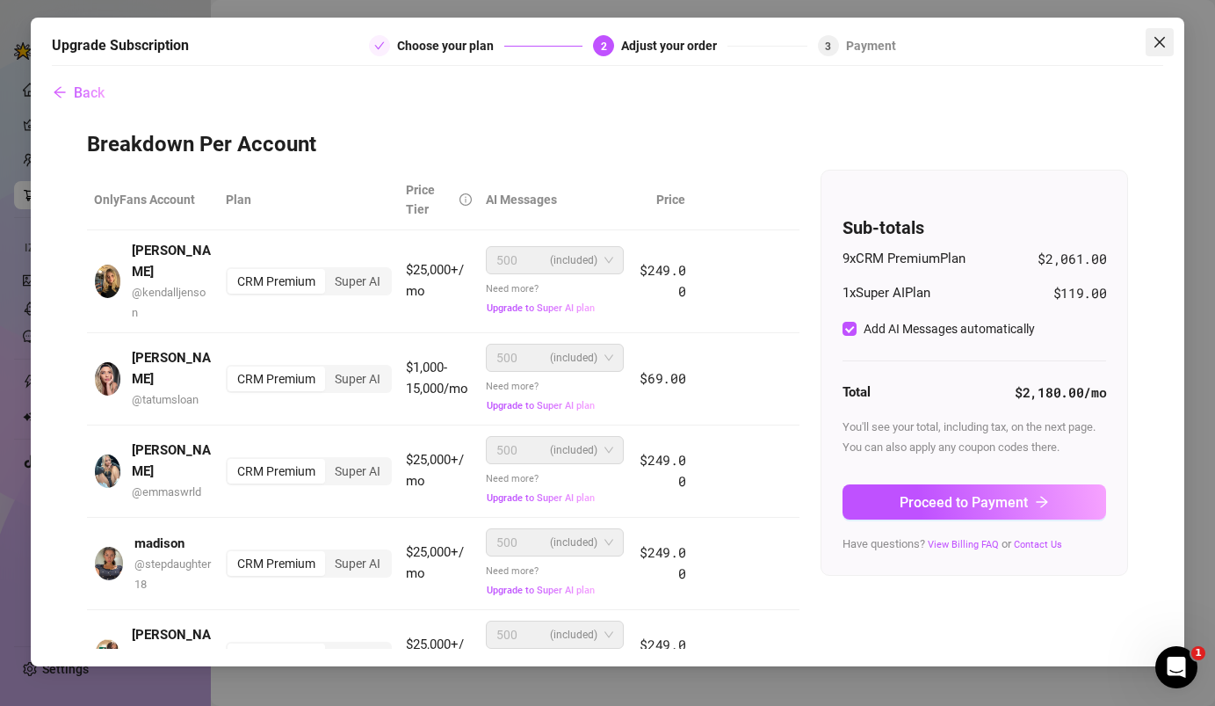
click at [1159, 40] on icon "close" at bounding box center [1160, 42] width 11 height 11
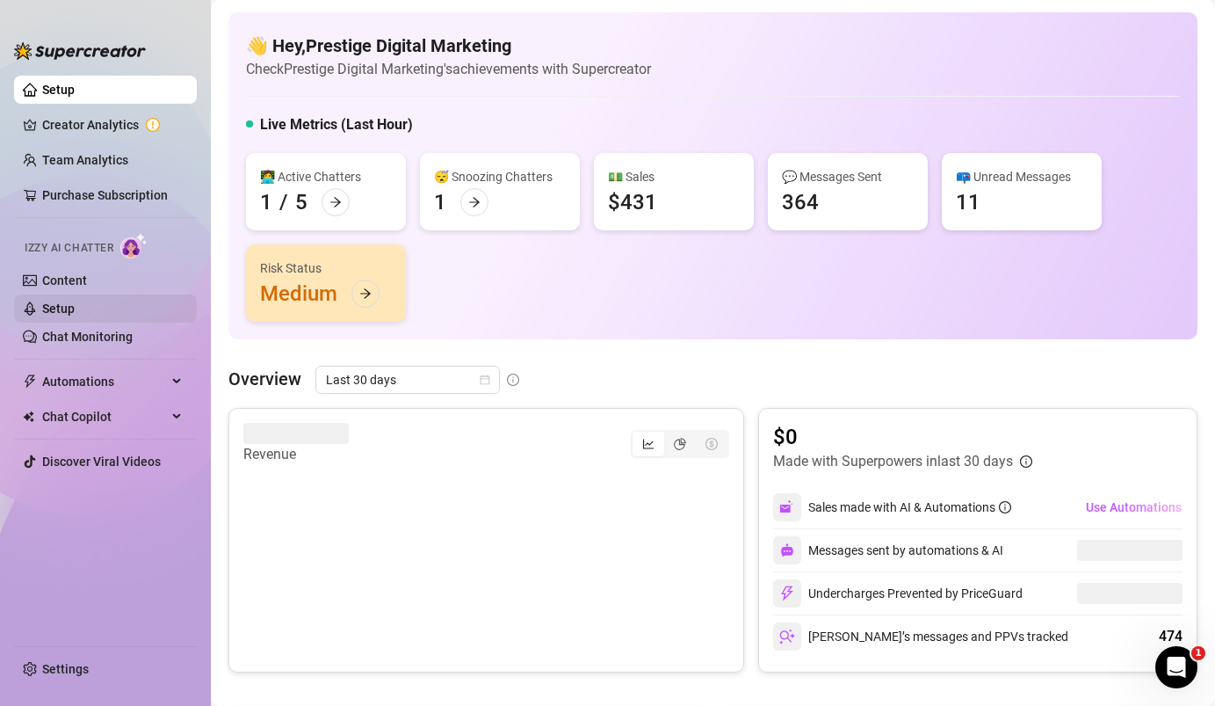
click at [66, 305] on link "Setup" at bounding box center [58, 308] width 33 height 14
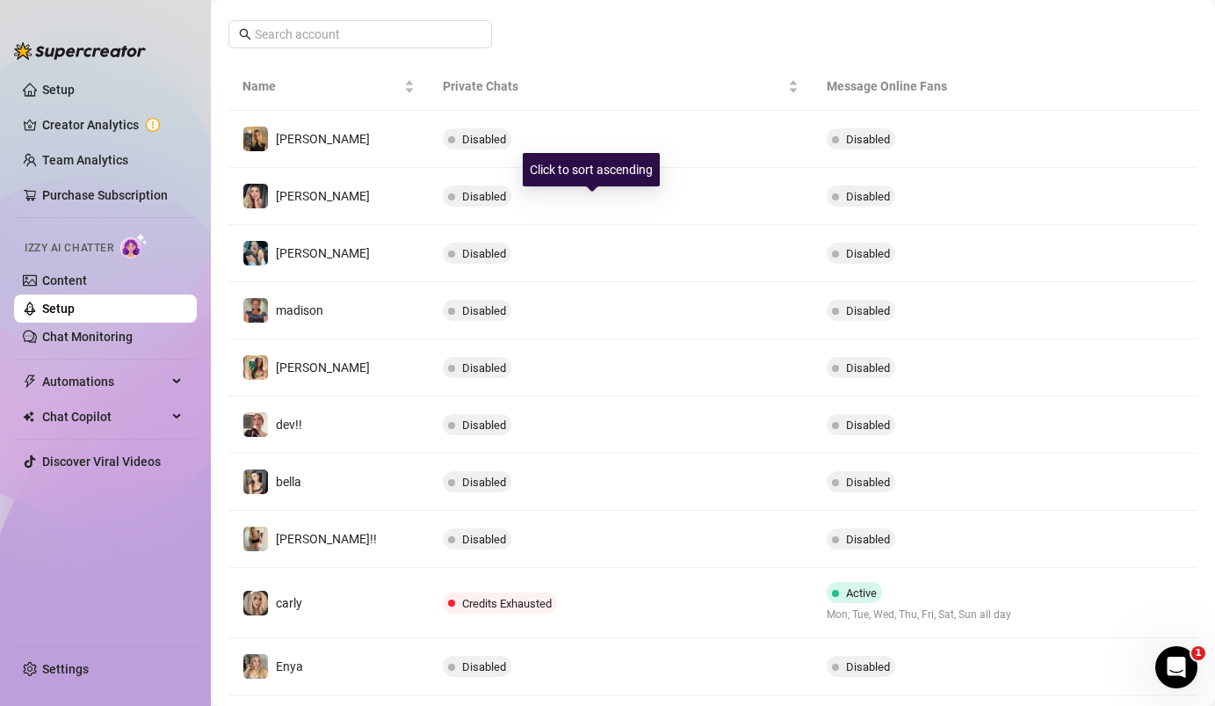
scroll to position [275, 0]
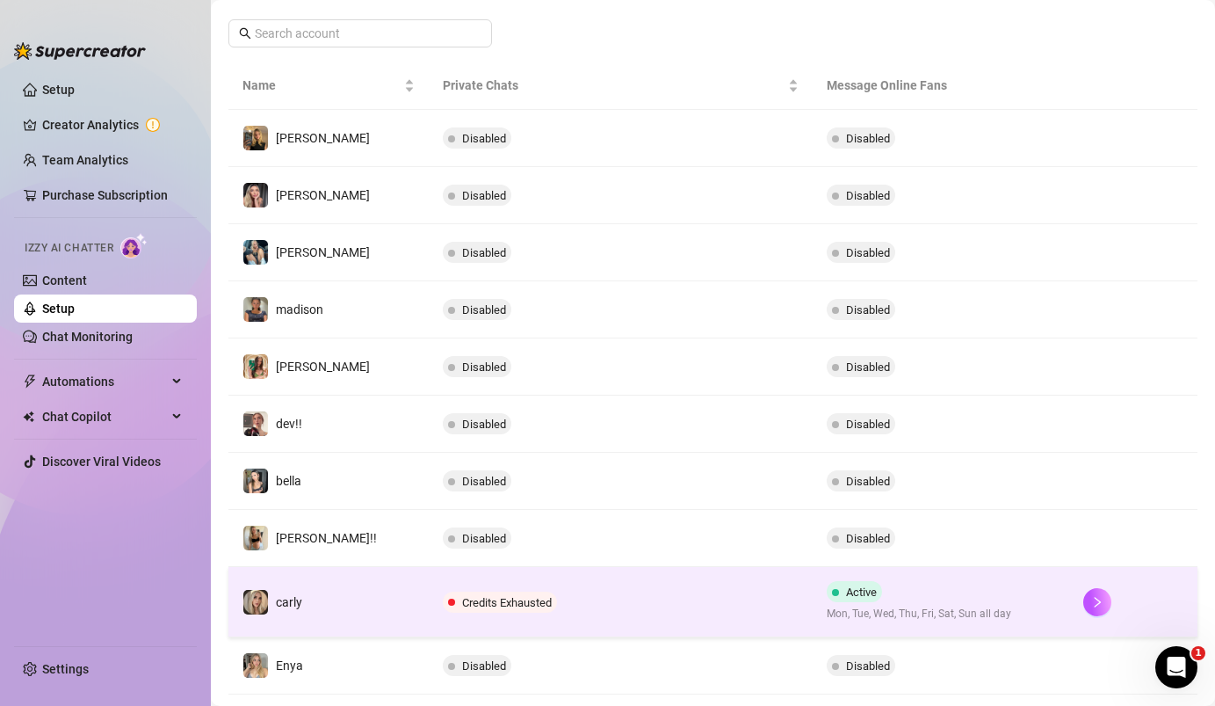
click at [462, 598] on span "Credits Exhausted" at bounding box center [507, 602] width 90 height 13
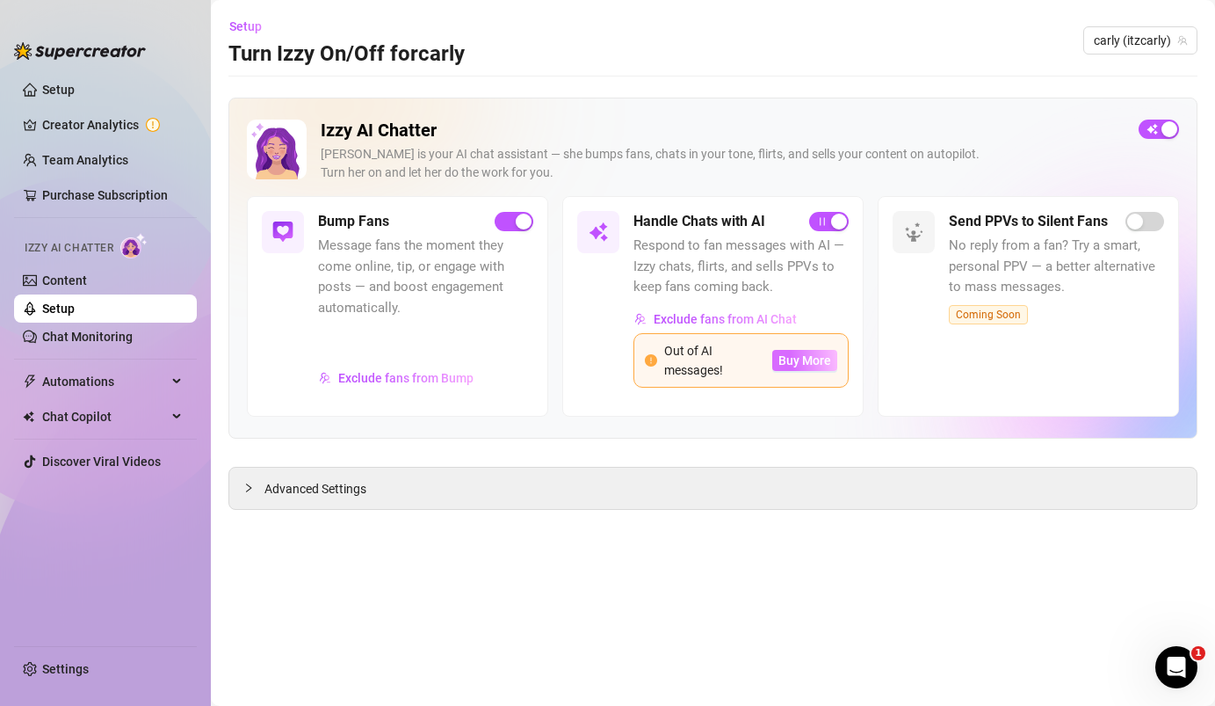
click at [801, 358] on span "Buy More" at bounding box center [805, 360] width 53 height 14
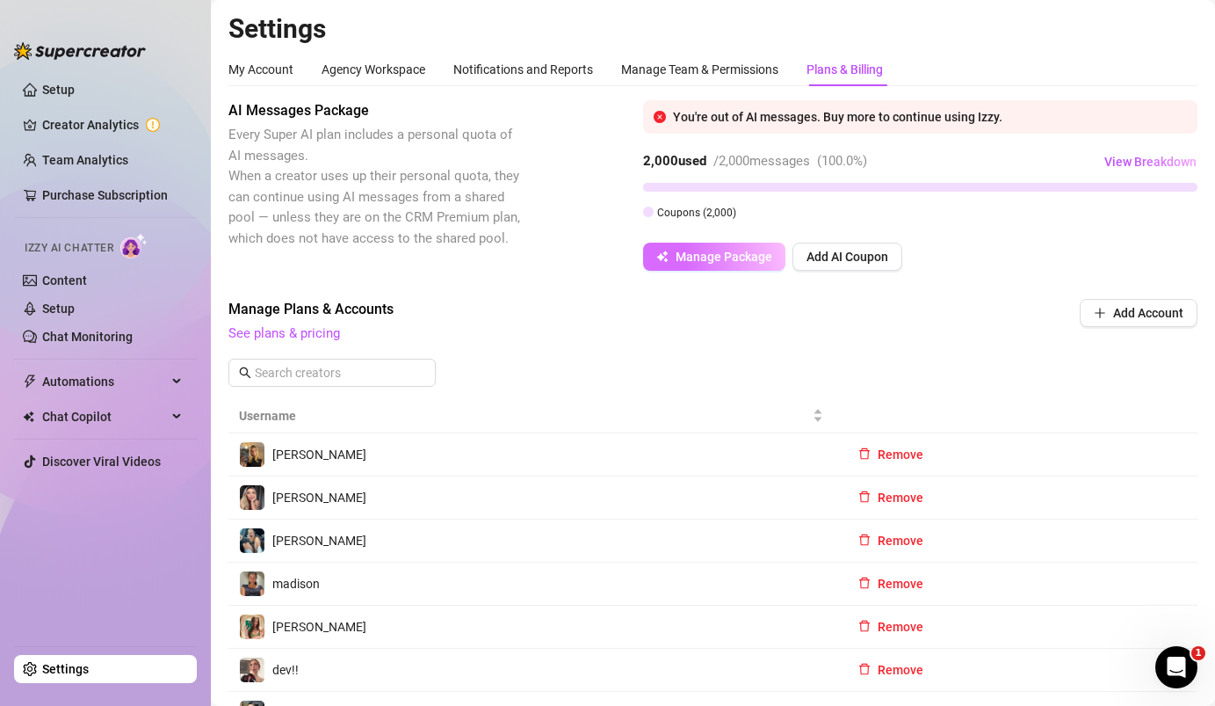
click at [754, 258] on span "Manage Package" at bounding box center [724, 257] width 97 height 14
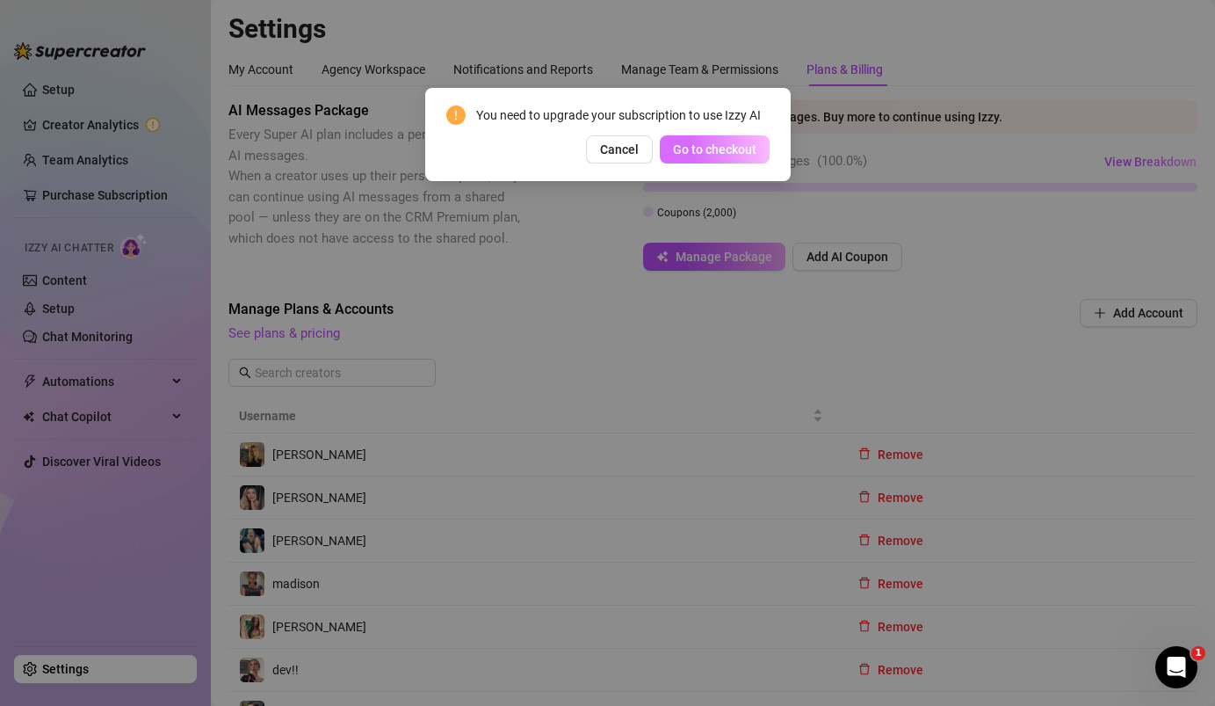
click at [678, 145] on span "Go to checkout" at bounding box center [714, 149] width 83 height 14
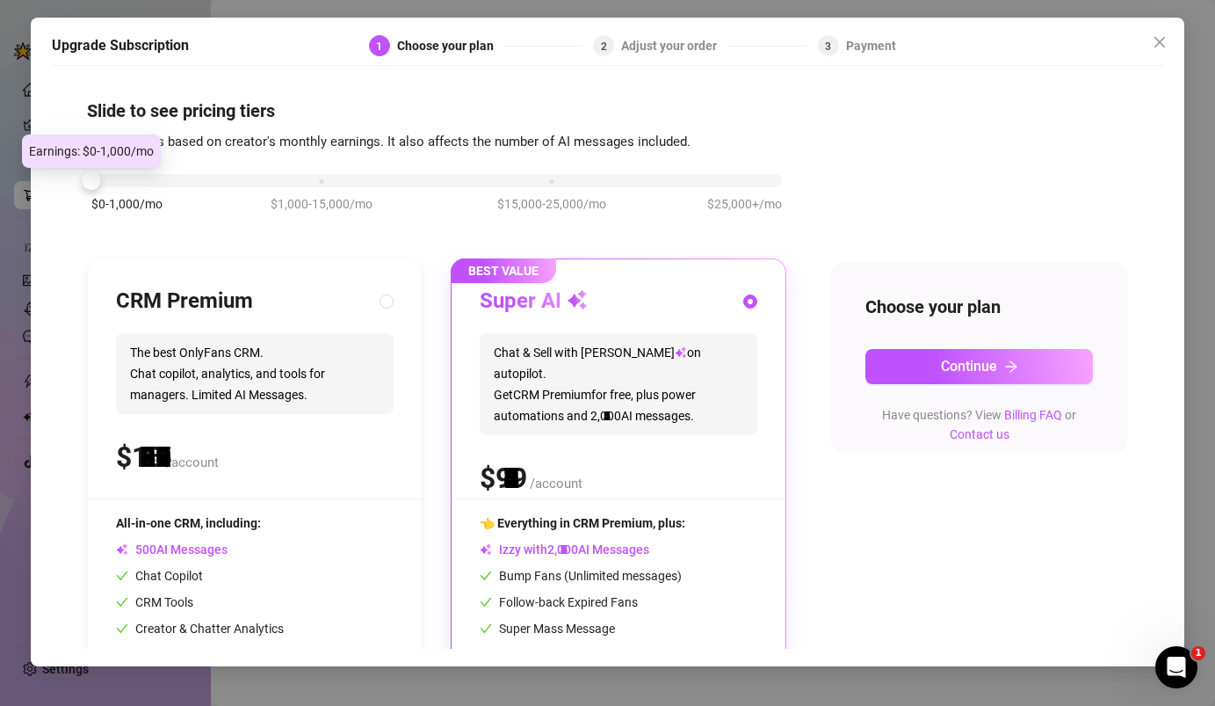
drag, startPoint x: 323, startPoint y: 179, endPoint x: 144, endPoint y: 176, distance: 179.3
click at [144, 176] on div "$0-1,000/mo $1,000-15,000/mo $15,000-25,000/mo $25,000+/mo" at bounding box center [436, 175] width 691 height 11
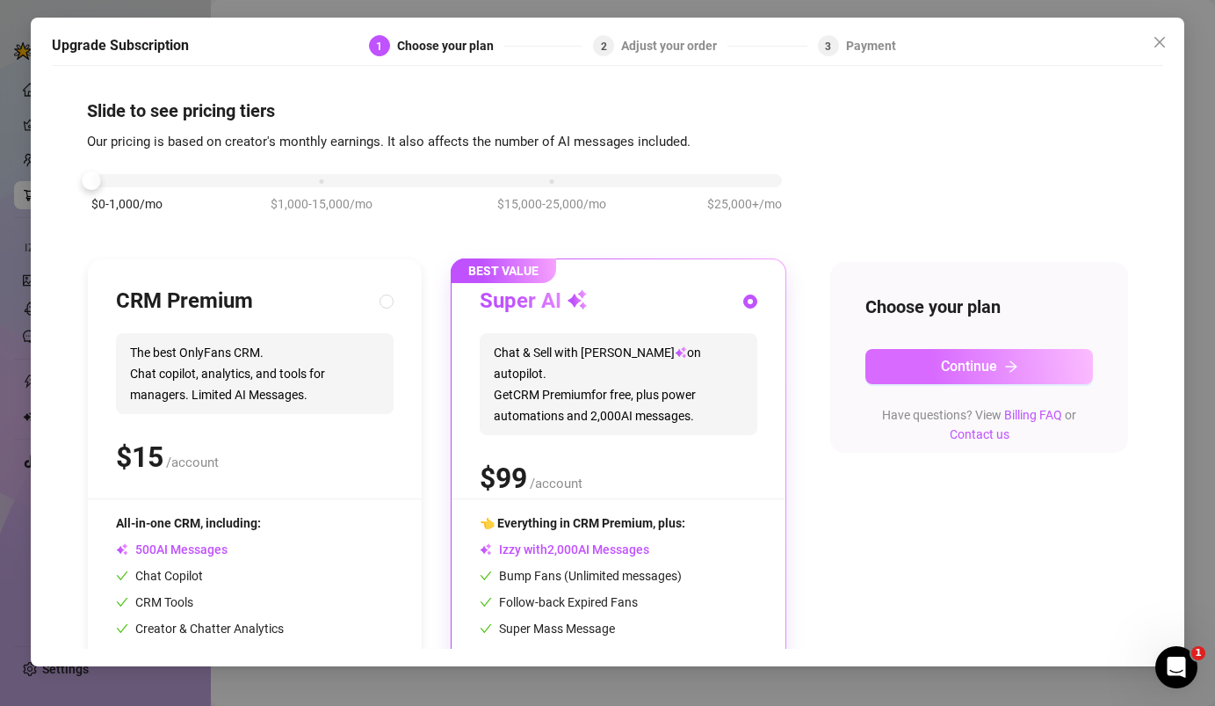
click at [933, 369] on button "Continue" at bounding box center [980, 366] width 228 height 35
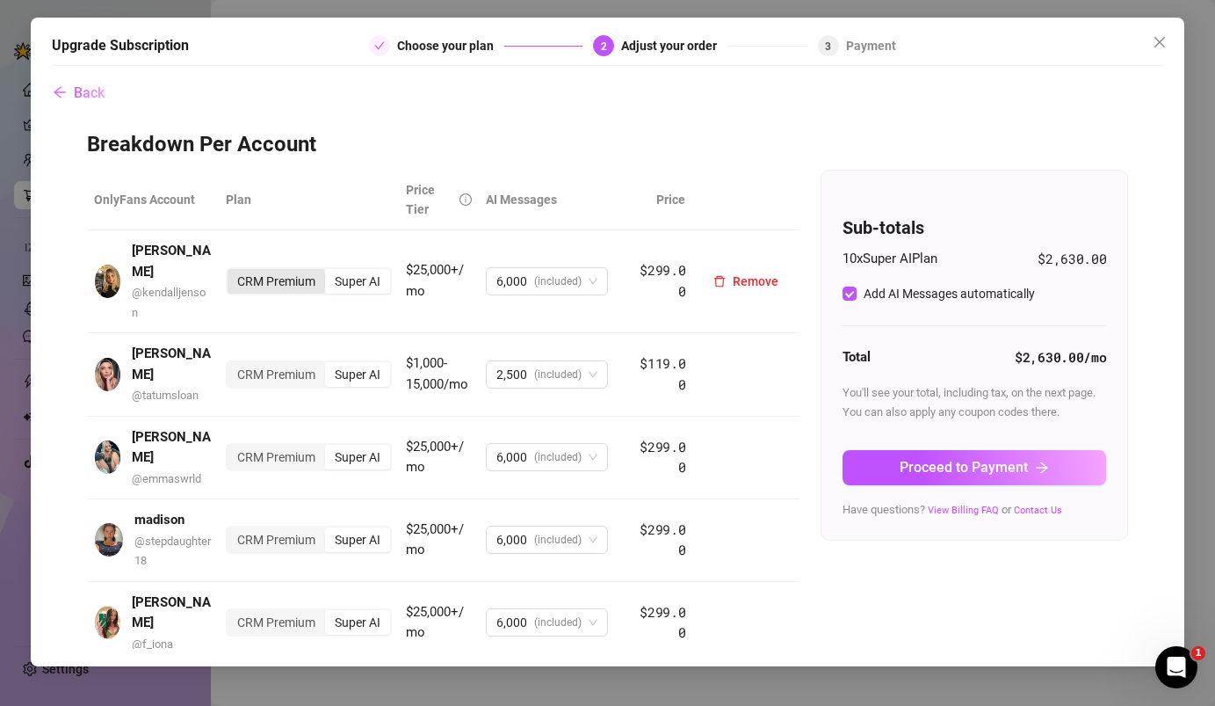
click at [301, 271] on div "CRM Premium" at bounding box center [277, 281] width 98 height 25
click at [232, 272] on input "CRM Premium" at bounding box center [232, 272] width 0 height 0
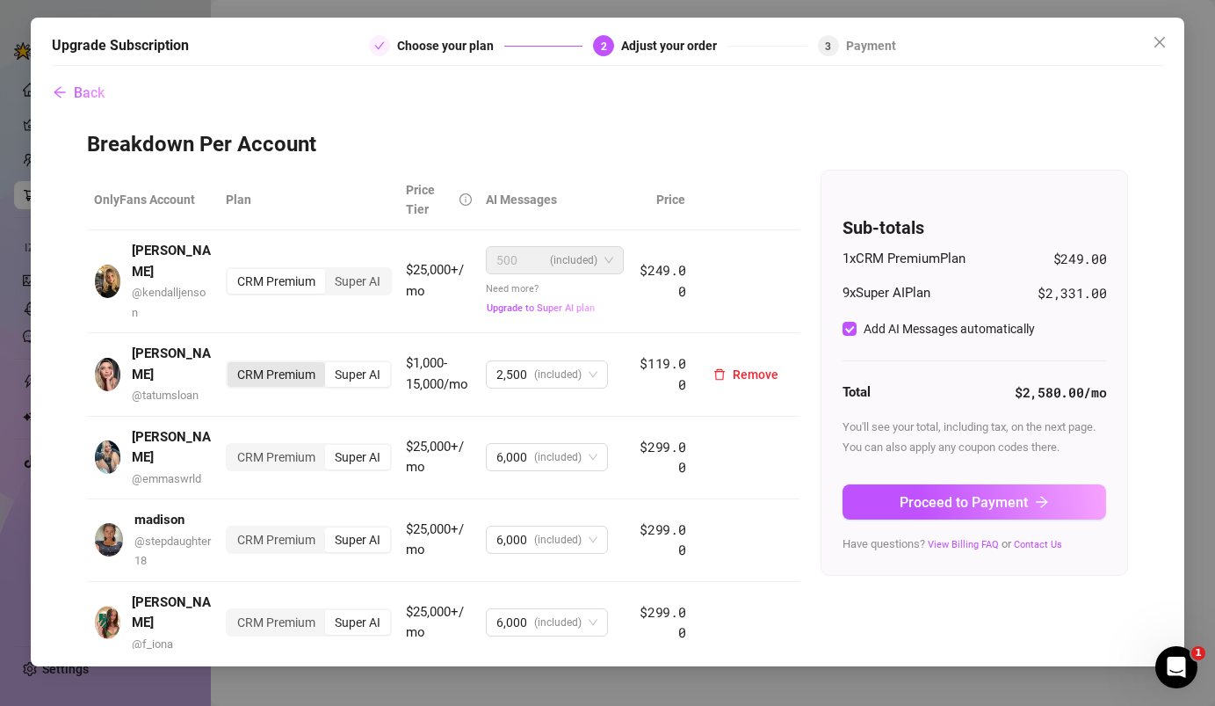
click at [269, 362] on div "CRM Premium" at bounding box center [277, 374] width 98 height 25
click at [232, 365] on input "CRM Premium" at bounding box center [232, 365] width 0 height 0
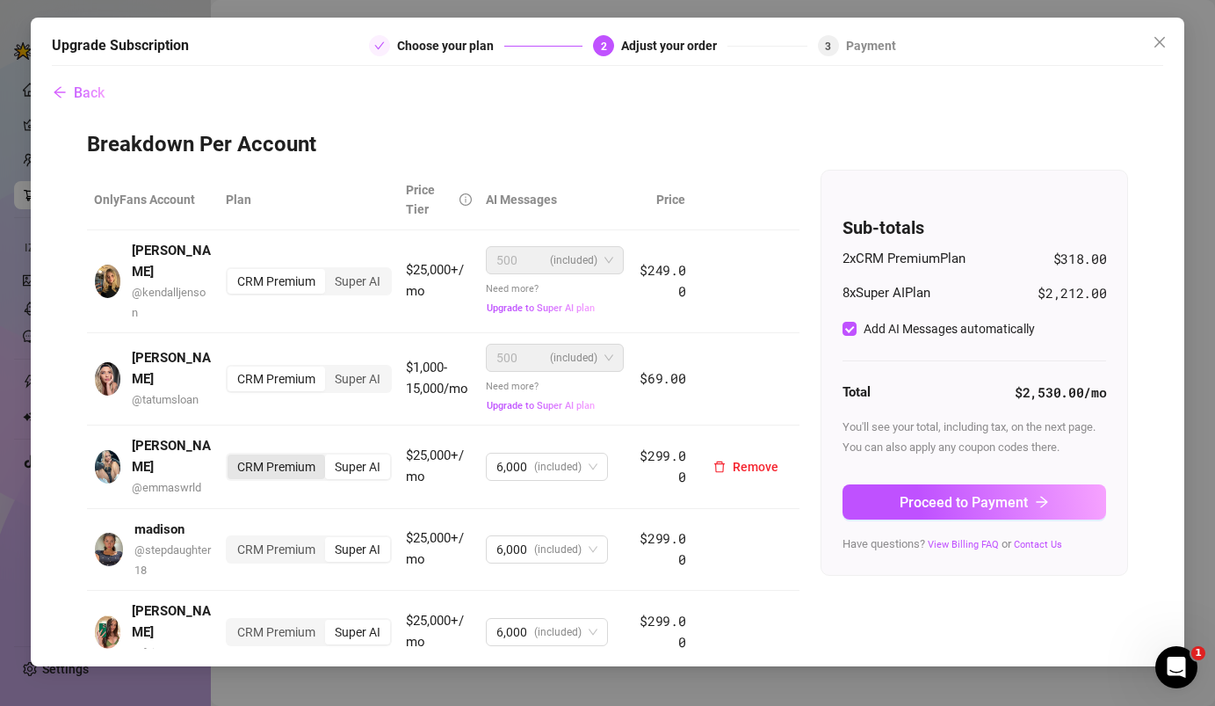
click at [275, 454] on div "CRM Premium" at bounding box center [277, 466] width 98 height 25
click at [232, 457] on input "CRM Premium" at bounding box center [232, 457] width 0 height 0
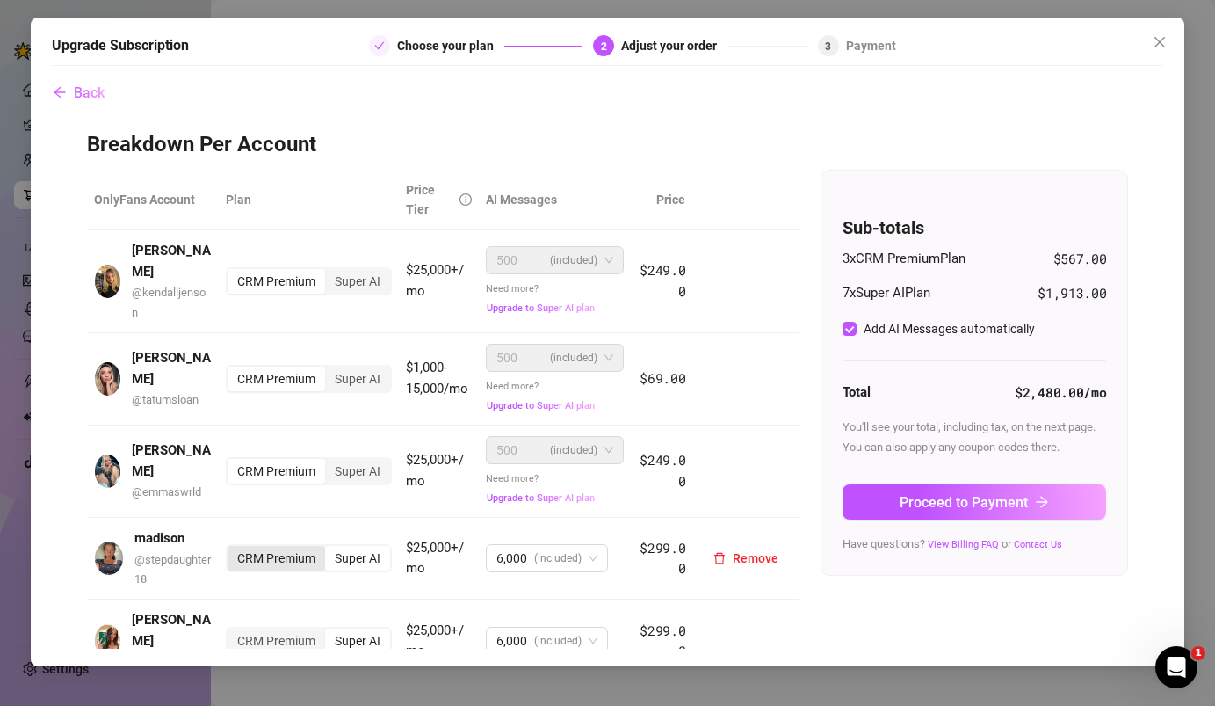
click at [284, 546] on div "CRM Premium" at bounding box center [277, 558] width 98 height 25
click at [232, 548] on input "CRM Premium" at bounding box center [232, 548] width 0 height 0
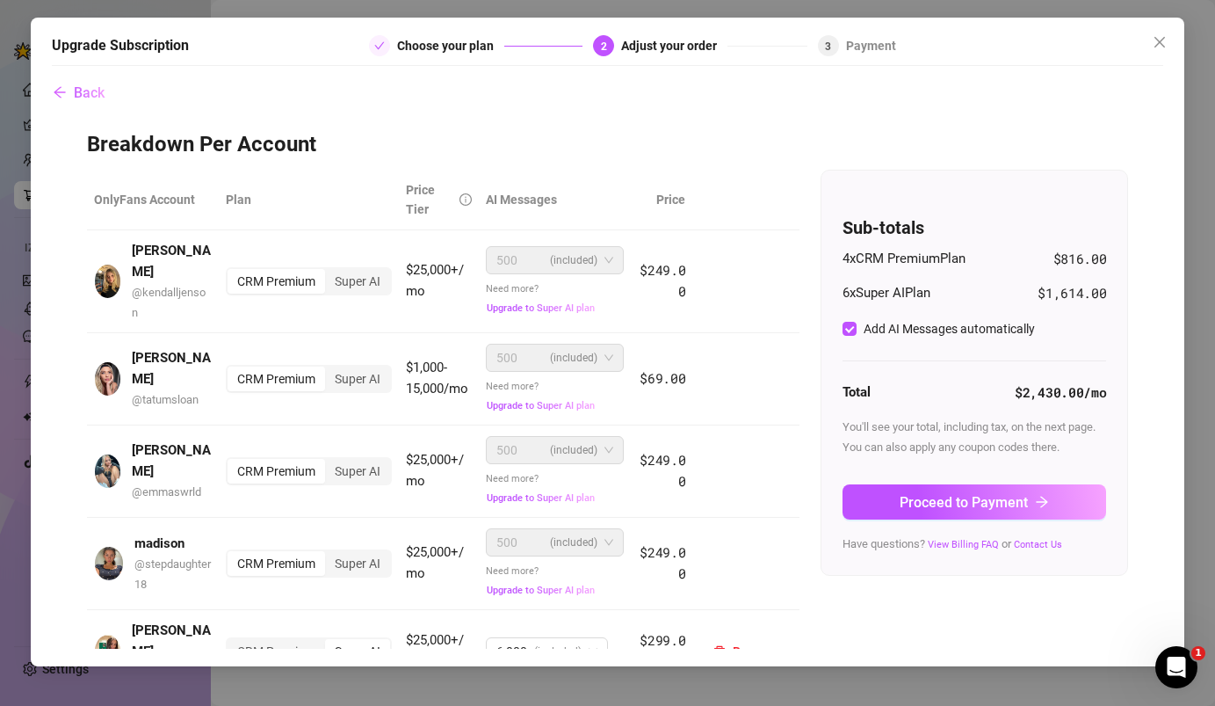
click at [294, 639] on div "CRM Premium" at bounding box center [277, 651] width 98 height 25
click at [232, 642] on input "CRM Premium" at bounding box center [232, 642] width 0 height 0
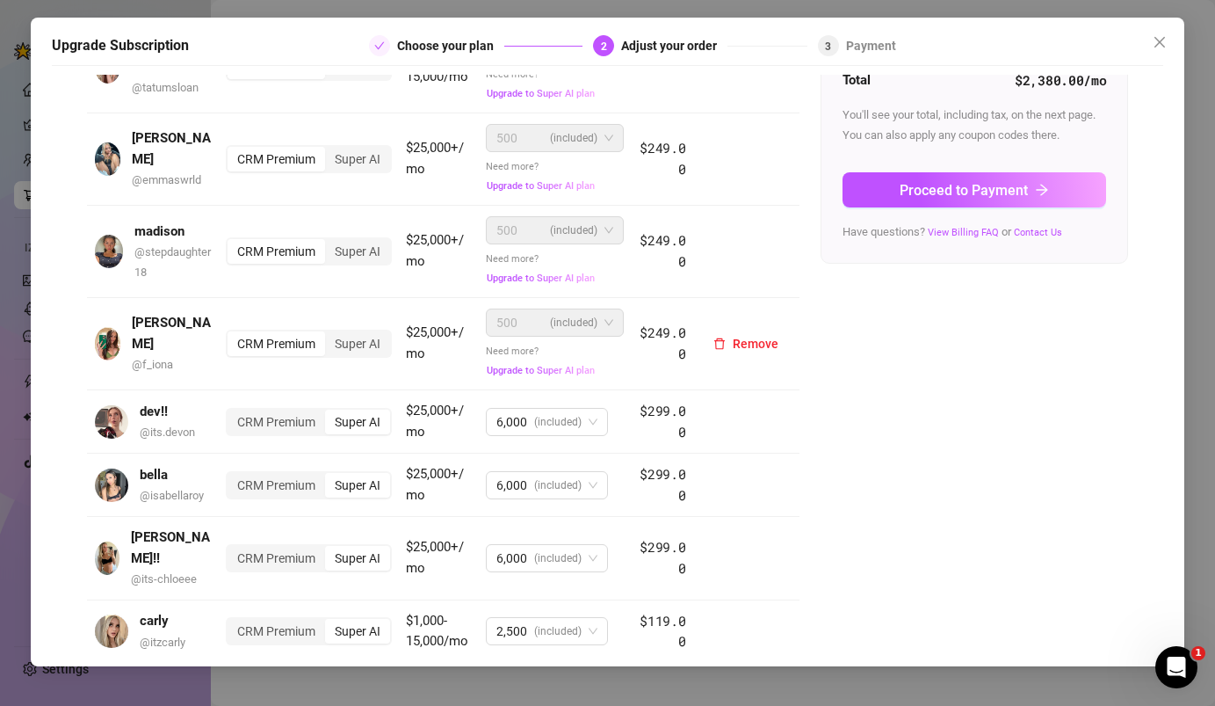
scroll to position [329, 0]
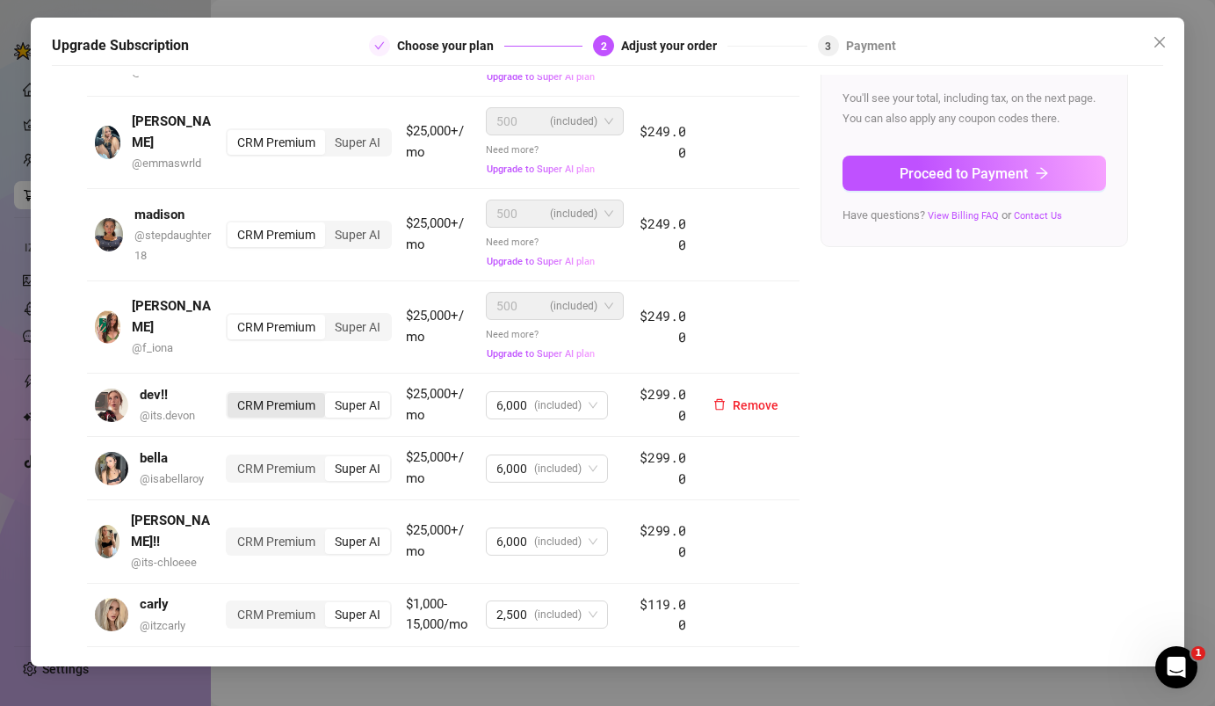
click at [266, 393] on div "CRM Premium" at bounding box center [277, 405] width 98 height 25
click at [232, 395] on input "CRM Premium" at bounding box center [232, 395] width 0 height 0
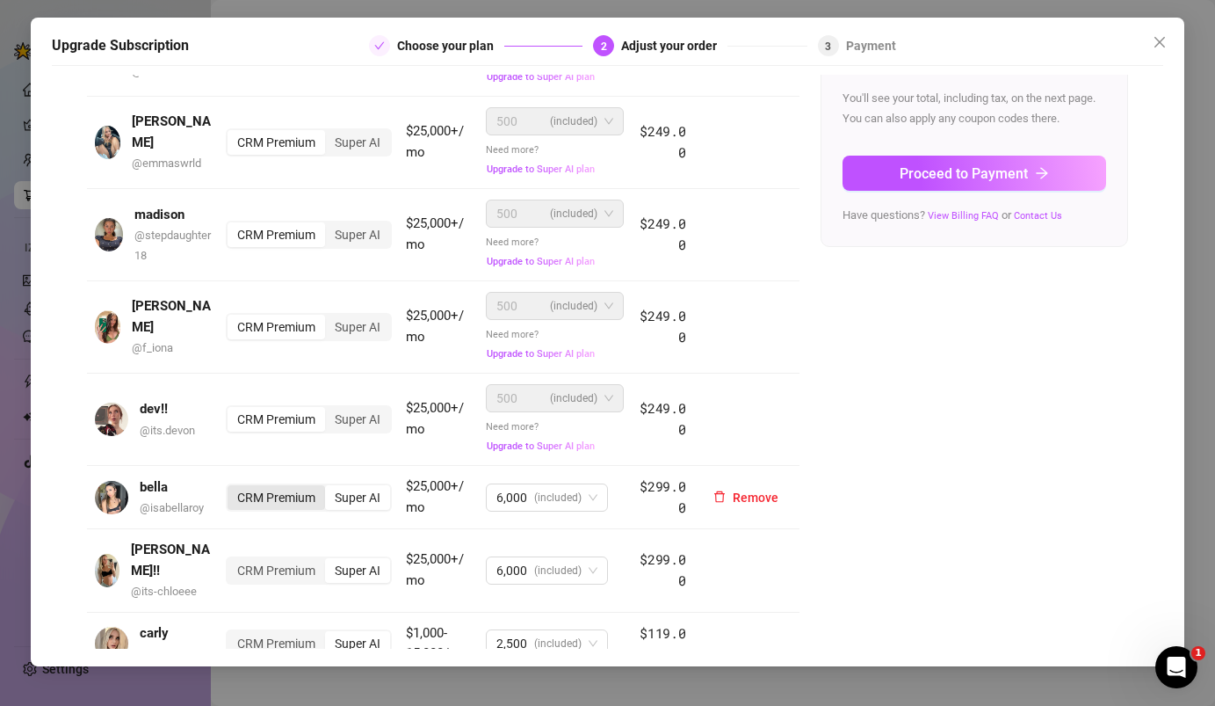
click at [266, 485] on div "CRM Premium" at bounding box center [277, 497] width 98 height 25
click at [232, 488] on input "CRM Premium" at bounding box center [232, 488] width 0 height 0
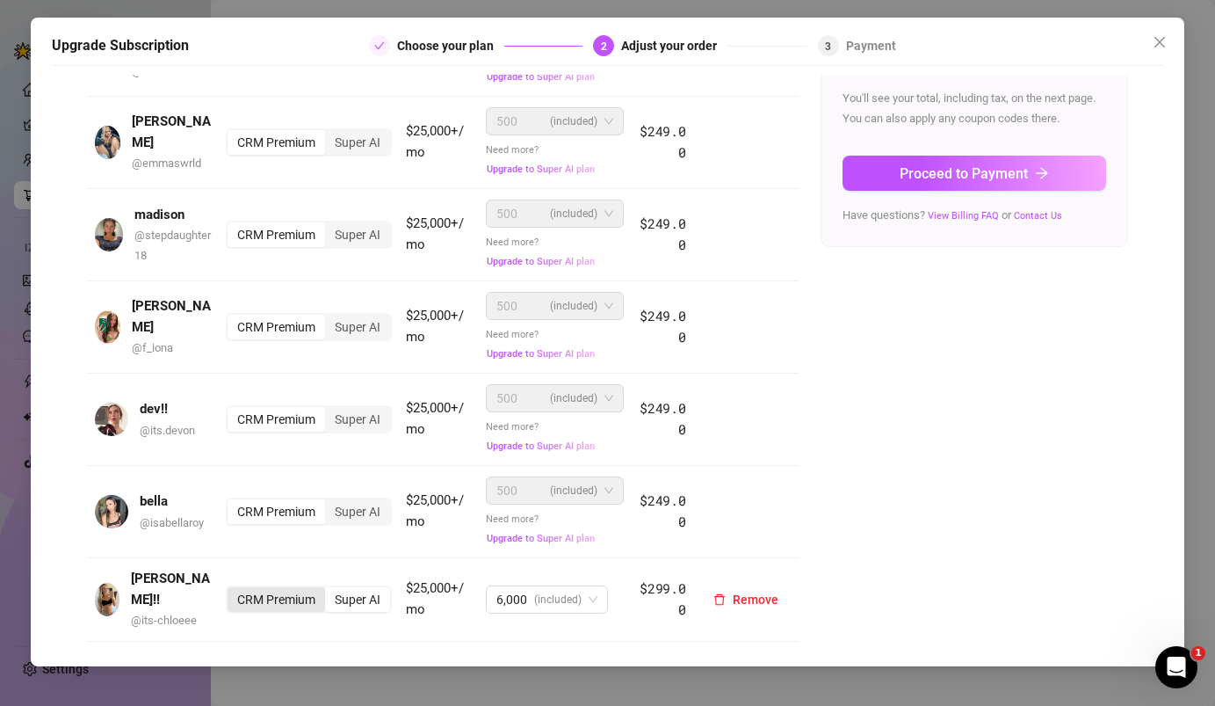
click at [262, 587] on div "CRM Premium" at bounding box center [277, 599] width 98 height 25
click at [232, 590] on input "CRM Premium" at bounding box center [232, 590] width 0 height 0
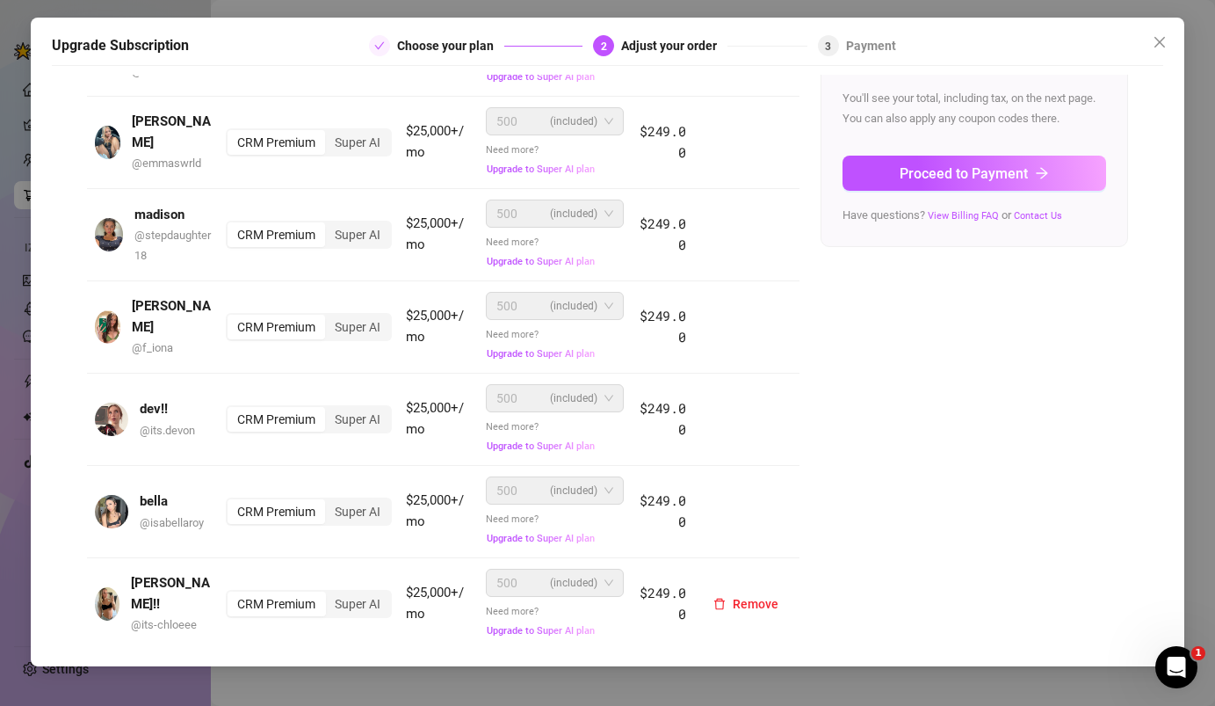
scroll to position [466, 0]
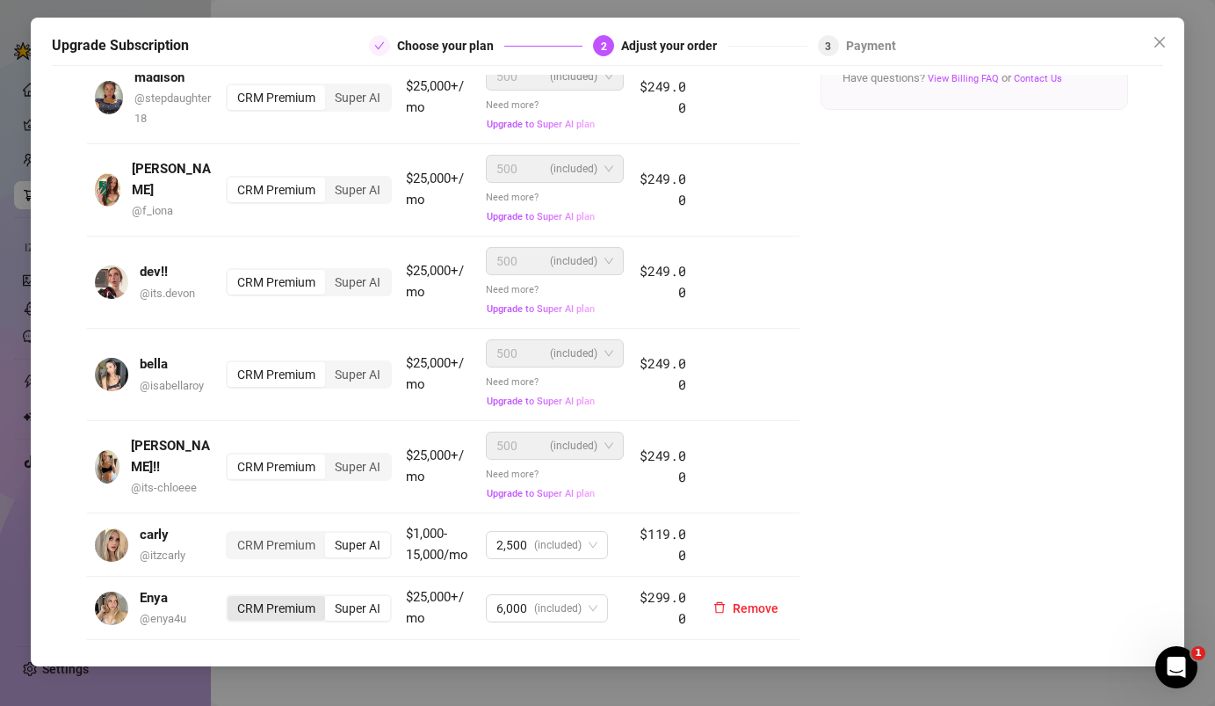
click at [263, 608] on div "CRM Premium" at bounding box center [277, 608] width 98 height 25
click at [232, 598] on input "CRM Premium" at bounding box center [232, 598] width 0 height 0
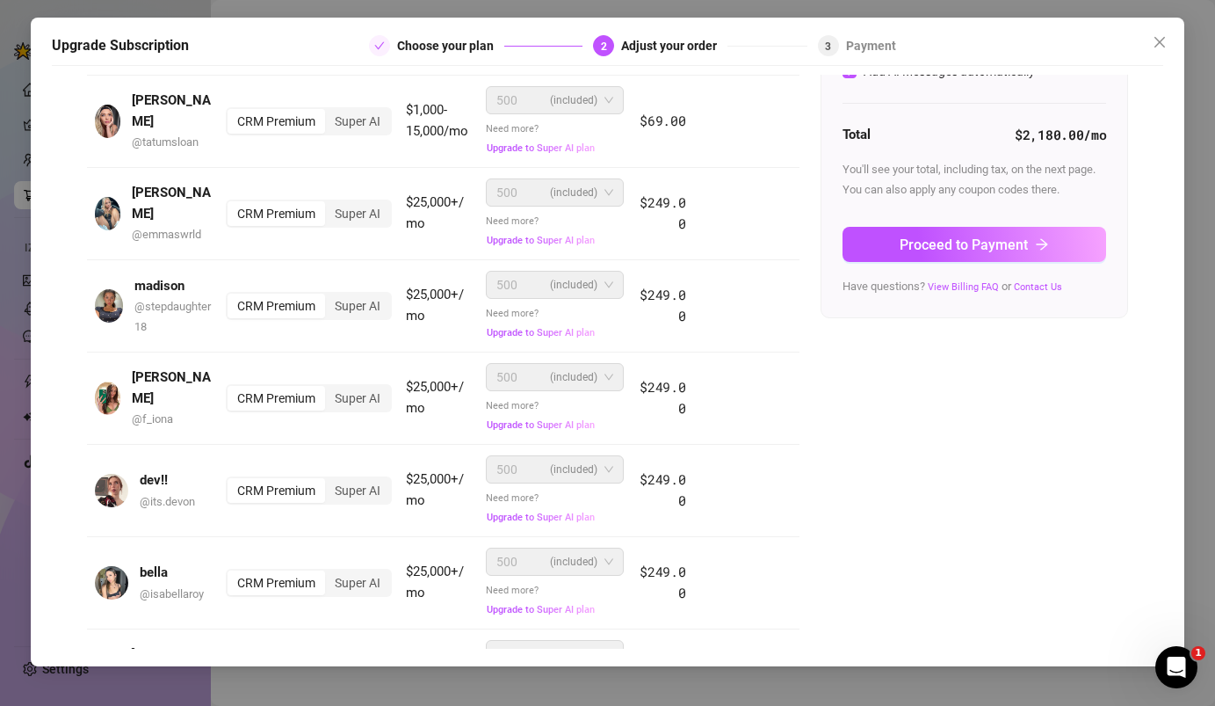
scroll to position [0, 0]
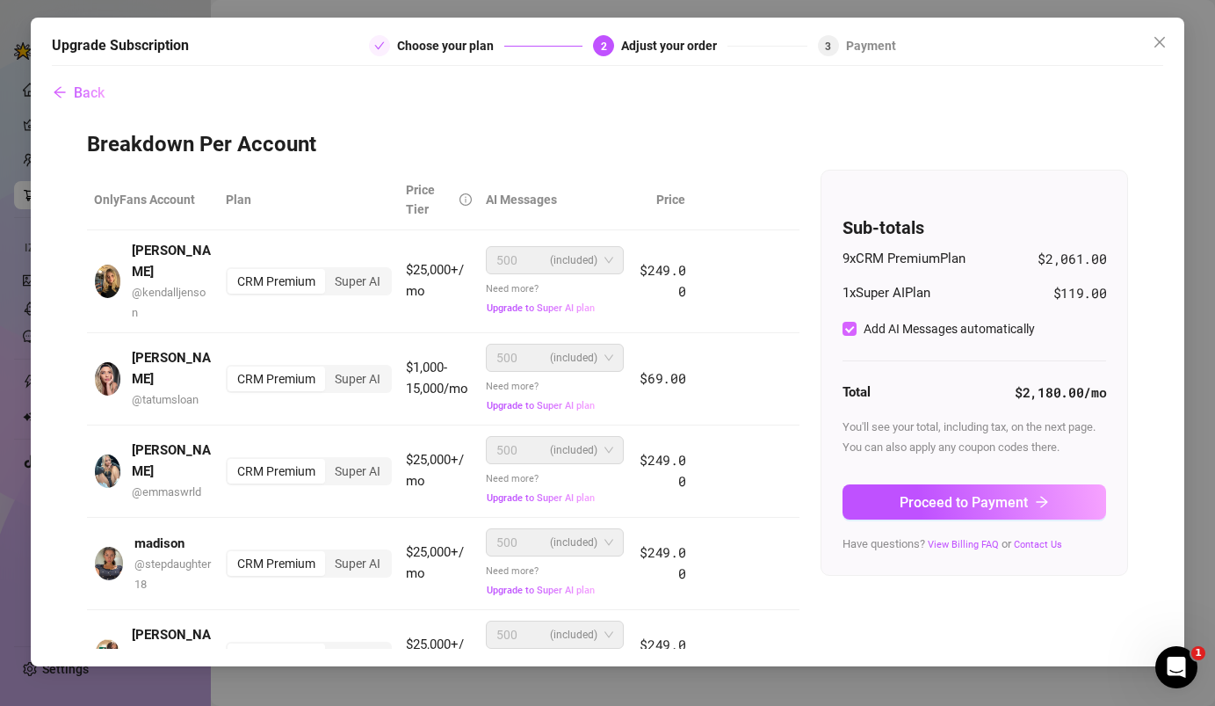
click at [854, 327] on input "Add AI Messages automatically" at bounding box center [850, 329] width 14 height 14
checkbox input "false"
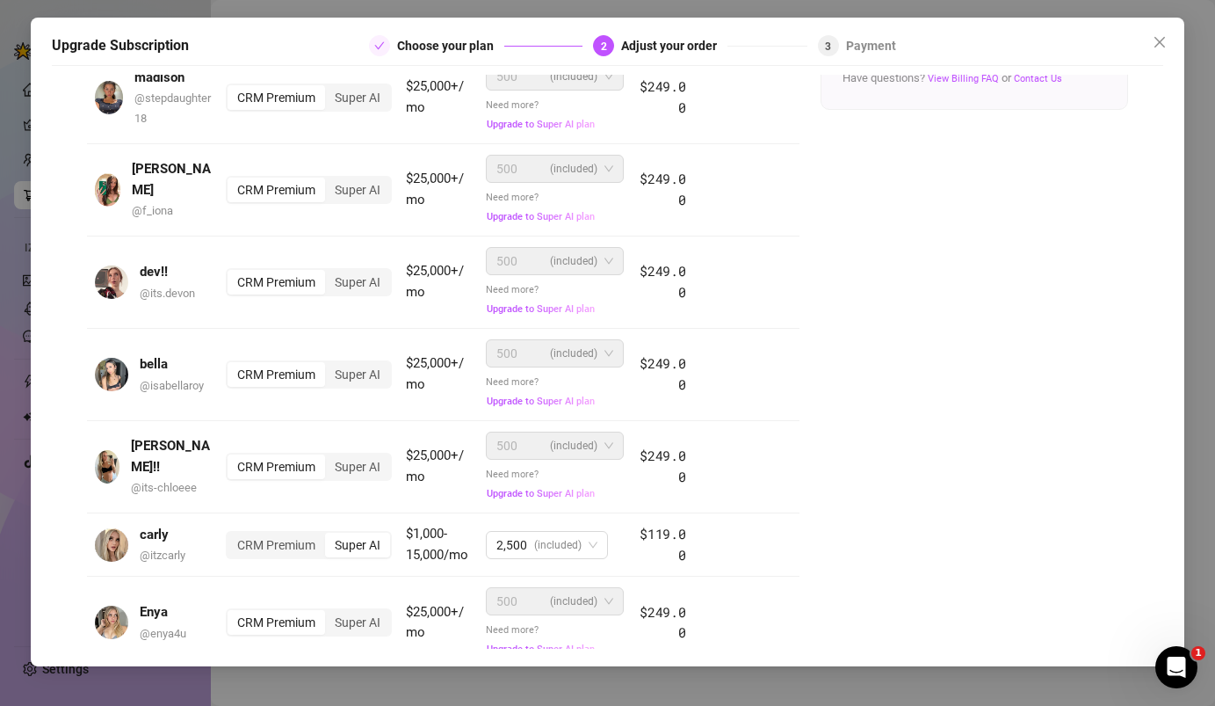
scroll to position [492, 0]
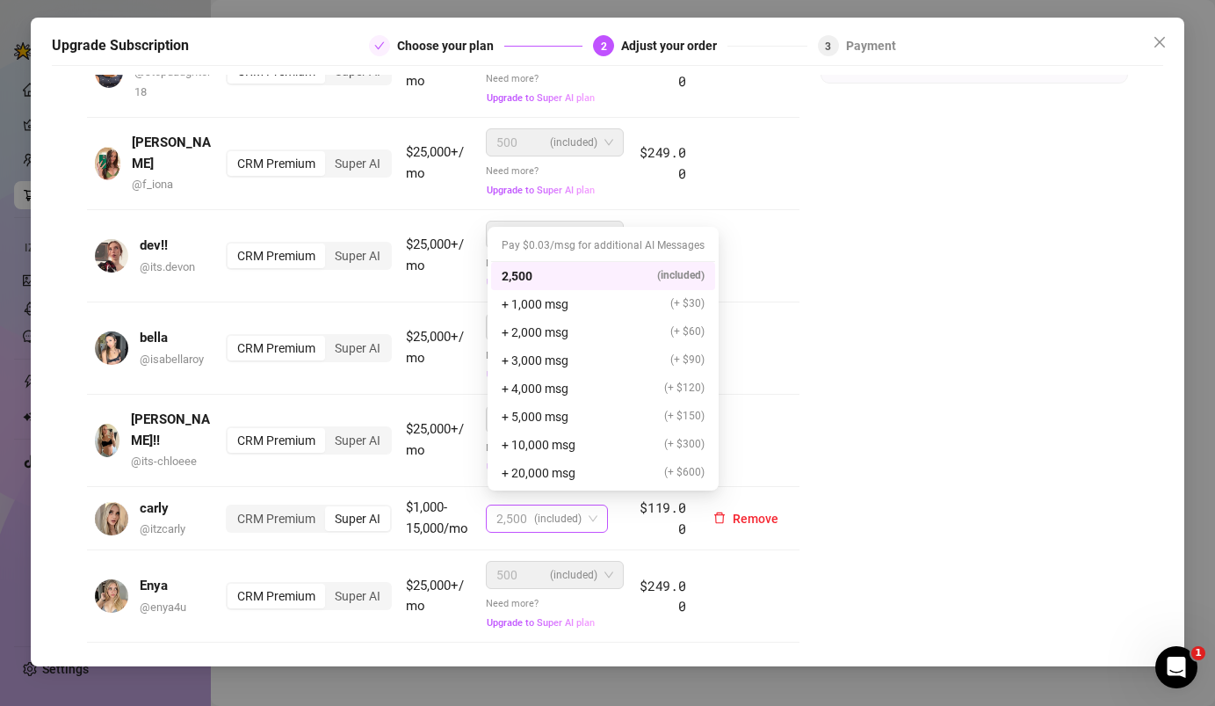
click at [569, 505] on span "(included)" at bounding box center [557, 518] width 47 height 26
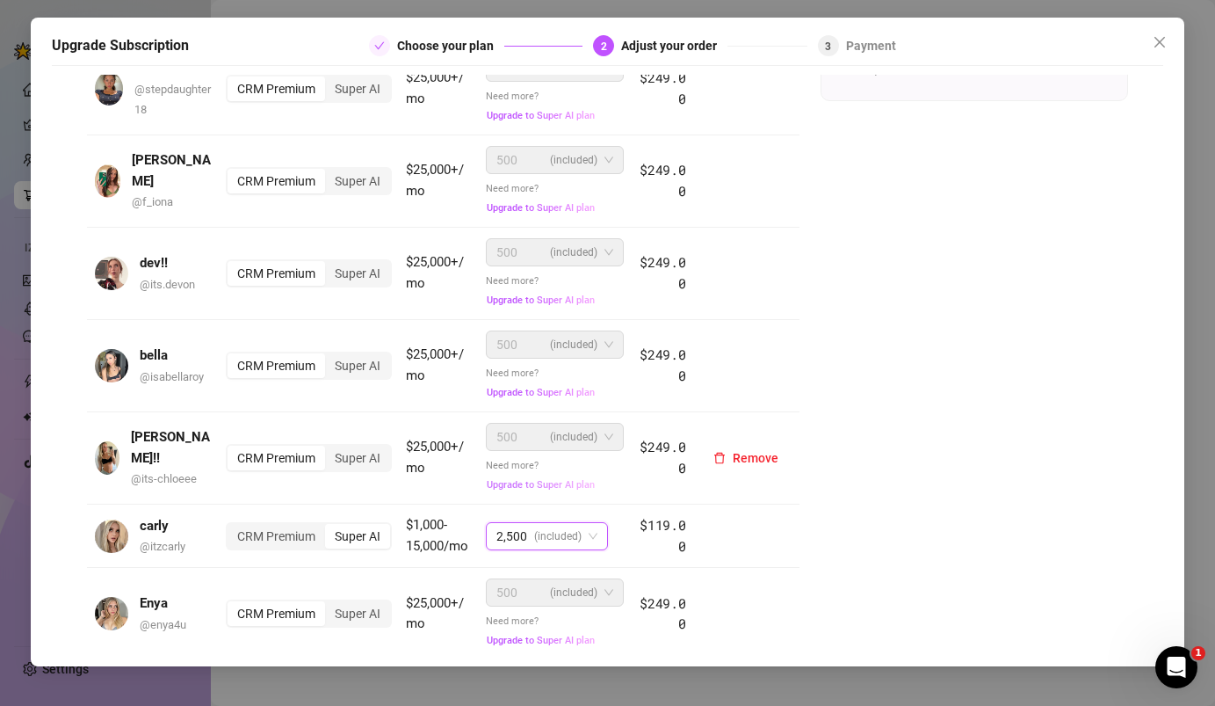
scroll to position [473, 0]
click at [570, 525] on span "(included)" at bounding box center [557, 538] width 47 height 26
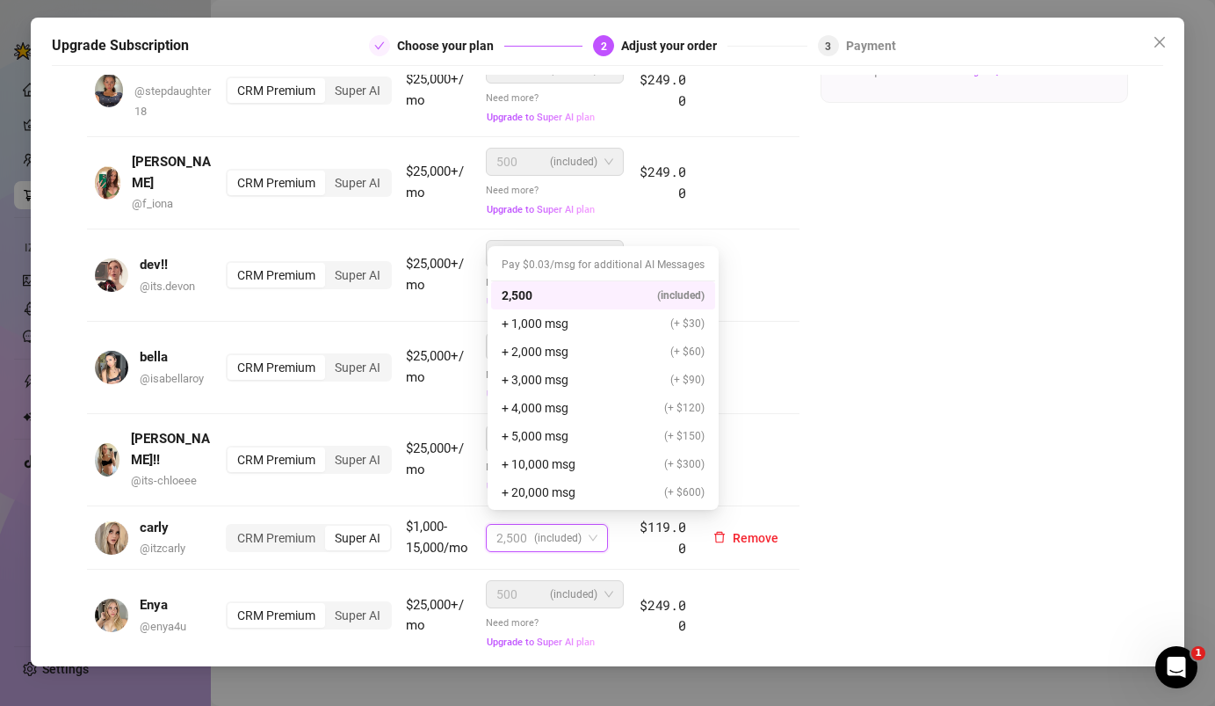
click at [551, 529] on span "(included)" at bounding box center [557, 538] width 47 height 26
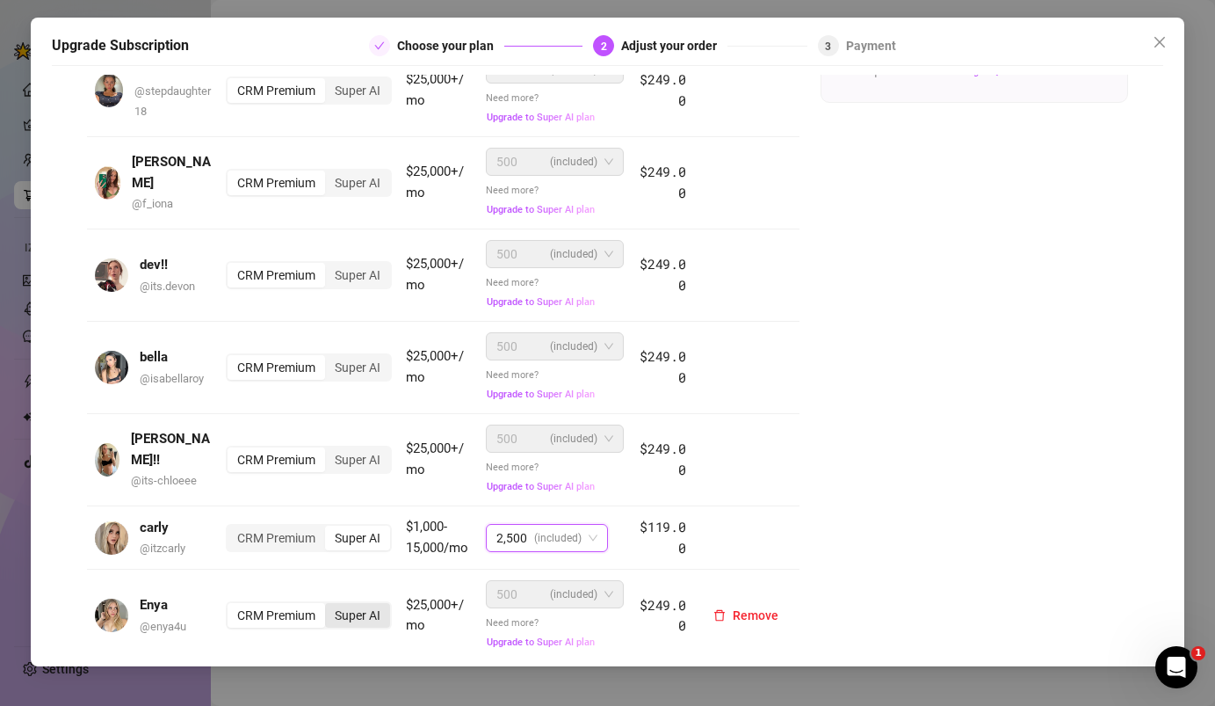
click at [360, 611] on div "Super AI" at bounding box center [357, 615] width 65 height 25
click at [330, 606] on input "Super AI" at bounding box center [330, 606] width 0 height 0
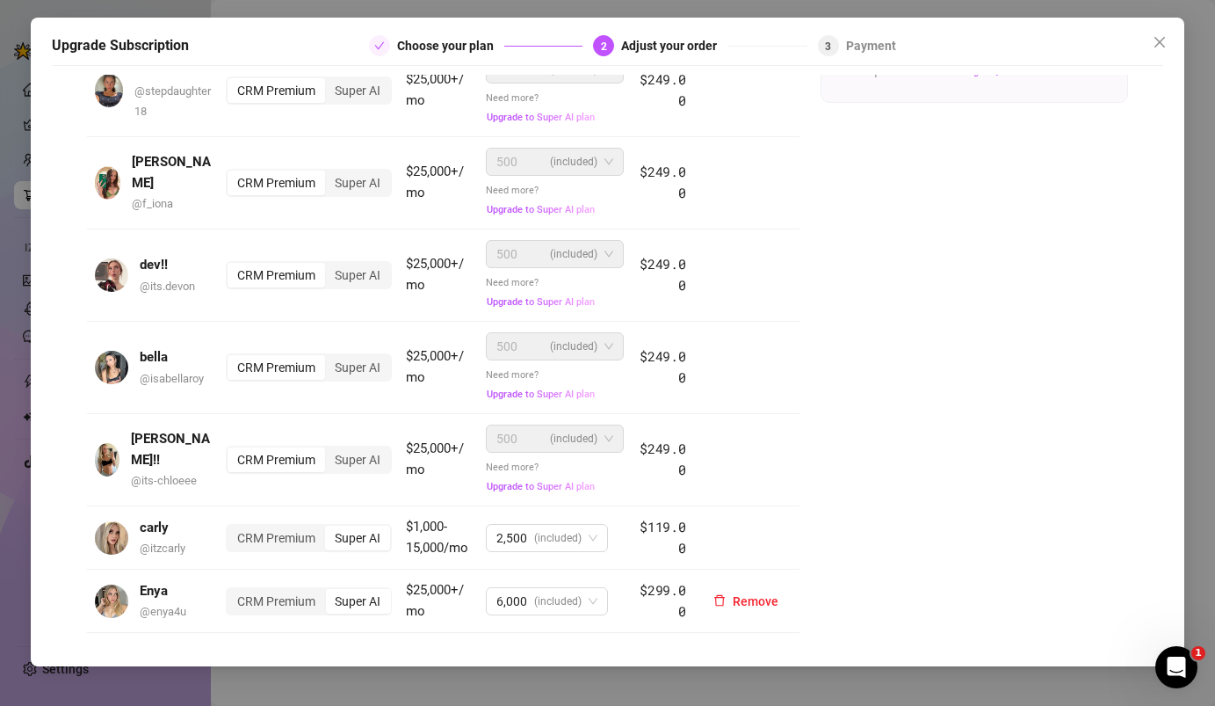
scroll to position [466, 0]
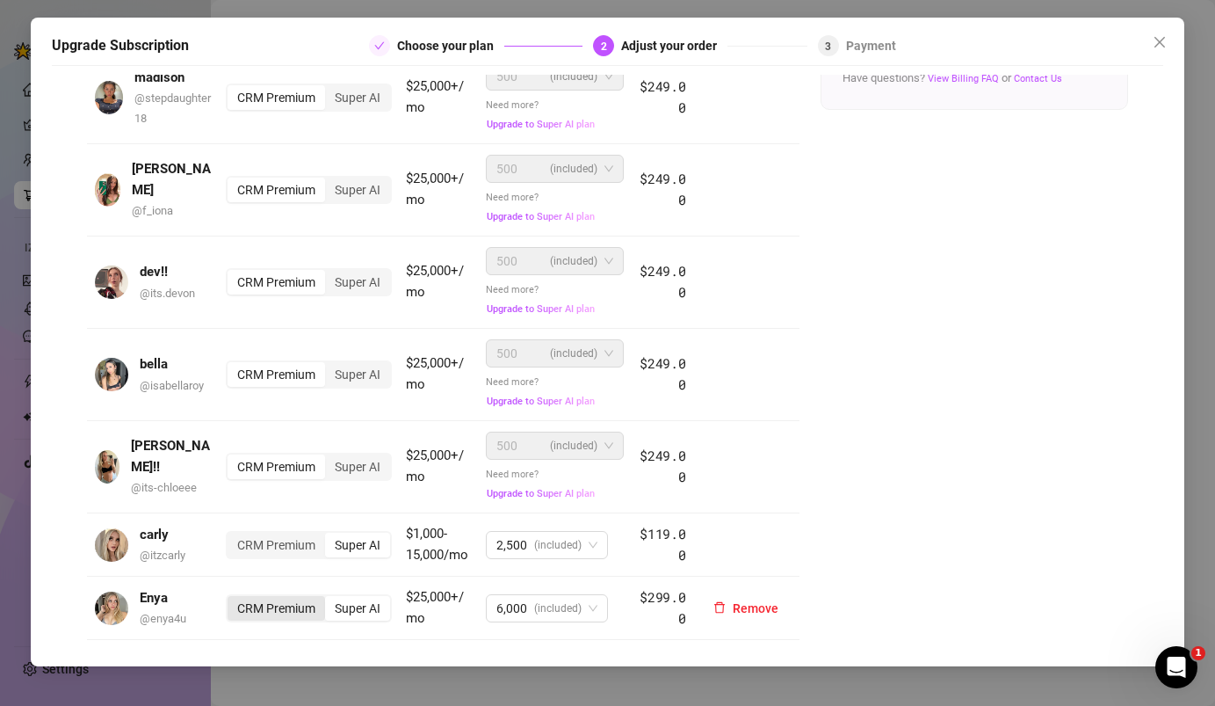
click at [283, 598] on div "CRM Premium" at bounding box center [277, 608] width 98 height 25
click at [232, 598] on input "CRM Premium" at bounding box center [232, 598] width 0 height 0
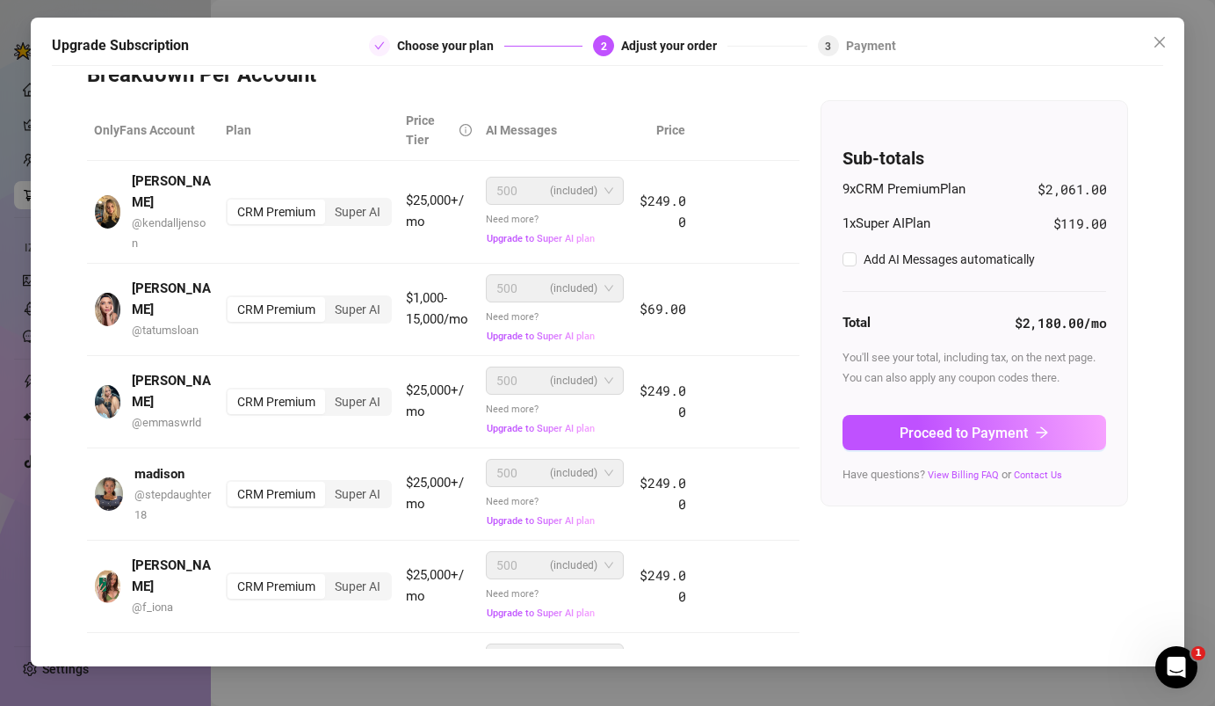
scroll to position [0, 0]
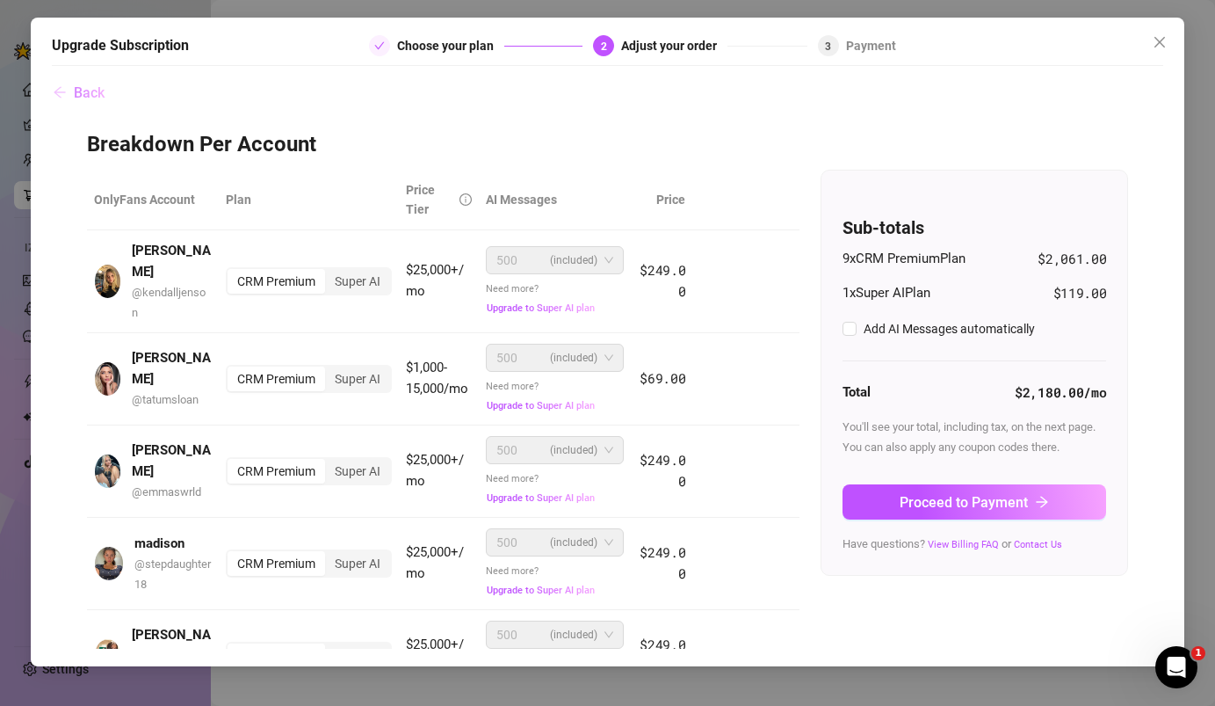
click at [76, 94] on span "Back" at bounding box center [89, 92] width 31 height 17
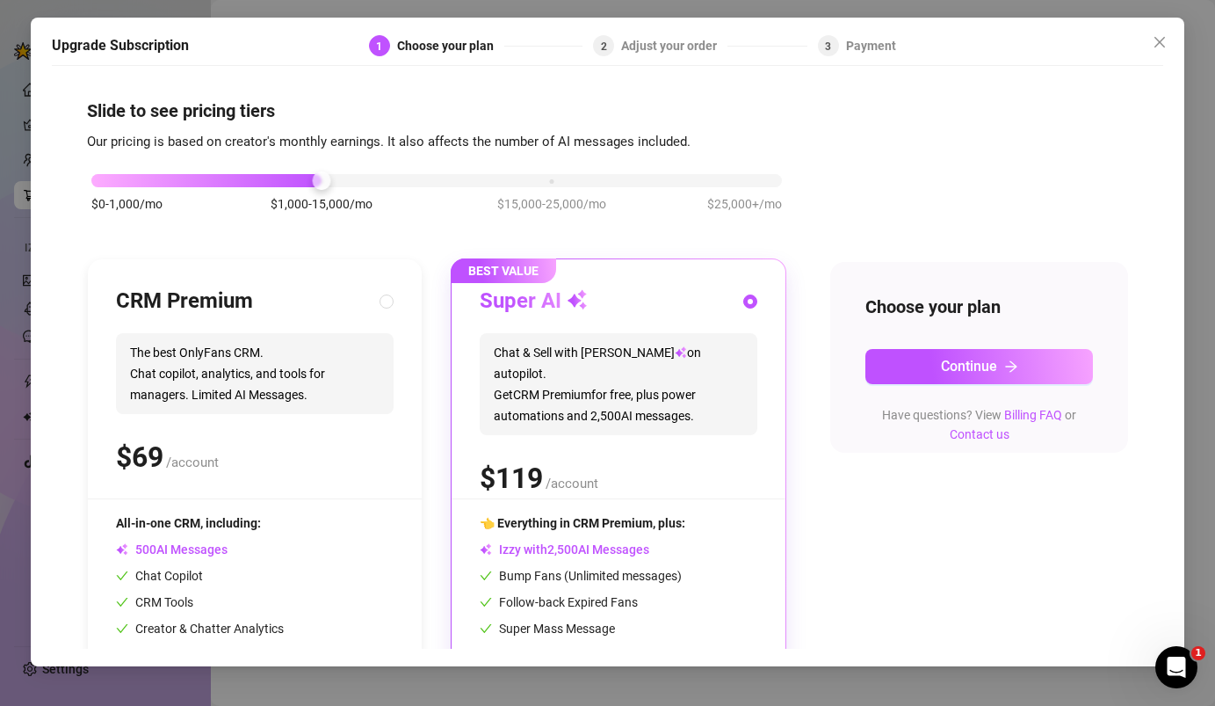
click at [101, 179] on div "$0-1,000/mo $1,000-15,000/mo $15,000-25,000/mo $25,000+/mo" at bounding box center [436, 175] width 691 height 11
click at [374, 289] on div "CRM Premium" at bounding box center [255, 301] width 278 height 28
radio input "true"
radio input "false"
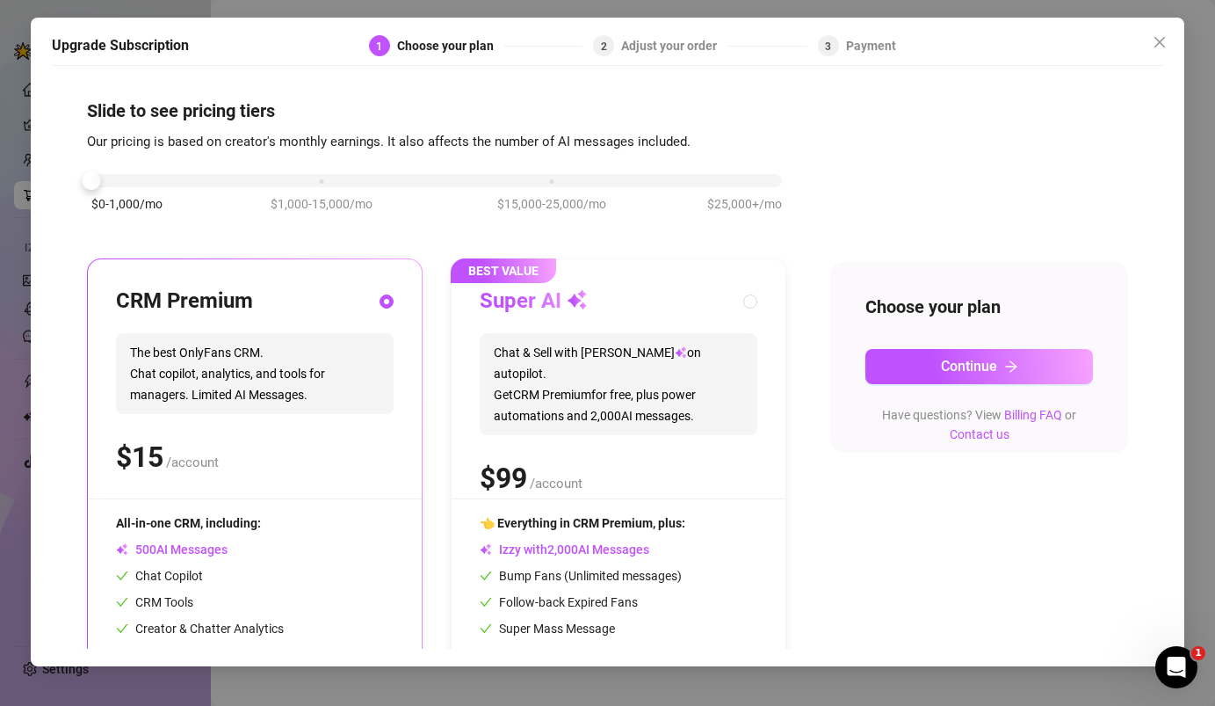
scroll to position [112, 0]
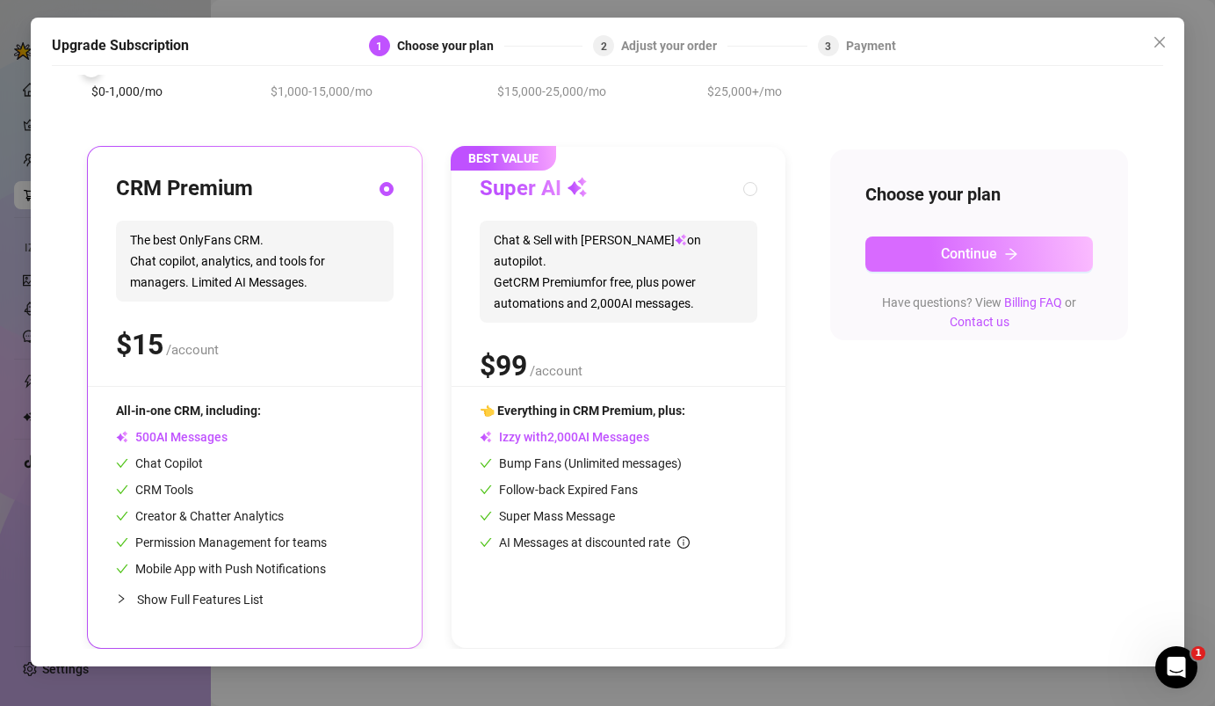
click at [897, 250] on button "Continue" at bounding box center [980, 253] width 228 height 35
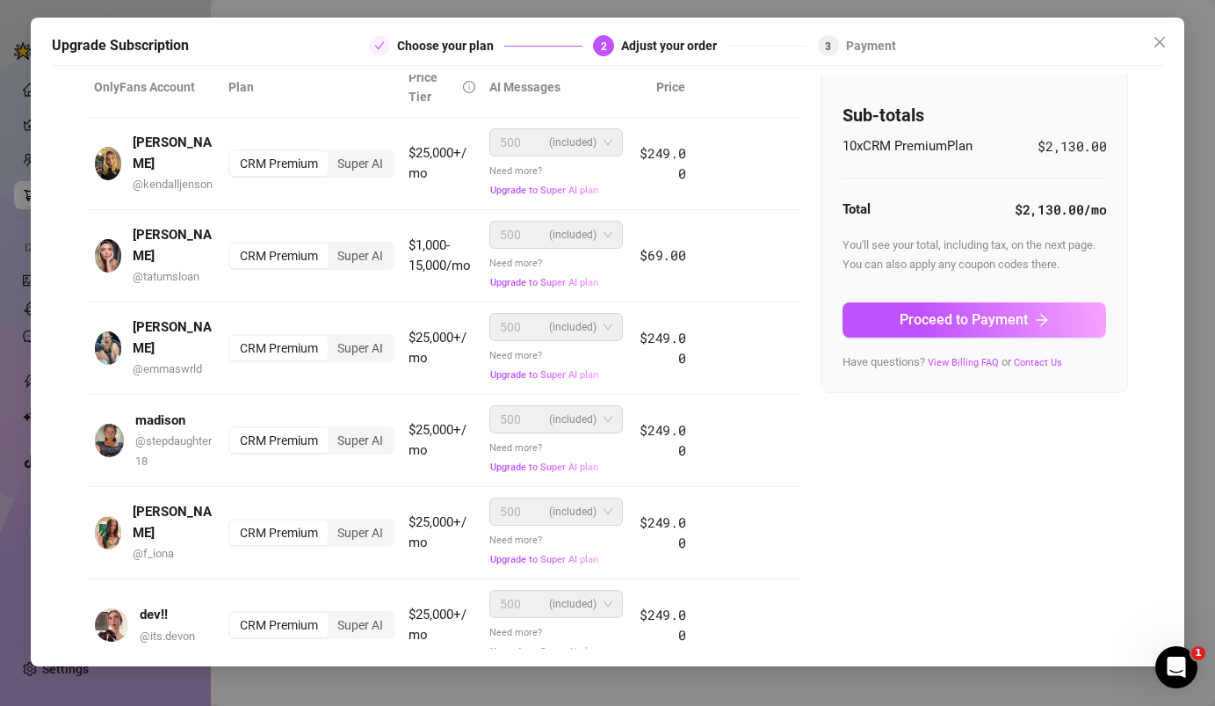
scroll to position [0, 0]
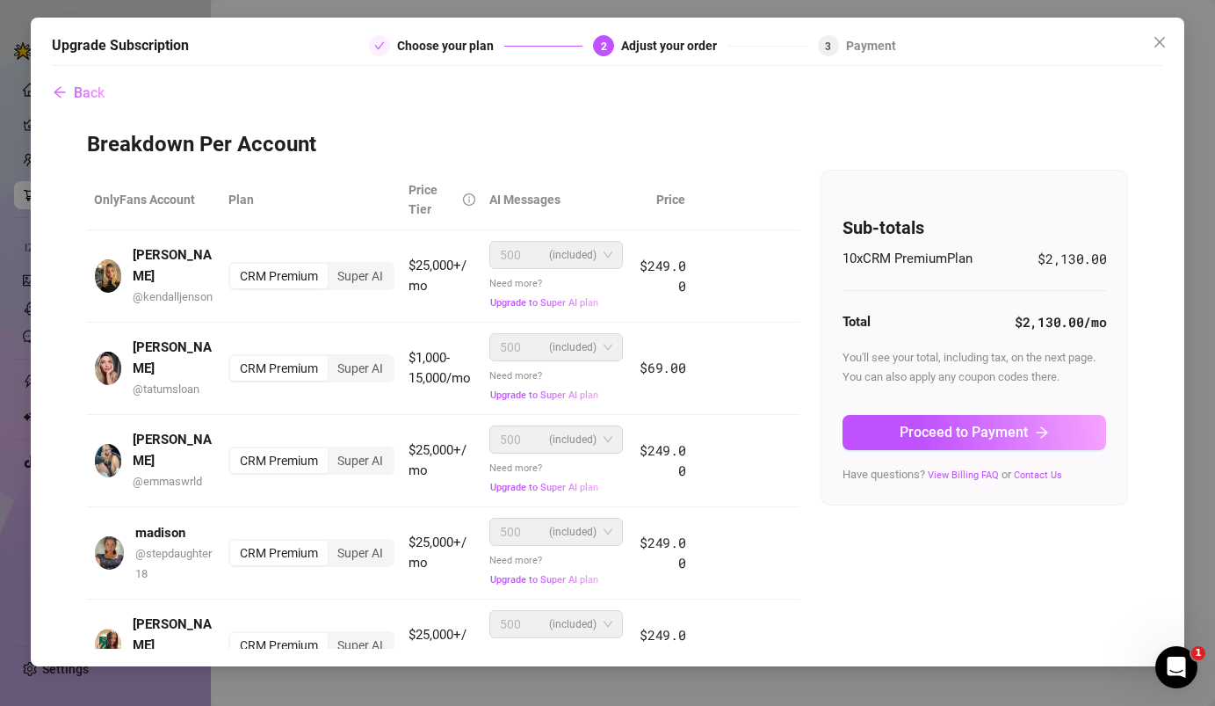
click at [386, 40] on div at bounding box center [379, 45] width 21 height 21
click at [77, 91] on span "Back" at bounding box center [89, 92] width 31 height 17
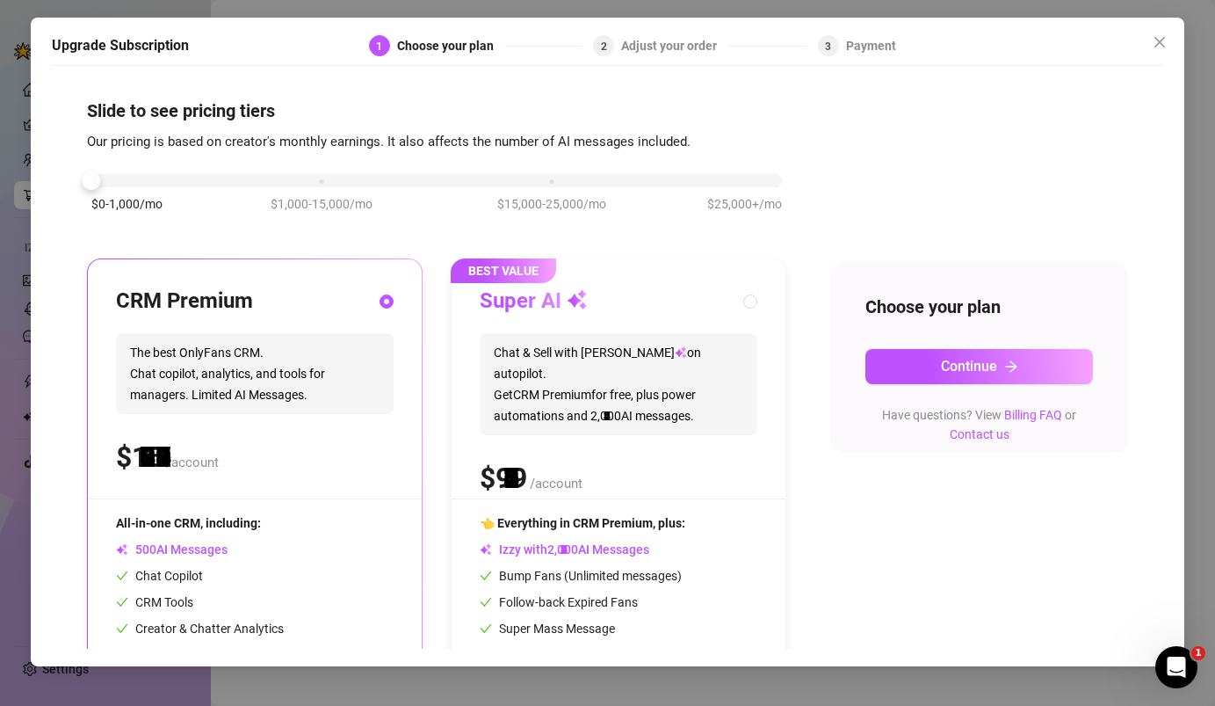
click at [107, 180] on div "$0-1,000/mo $1,000-15,000/mo $15,000-25,000/mo $25,000+/mo" at bounding box center [436, 175] width 691 height 11
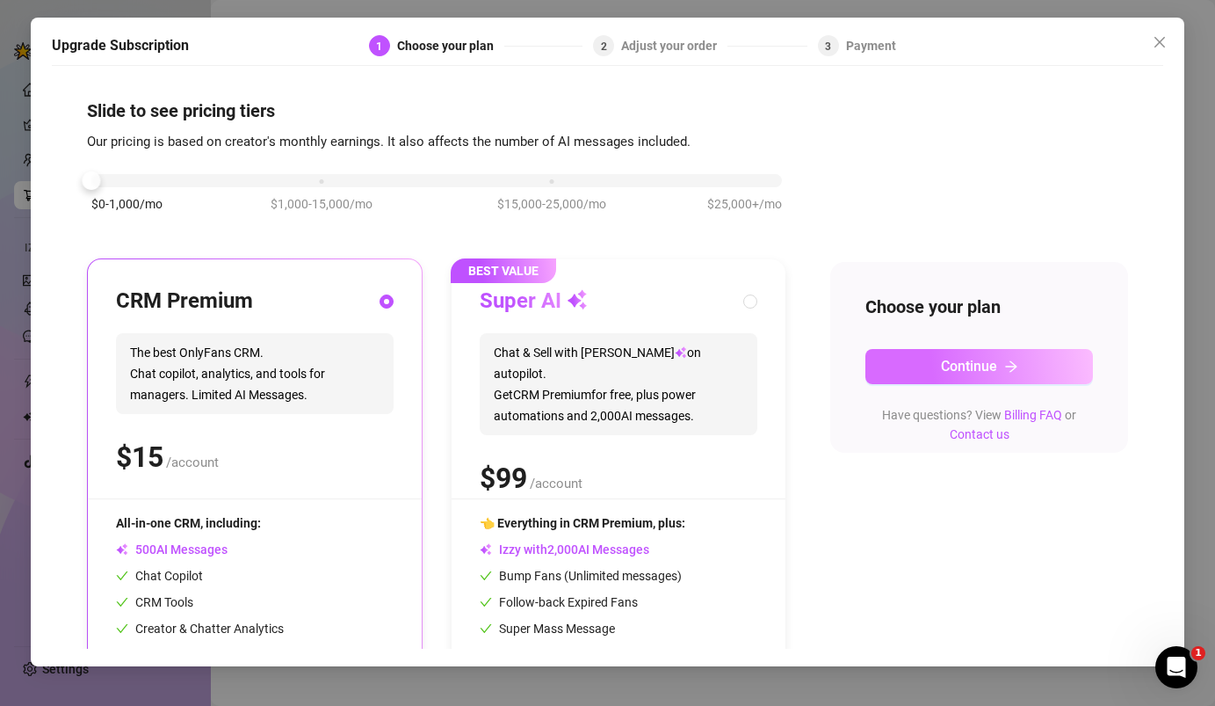
click at [954, 351] on button "Continue" at bounding box center [980, 366] width 228 height 35
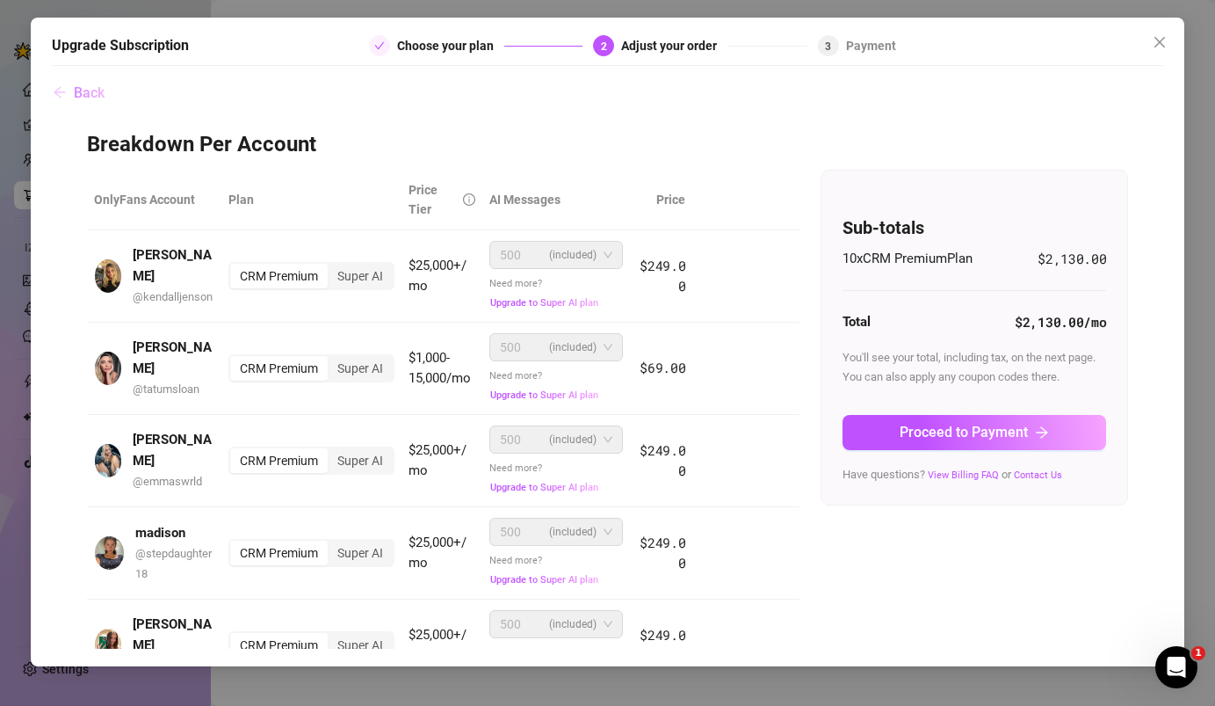
click at [53, 92] on icon "arrow-left" at bounding box center [60, 92] width 14 height 14
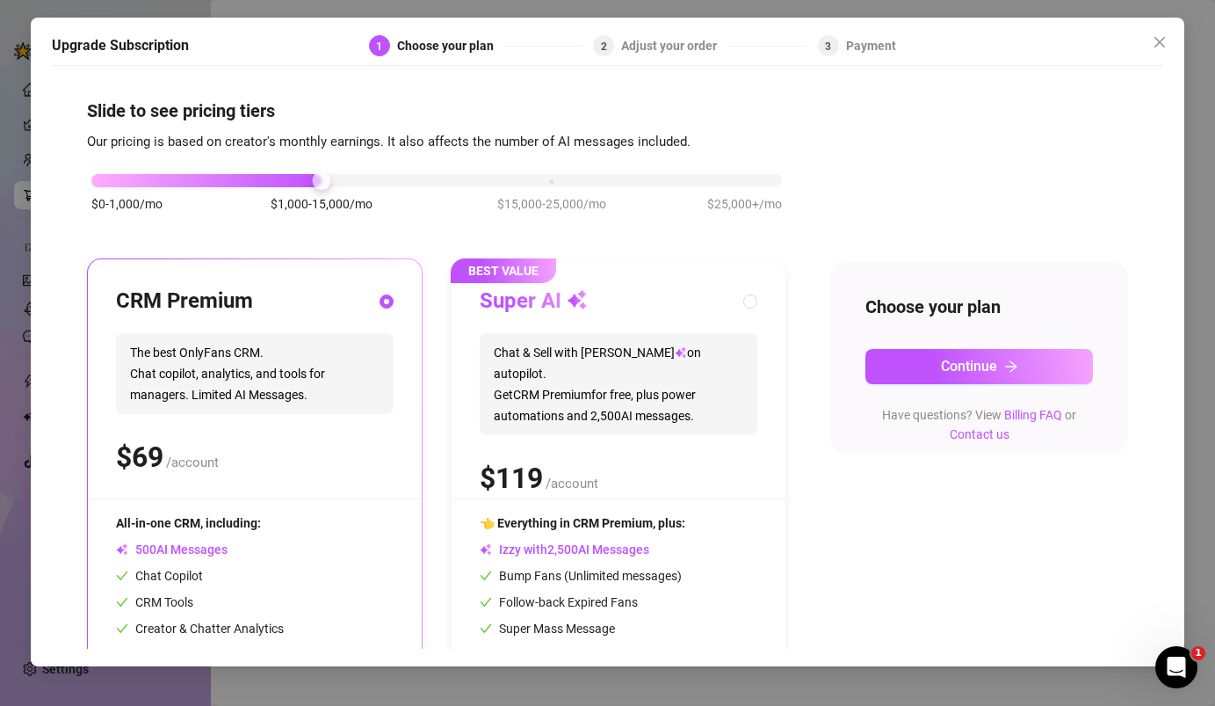
click at [99, 178] on div "$0-1,000/mo $1,000-15,000/mo $15,000-25,000/mo $25,000+/mo" at bounding box center [436, 175] width 691 height 11
click at [546, 178] on div "$0-1,000/mo $1,000-15,000/mo $15,000-25,000/mo $25,000+/mo" at bounding box center [436, 175] width 691 height 11
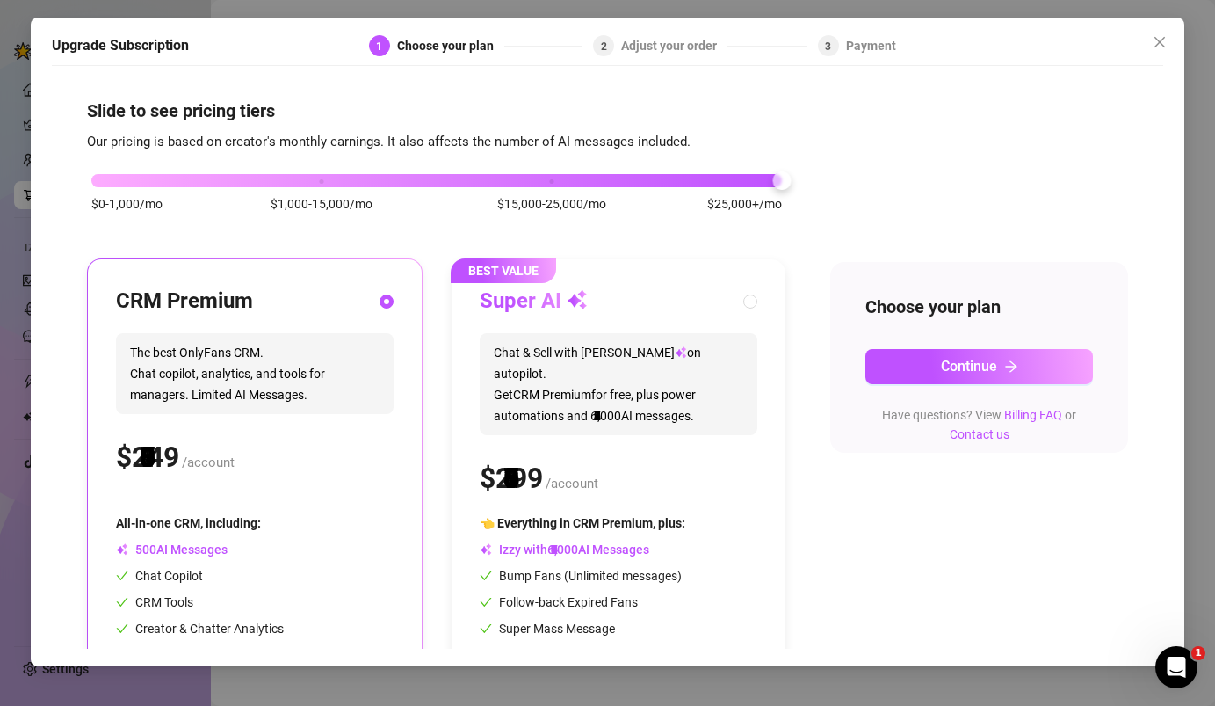
click at [748, 181] on div "$0-1,000/mo $1,000-15,000/mo $15,000-25,000/mo $25,000+/mo" at bounding box center [436, 175] width 691 height 11
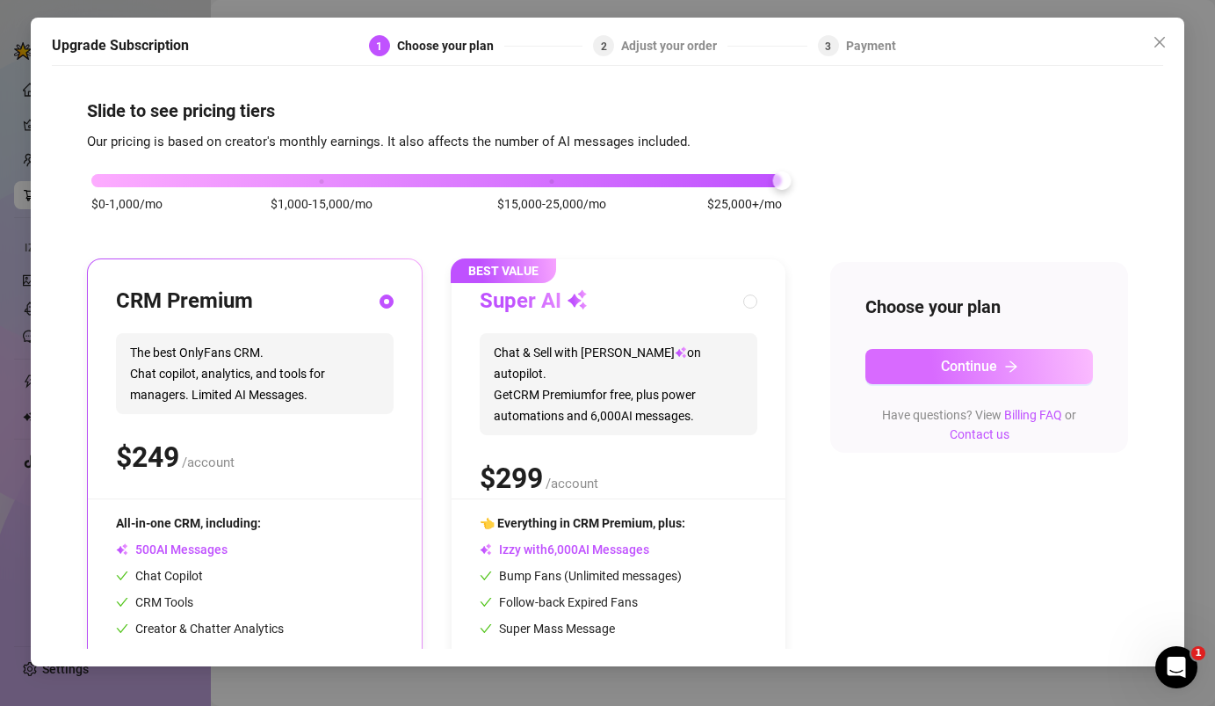
click at [905, 375] on button "Continue" at bounding box center [980, 366] width 228 height 35
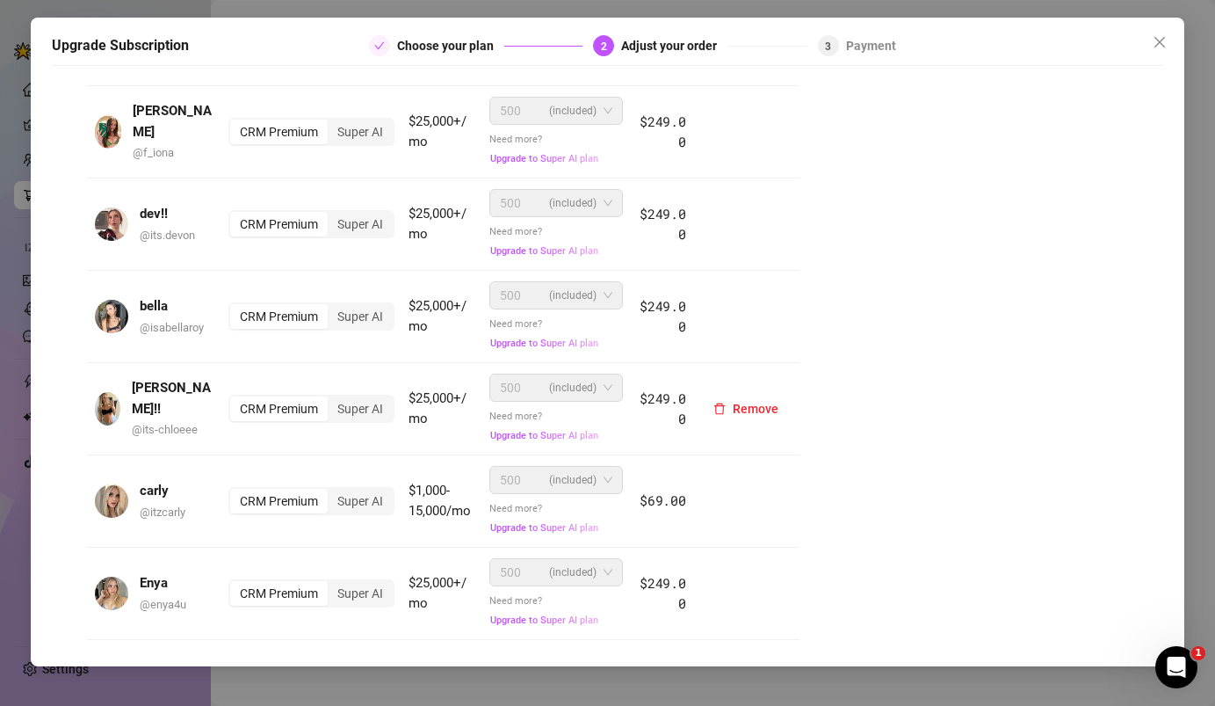
scroll to position [515, 0]
click at [385, 504] on div "Super AI" at bounding box center [360, 499] width 65 height 25
click at [332, 489] on input "Super AI" at bounding box center [332, 489] width 0 height 0
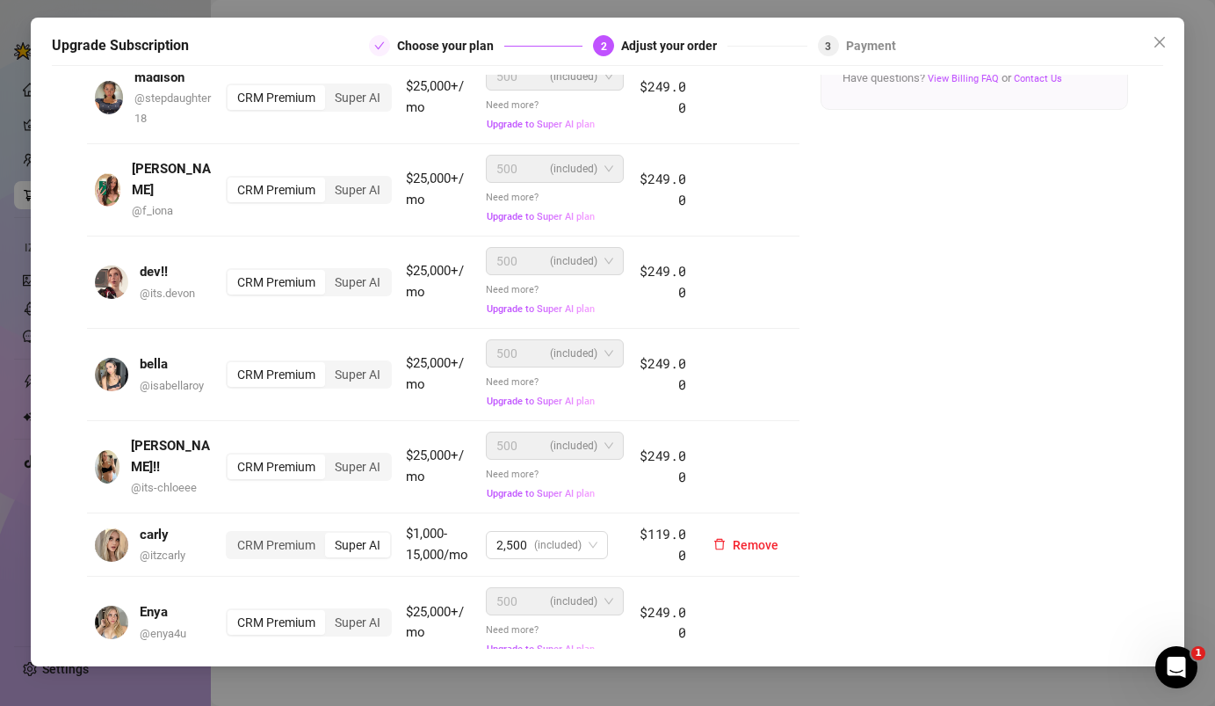
scroll to position [456, 0]
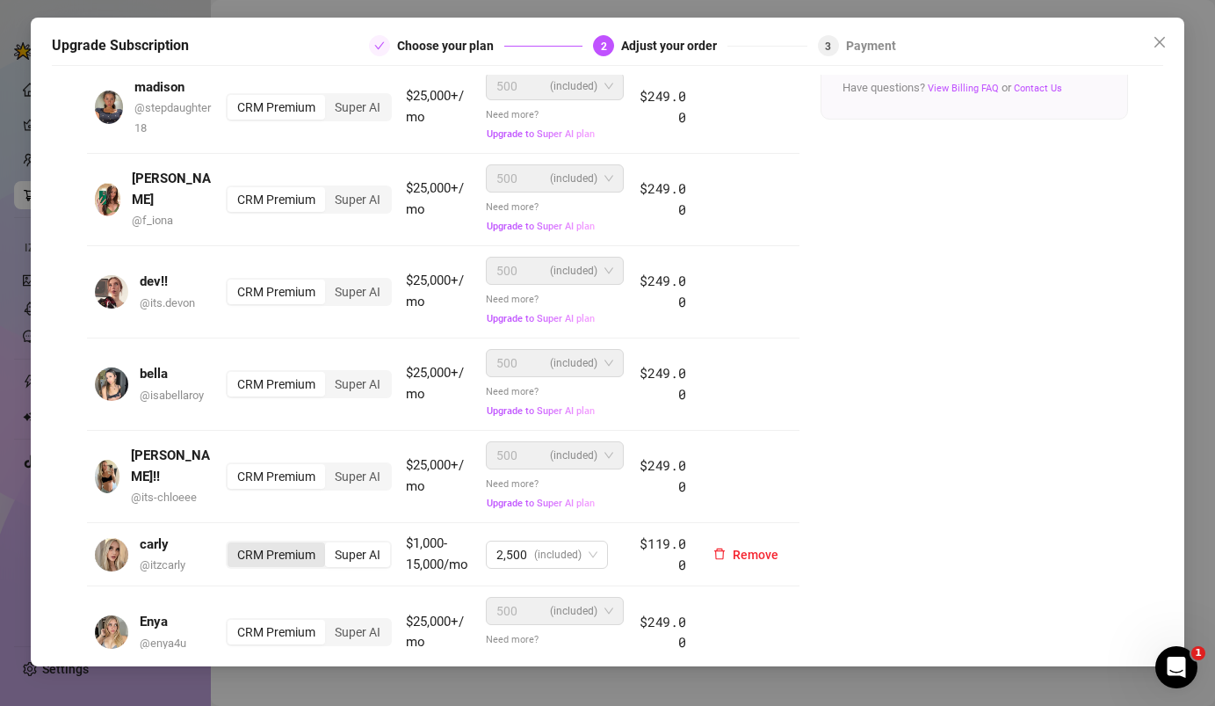
click at [306, 542] on div "CRM Premium" at bounding box center [277, 554] width 98 height 25
click at [232, 545] on input "CRM Premium" at bounding box center [232, 545] width 0 height 0
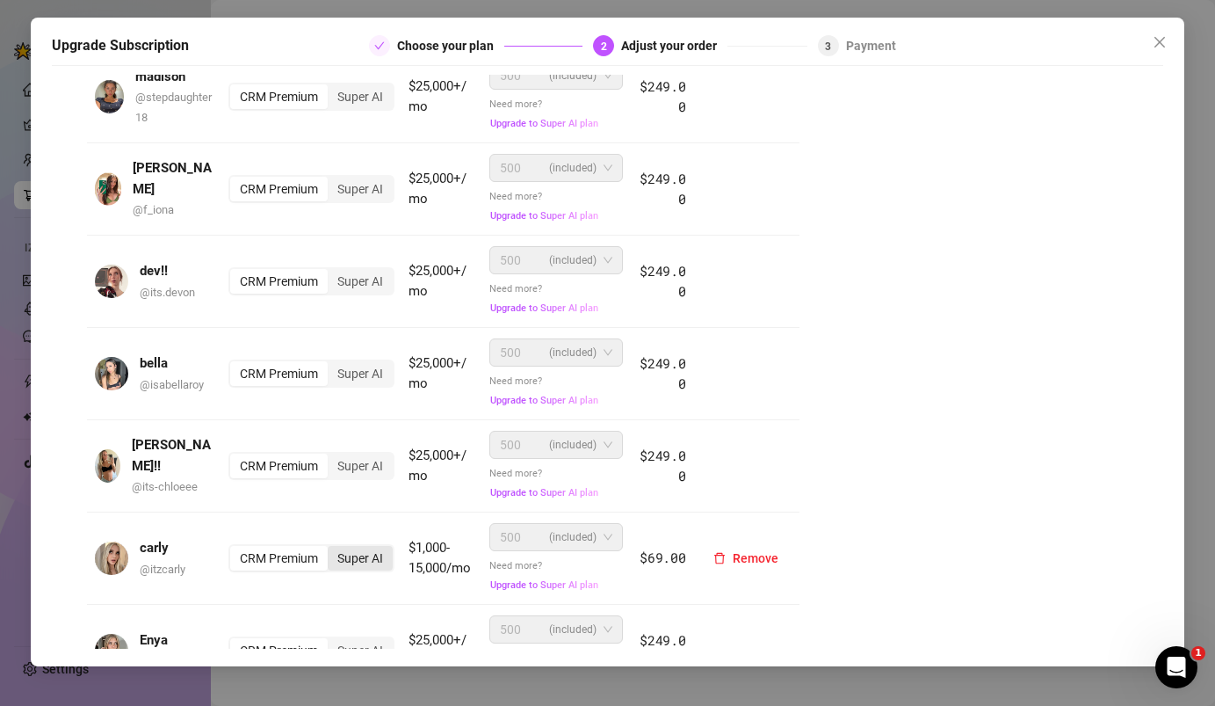
click at [369, 557] on div "Super AI" at bounding box center [360, 558] width 65 height 25
click at [332, 548] on input "Super AI" at bounding box center [332, 548] width 0 height 0
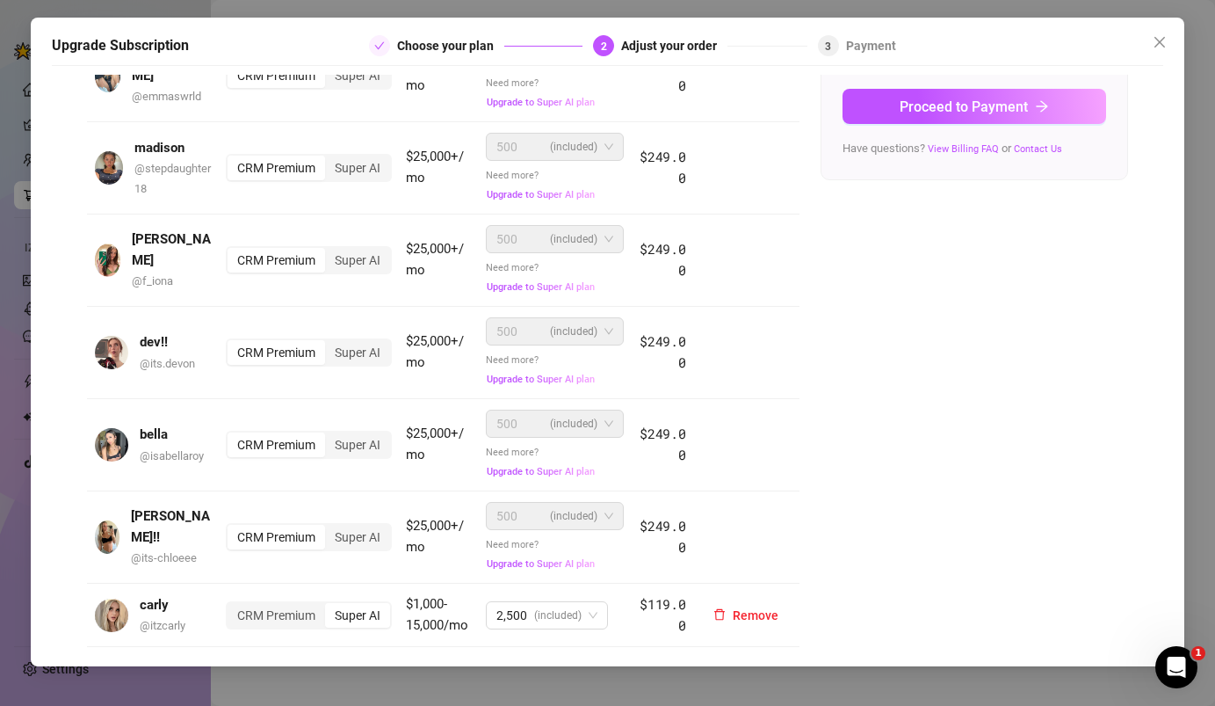
scroll to position [396, 0]
